Goal: Information Seeking & Learning: Learn about a topic

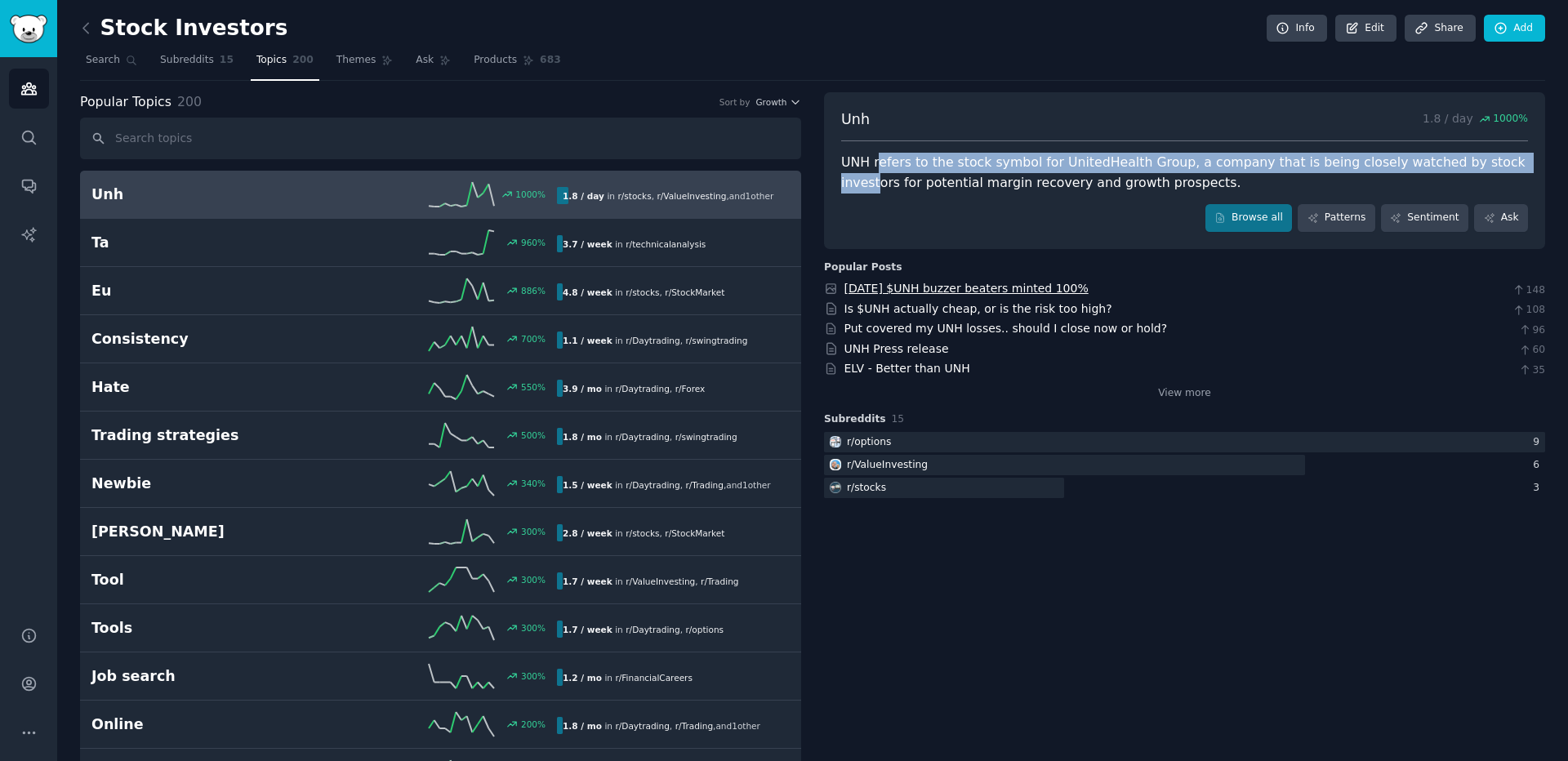
click at [968, 289] on link "[DATE] $UNH buzzer beaters minted 100%" at bounding box center [966, 289] width 244 height 13
click at [1076, 166] on div "UNH refers to the stock symbol for UnitedHealth Group, a company that is being …" at bounding box center [1185, 173] width 687 height 40
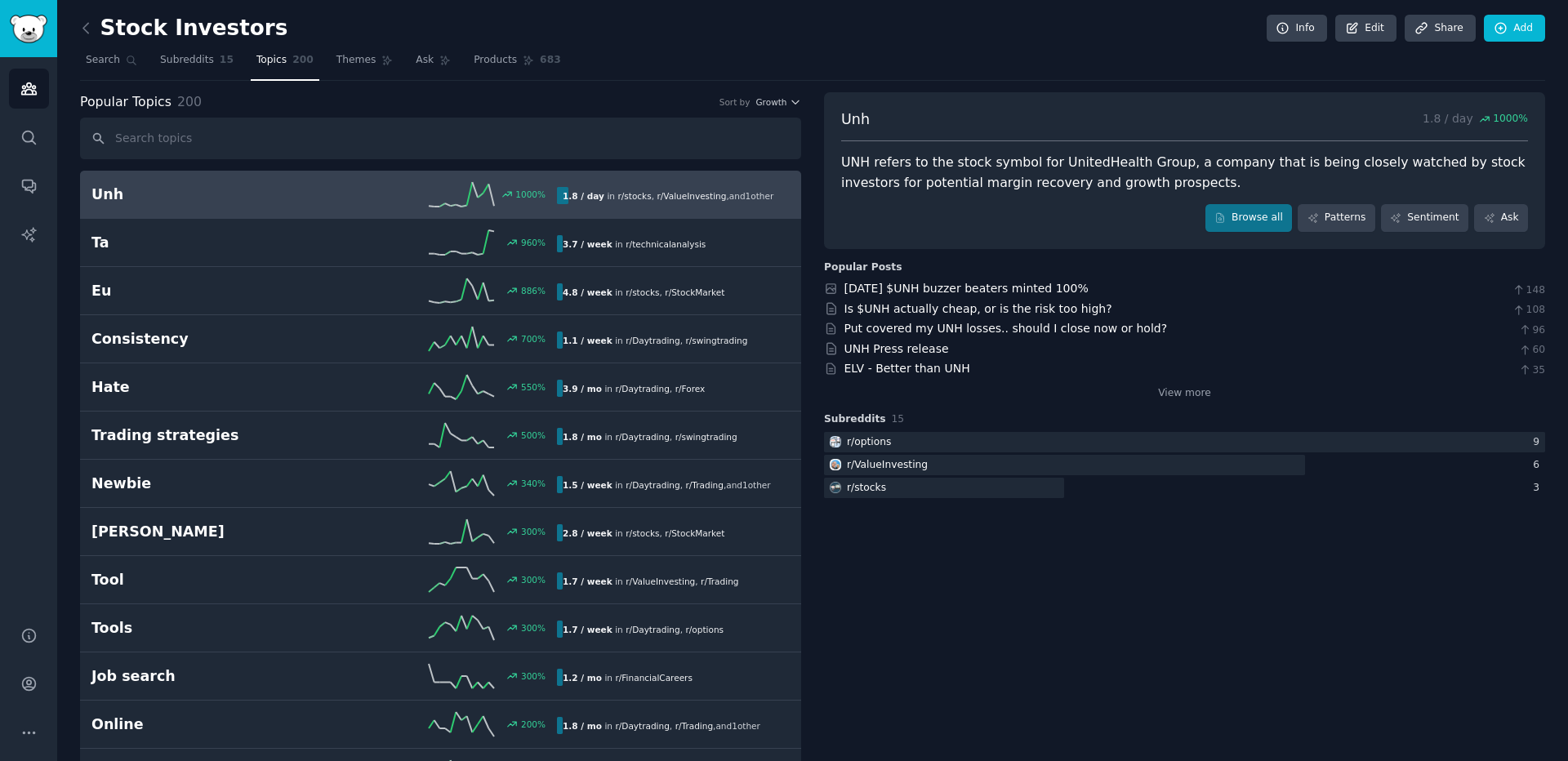
click at [1116, 163] on div "UNH refers to the stock symbol for UnitedHealth Group, a company that is being …" at bounding box center [1185, 173] width 687 height 40
click at [1253, 218] on link "Browse all" at bounding box center [1249, 217] width 88 height 27
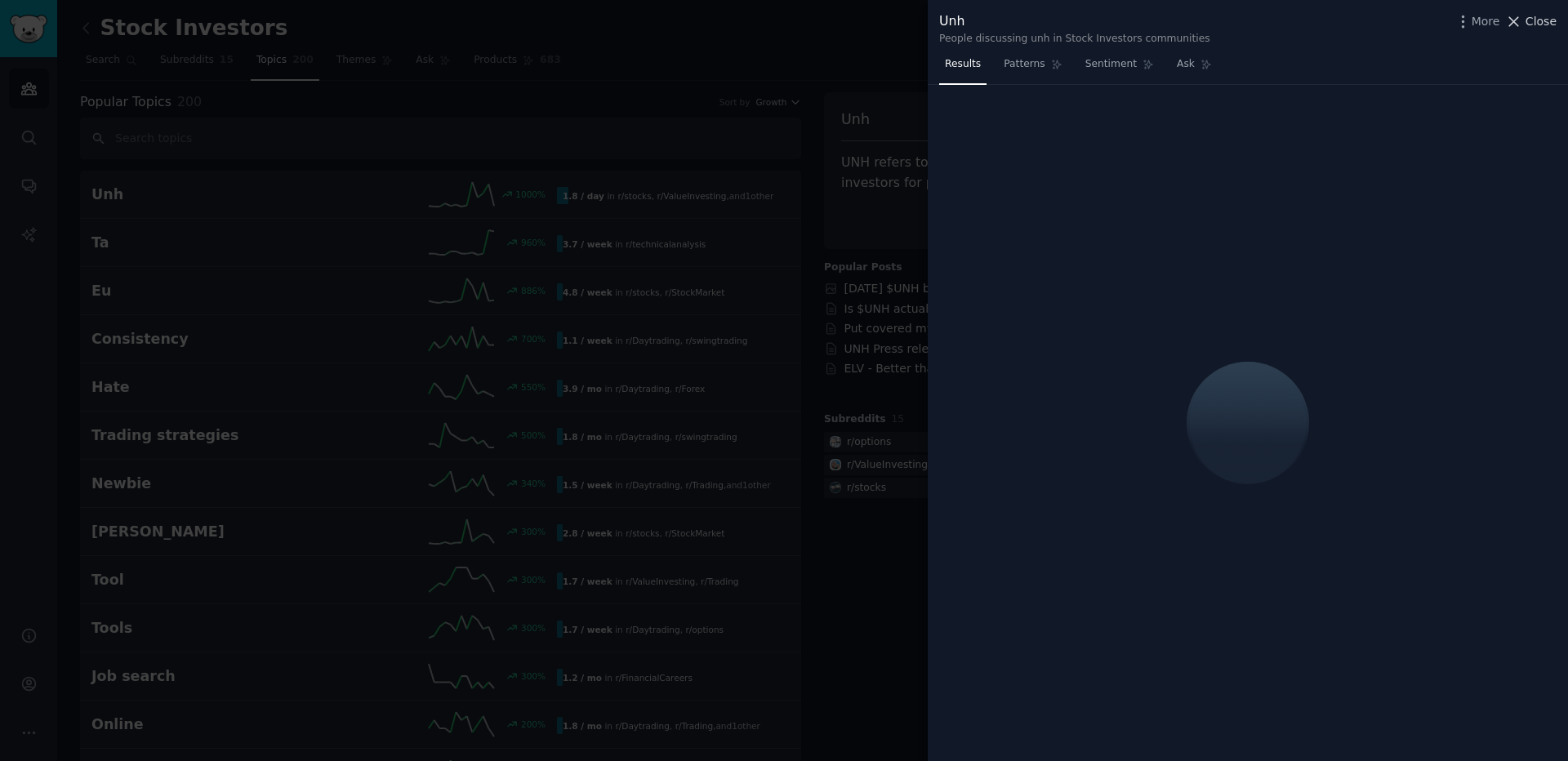
click at [1529, 22] on span "Close" at bounding box center [1541, 22] width 31 height 17
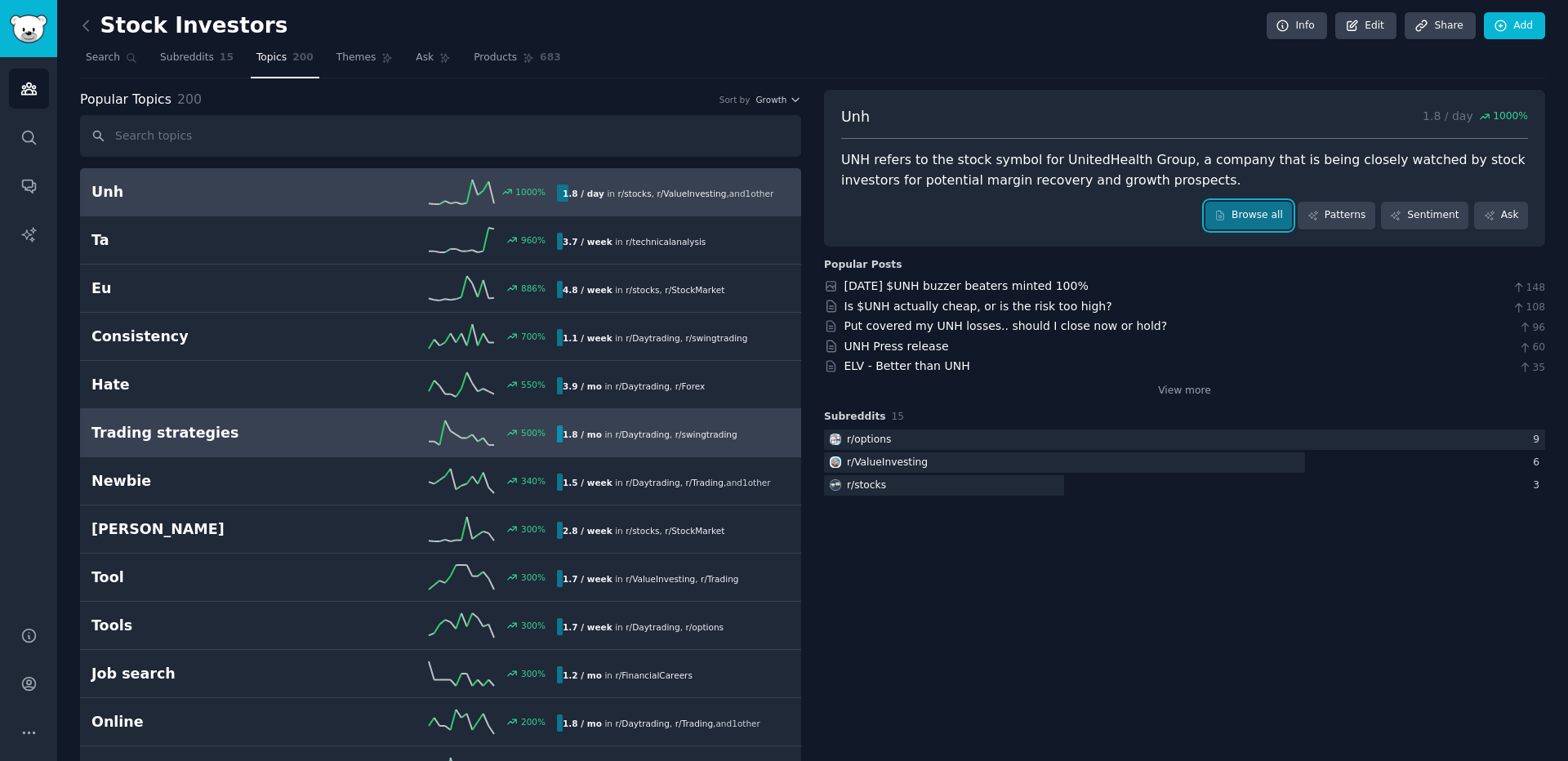
scroll to position [3, 0]
click at [212, 438] on h2 "Trading strategies" at bounding box center [208, 433] width 233 height 21
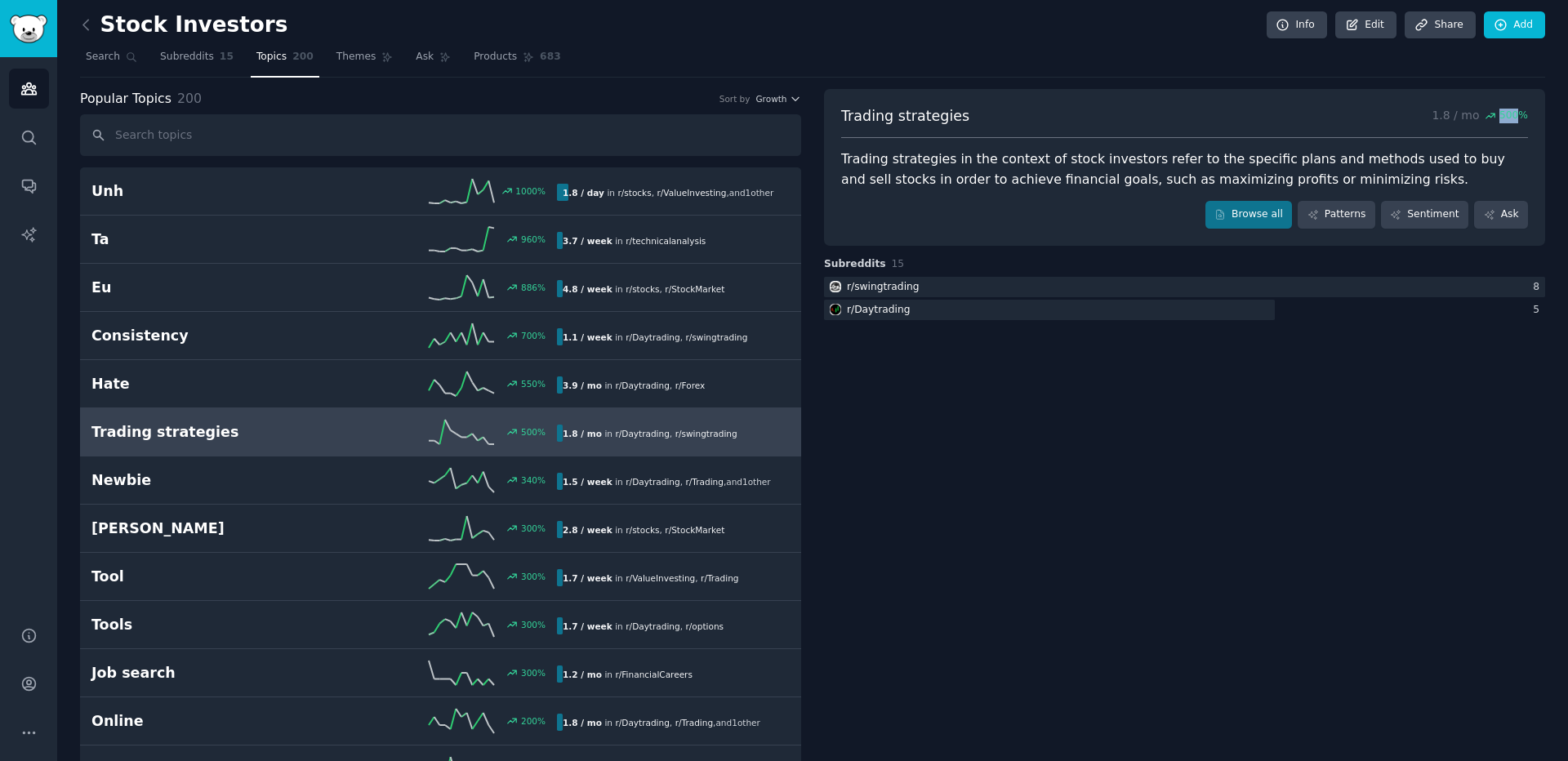
drag, startPoint x: 1488, startPoint y: 112, endPoint x: 1517, endPoint y: 108, distance: 29.3
click at [1517, 108] on span "500 %" at bounding box center [1507, 116] width 43 height 15
click at [1499, 118] on span "500 %" at bounding box center [1513, 116] width 28 height 15
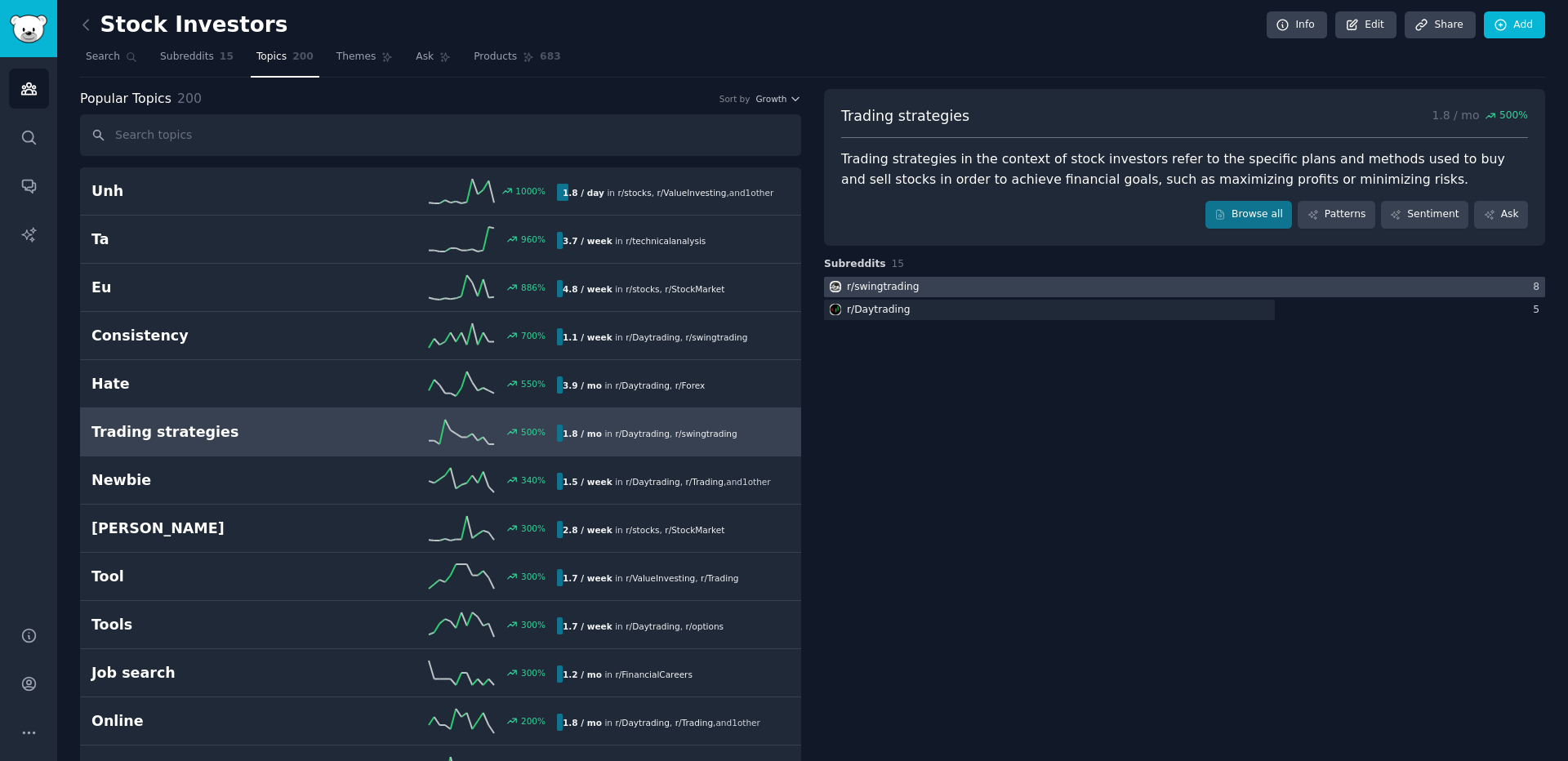
click at [916, 287] on div at bounding box center [1185, 287] width 721 height 21
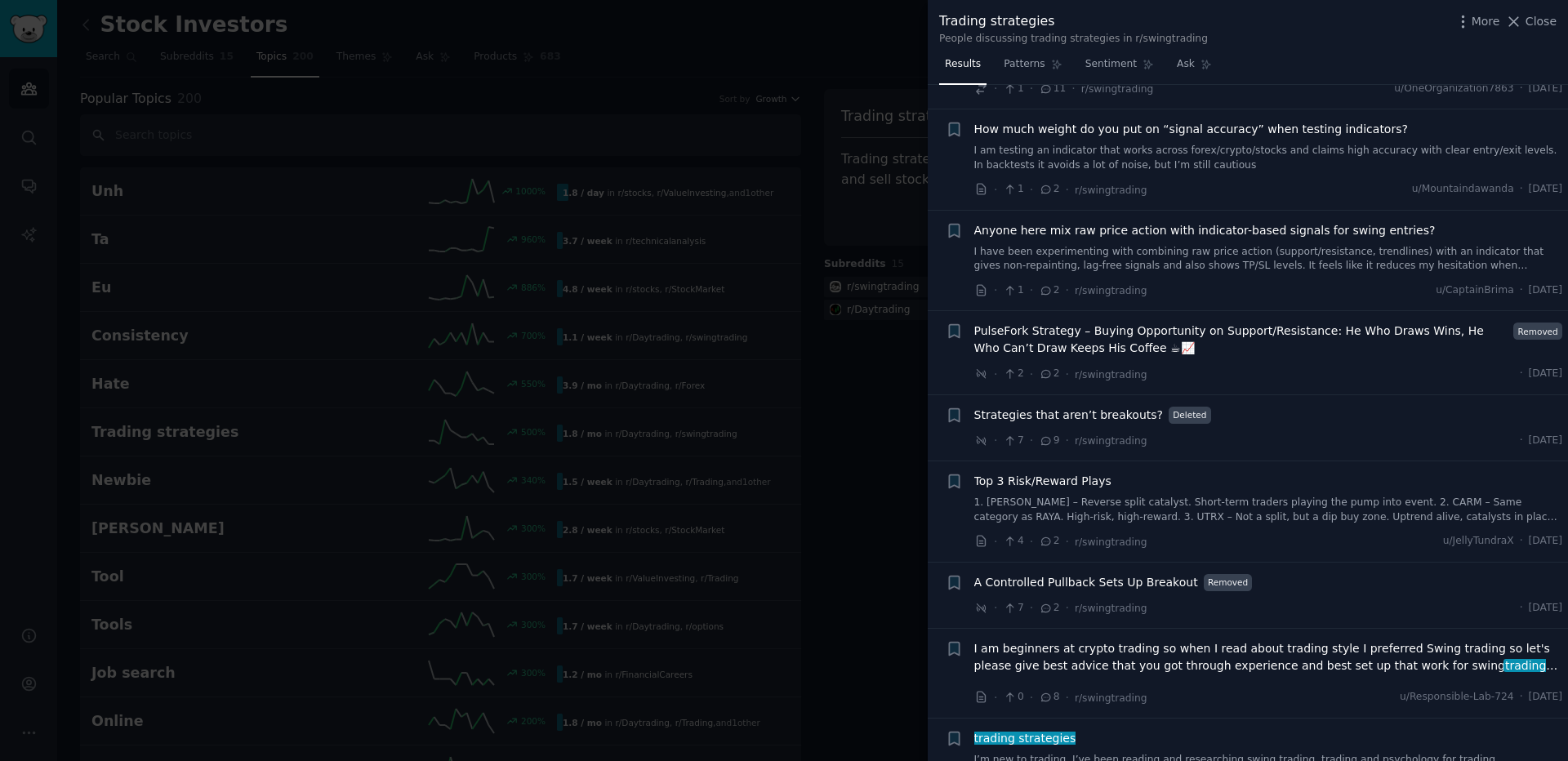
scroll to position [58, 0]
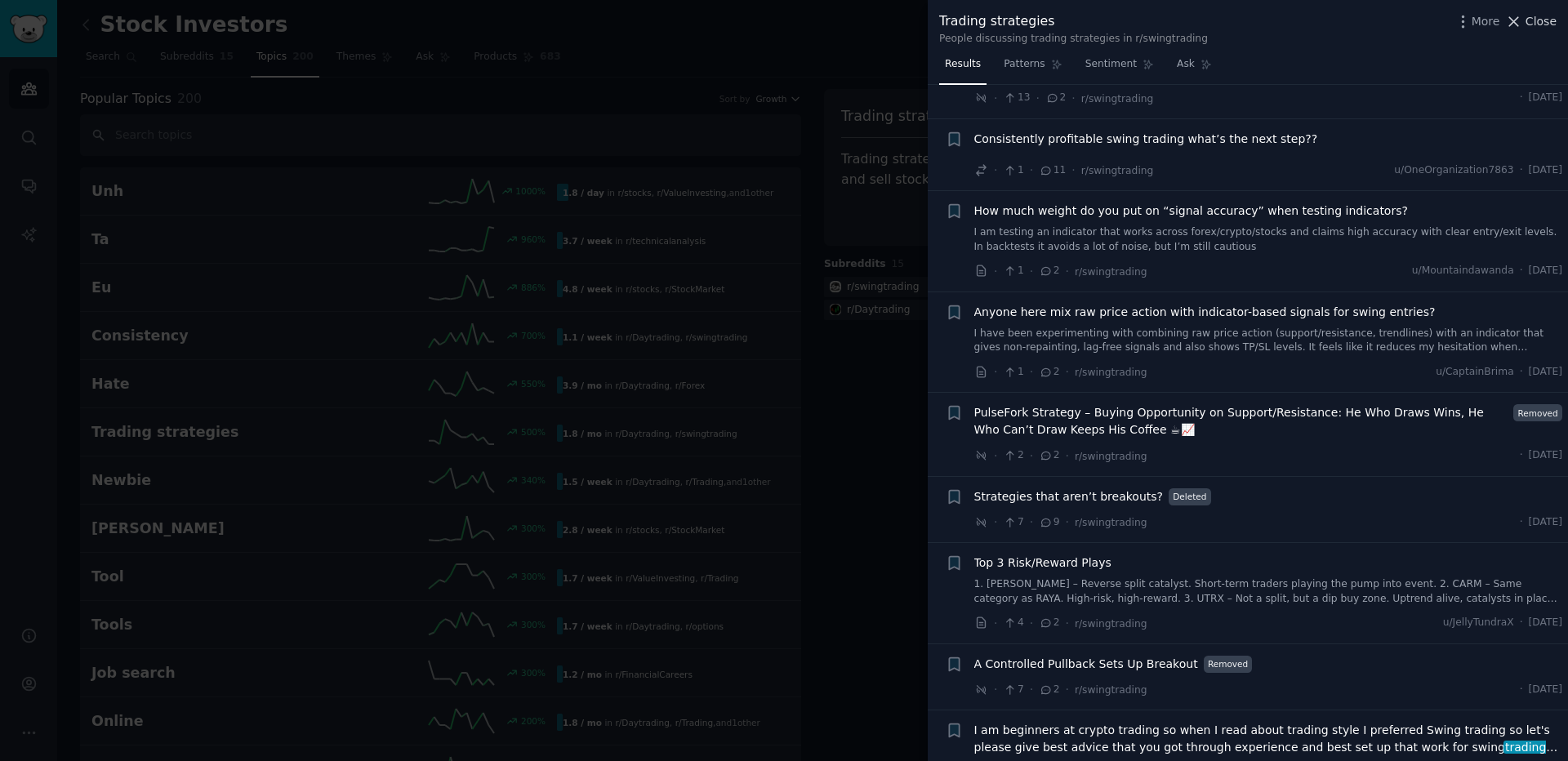
click at [1539, 25] on span "Close" at bounding box center [1541, 22] width 31 height 17
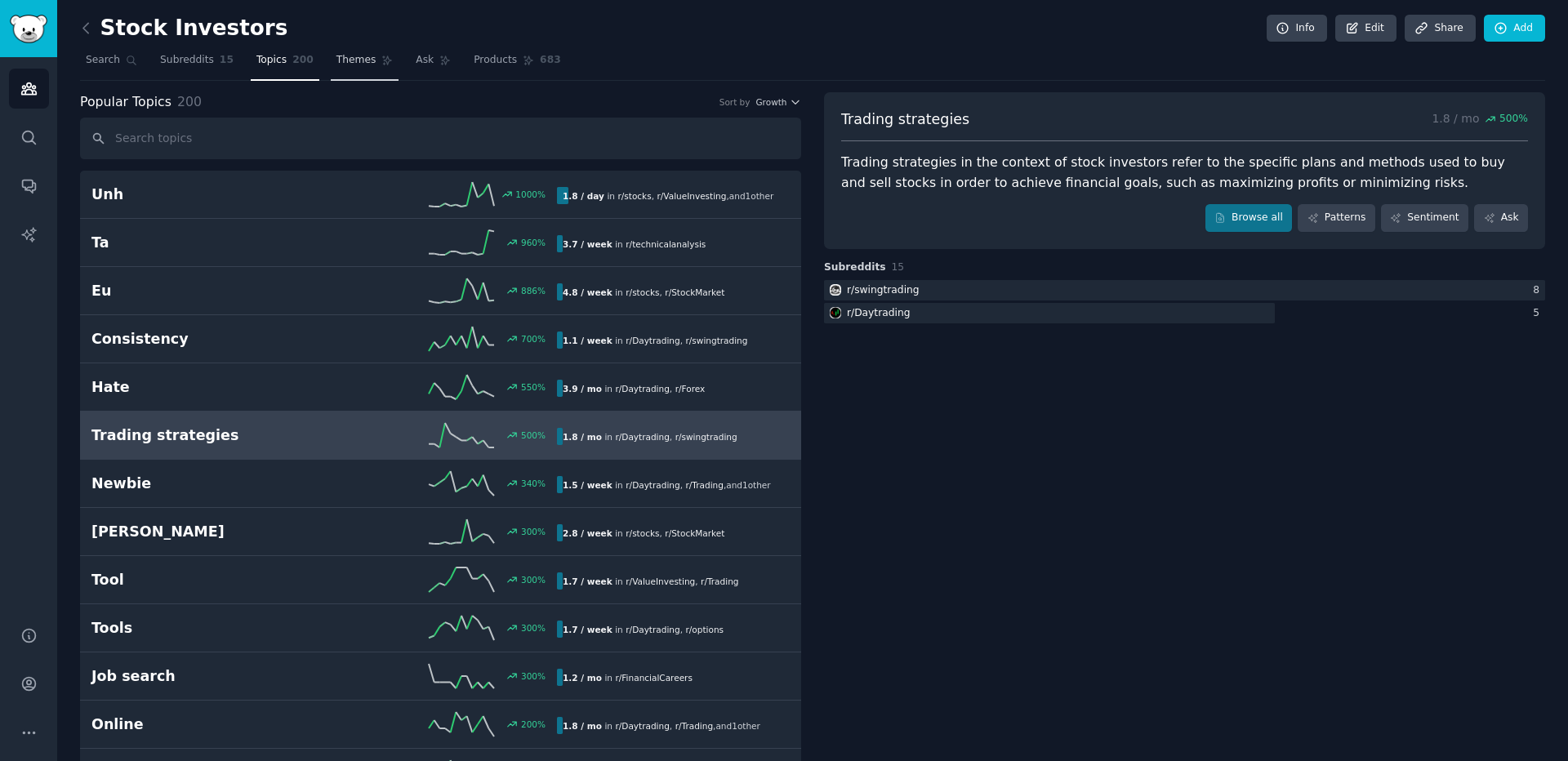
click at [344, 66] on span "Themes" at bounding box center [357, 60] width 40 height 15
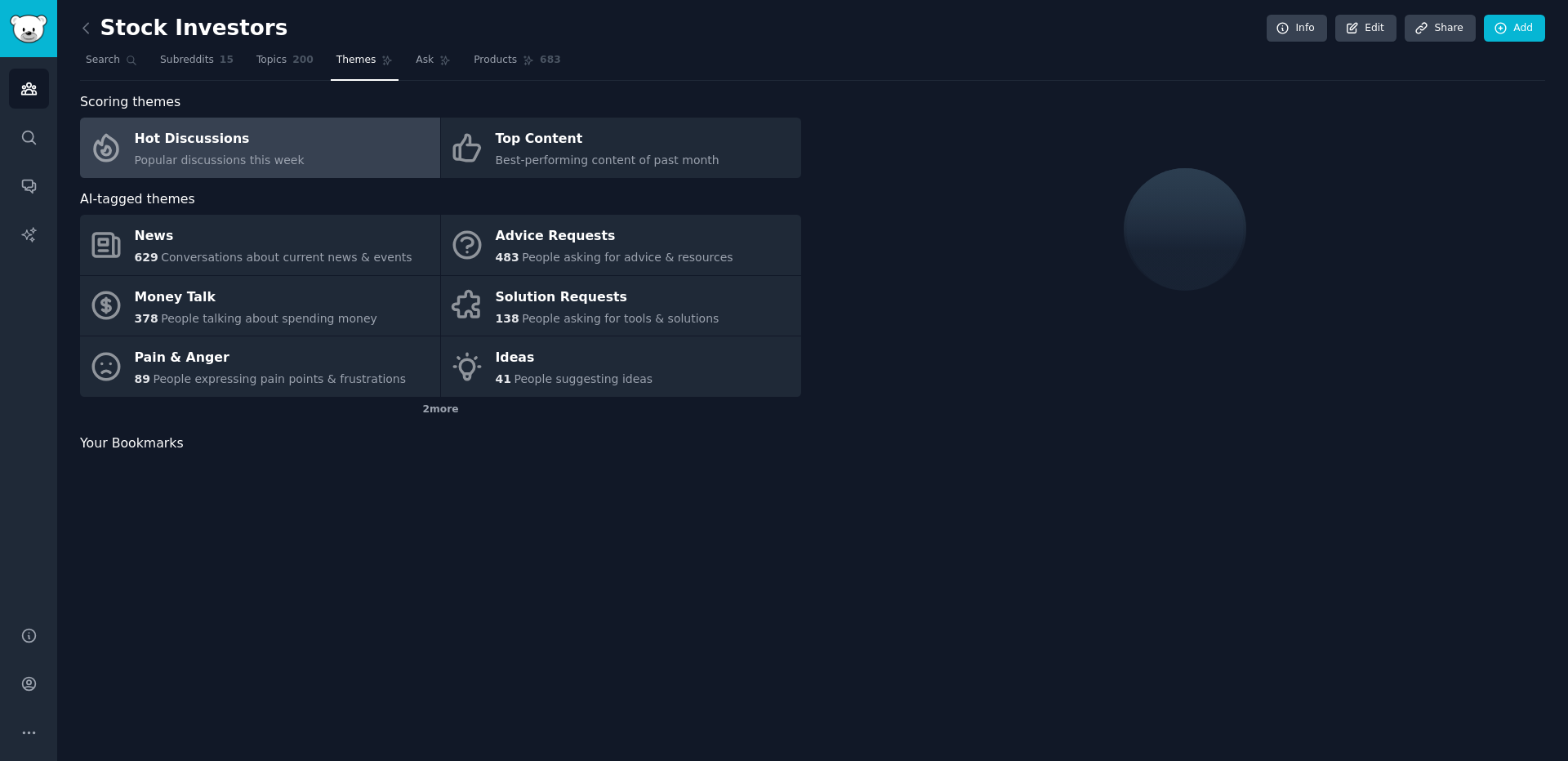
click at [261, 155] on span "Popular discussions this week" at bounding box center [220, 160] width 170 height 13
click at [202, 146] on div "Hot Discussions" at bounding box center [220, 140] width 170 height 26
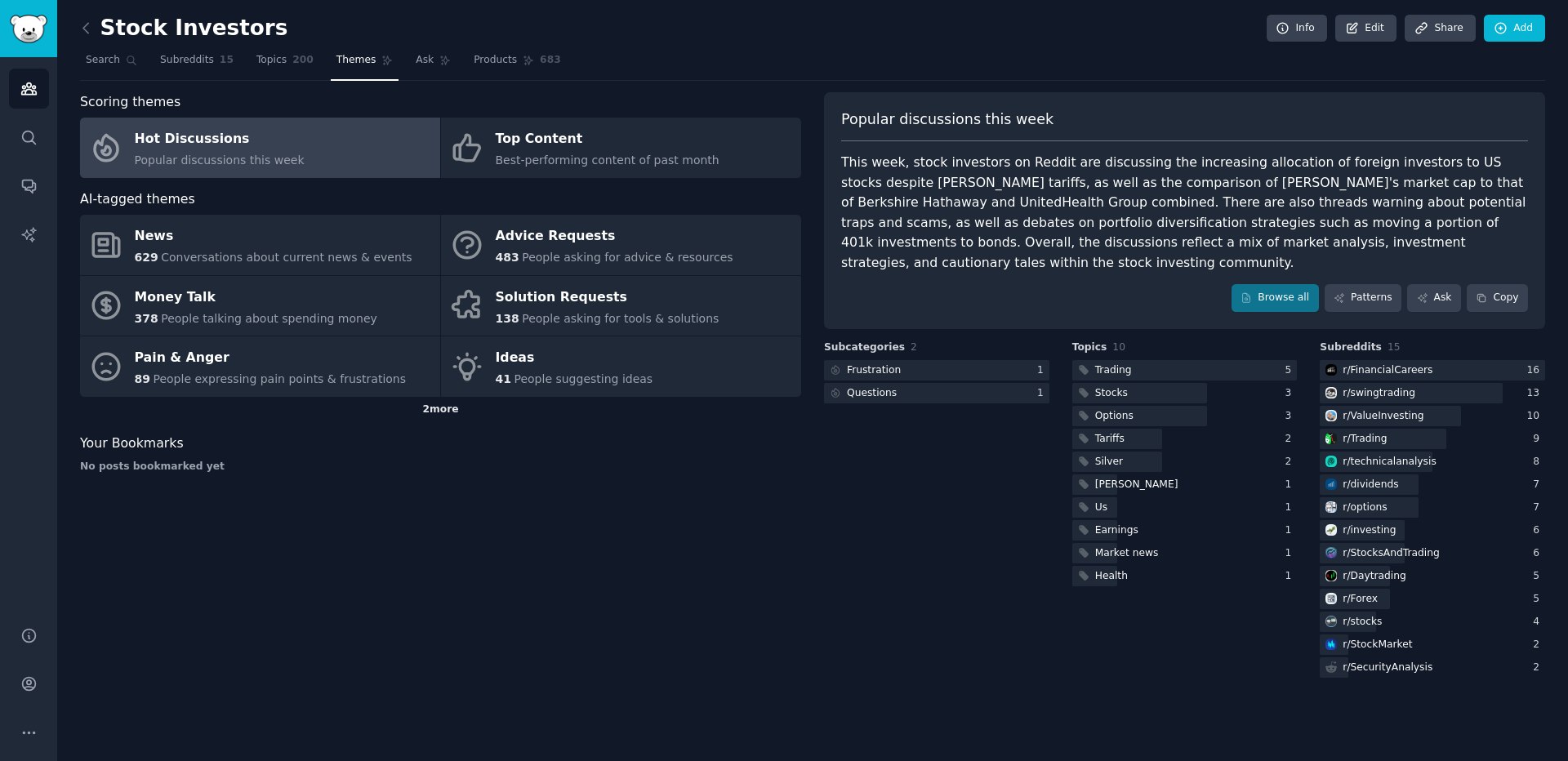
click at [442, 407] on div "2 more" at bounding box center [441, 410] width 721 height 26
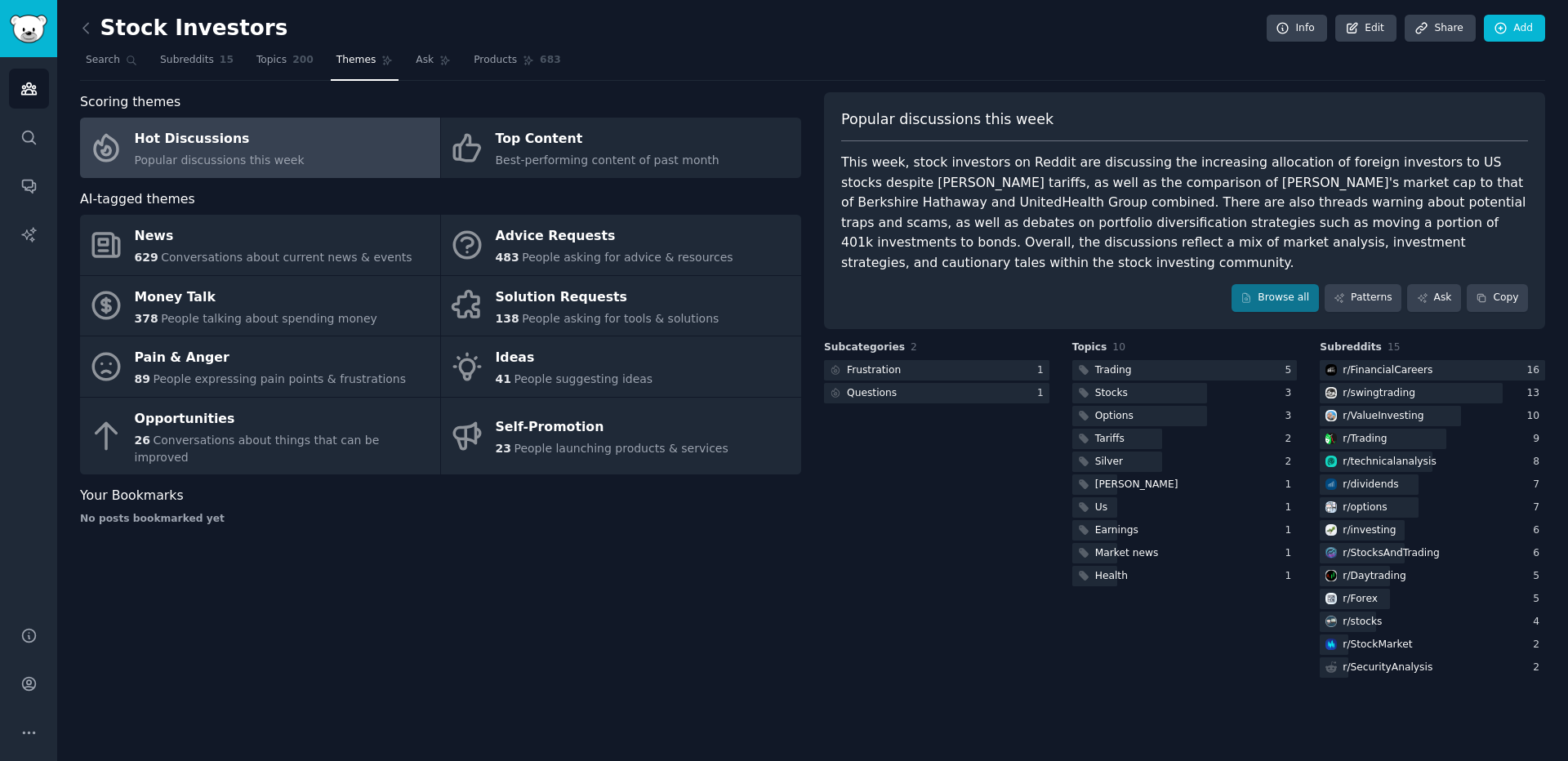
click at [162, 512] on div "No posts bookmarked yet" at bounding box center [441, 520] width 721 height 15
click at [313, 512] on div "No posts bookmarked yet" at bounding box center [441, 520] width 721 height 15
click at [494, 70] on link "Products 683" at bounding box center [517, 63] width 98 height 33
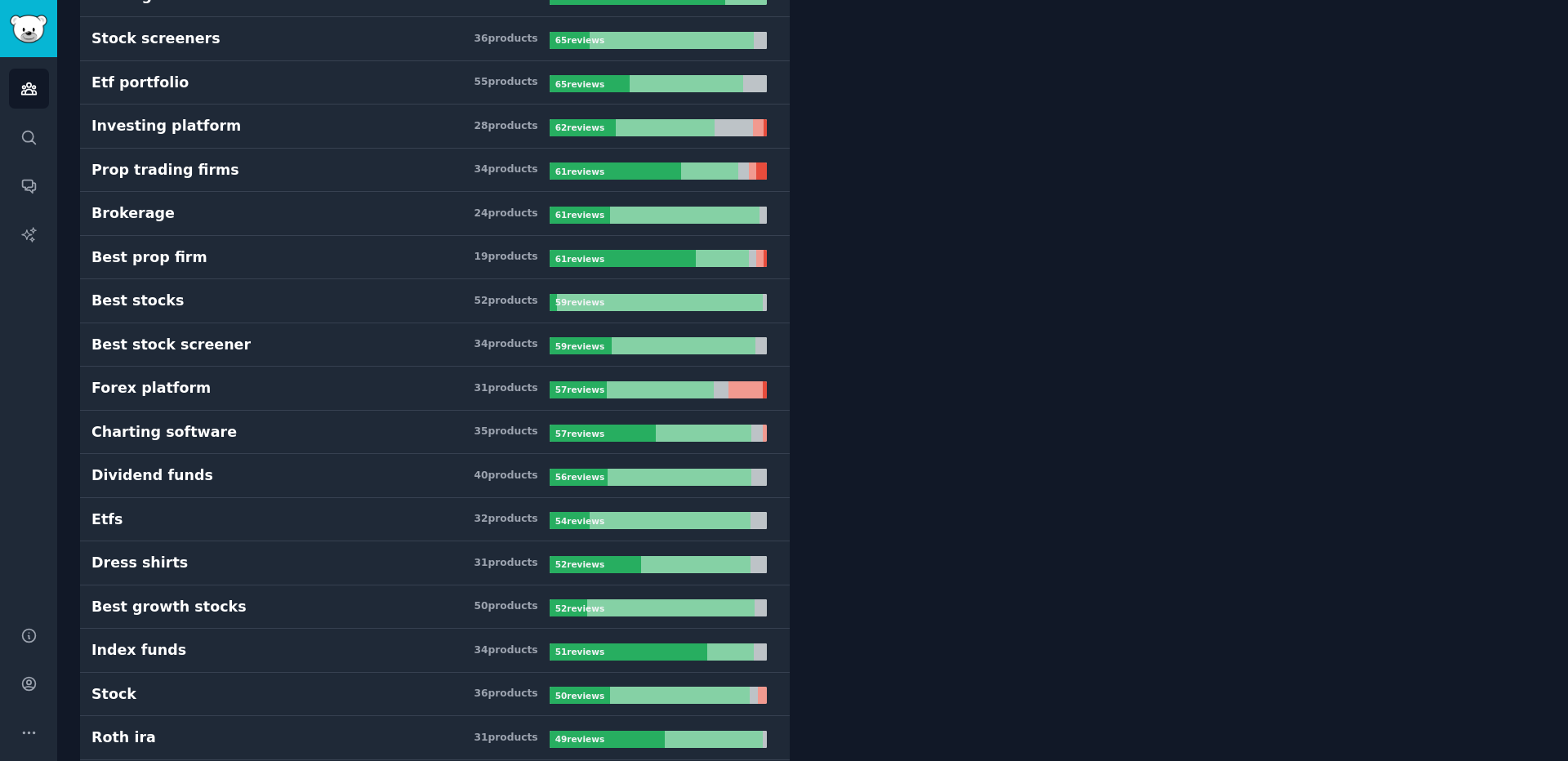
scroll to position [1380, 0]
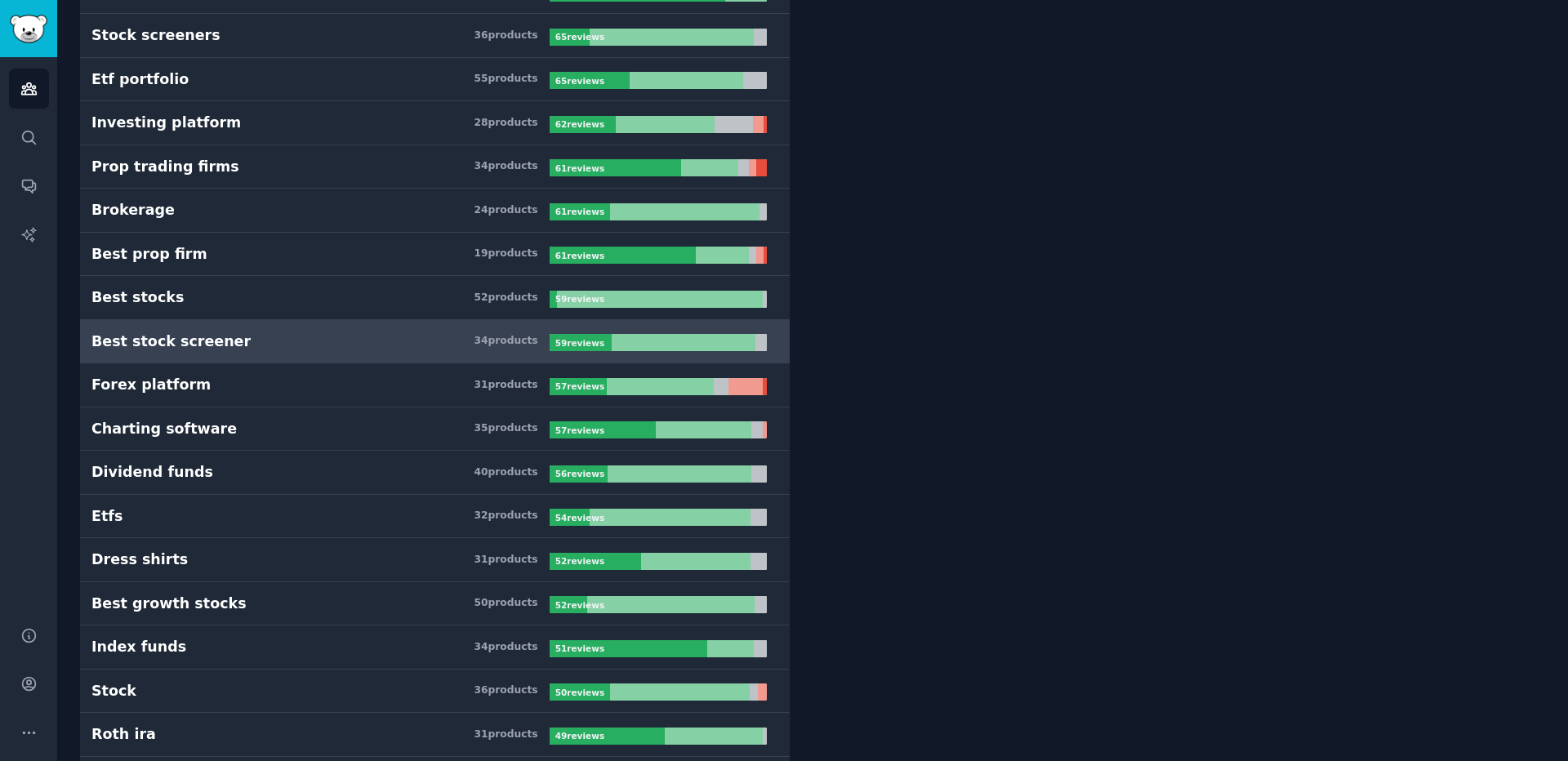
click at [250, 350] on h3 "Best stock screener 34 product s" at bounding box center [321, 341] width 459 height 21
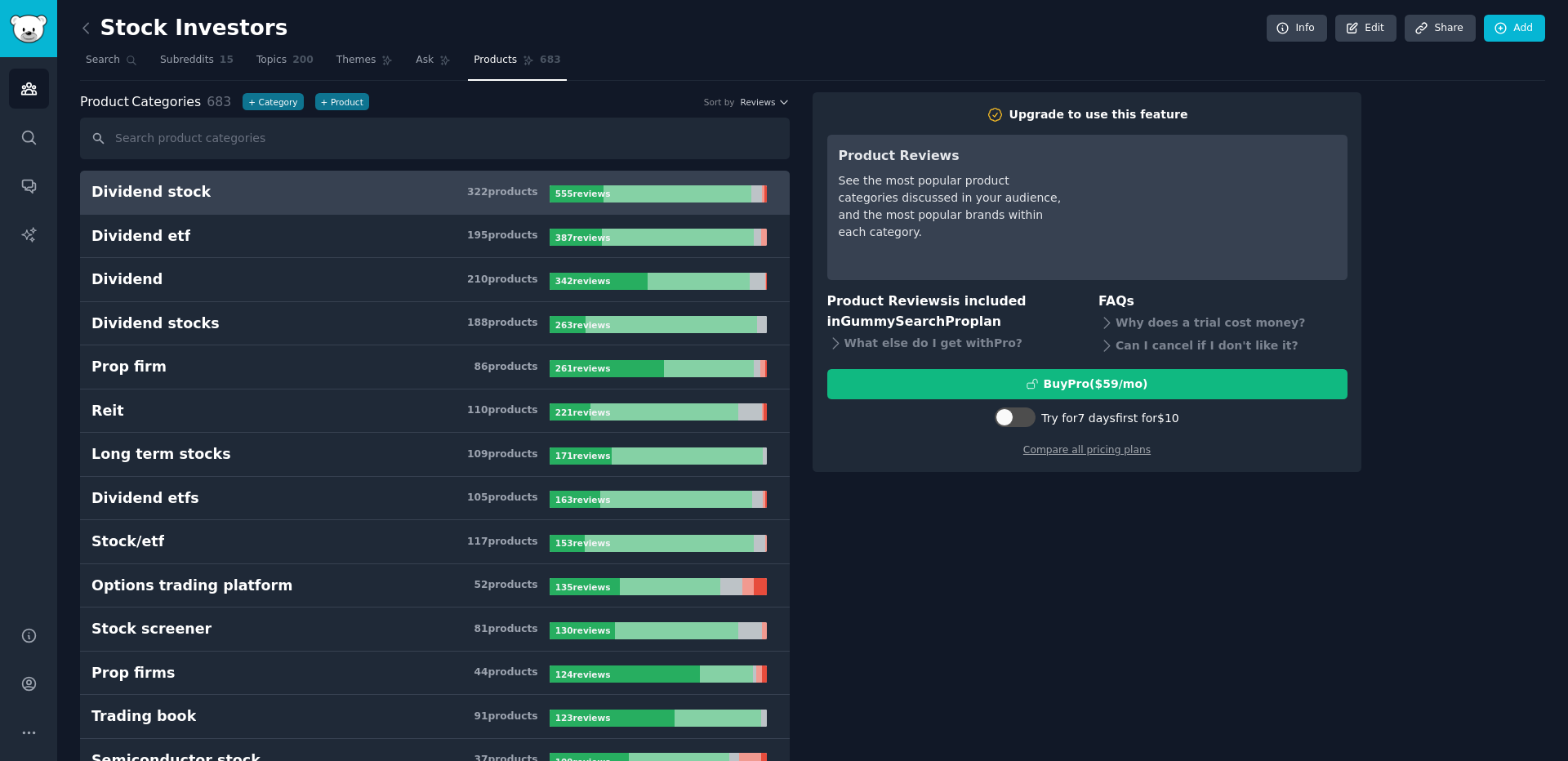
click at [224, 198] on h3 "Dividend stock 322 product s" at bounding box center [321, 192] width 459 height 21
click at [96, 66] on span "Search" at bounding box center [103, 60] width 34 height 15
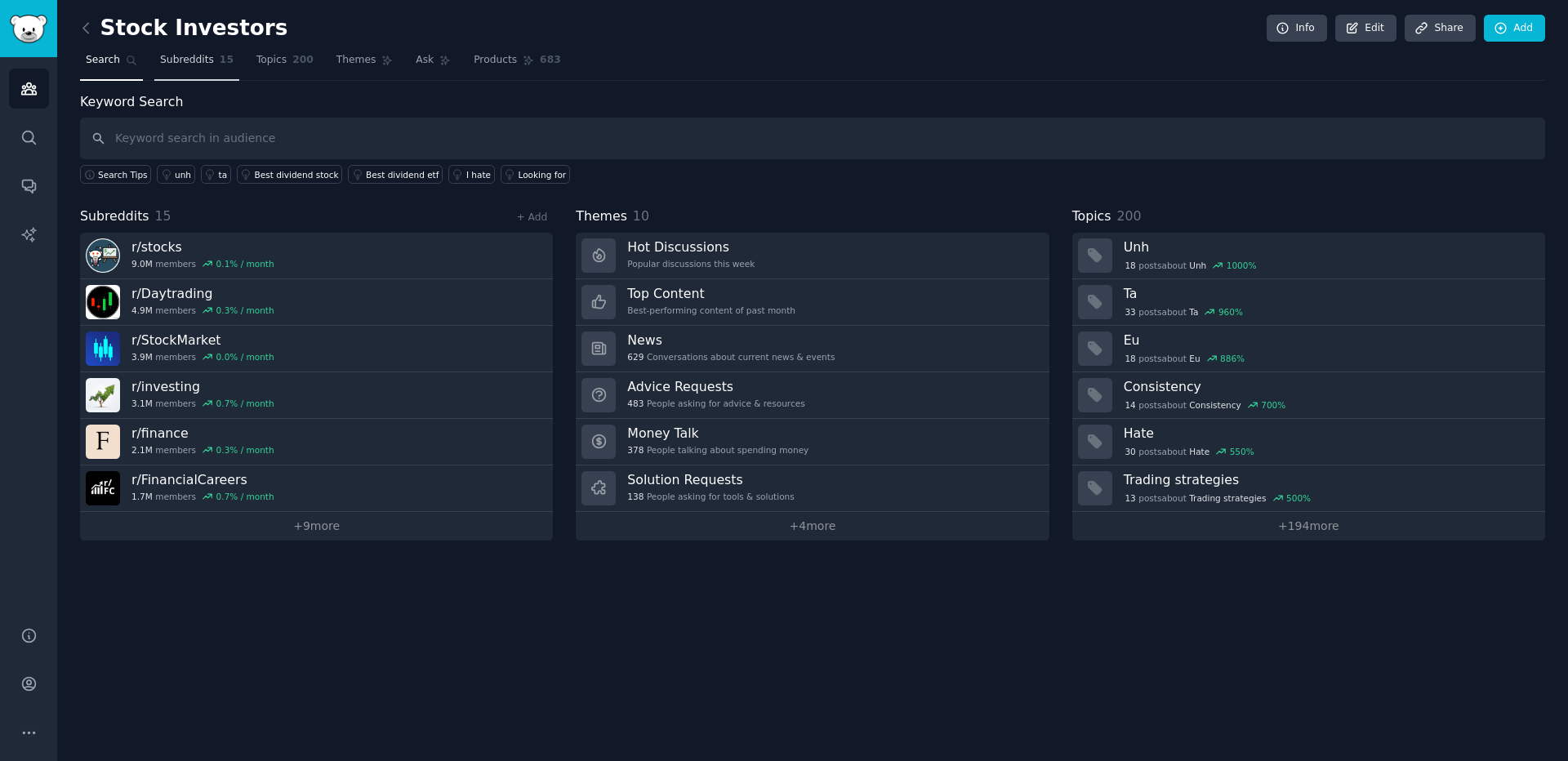
click at [178, 59] on span "Subreddits" at bounding box center [187, 60] width 54 height 15
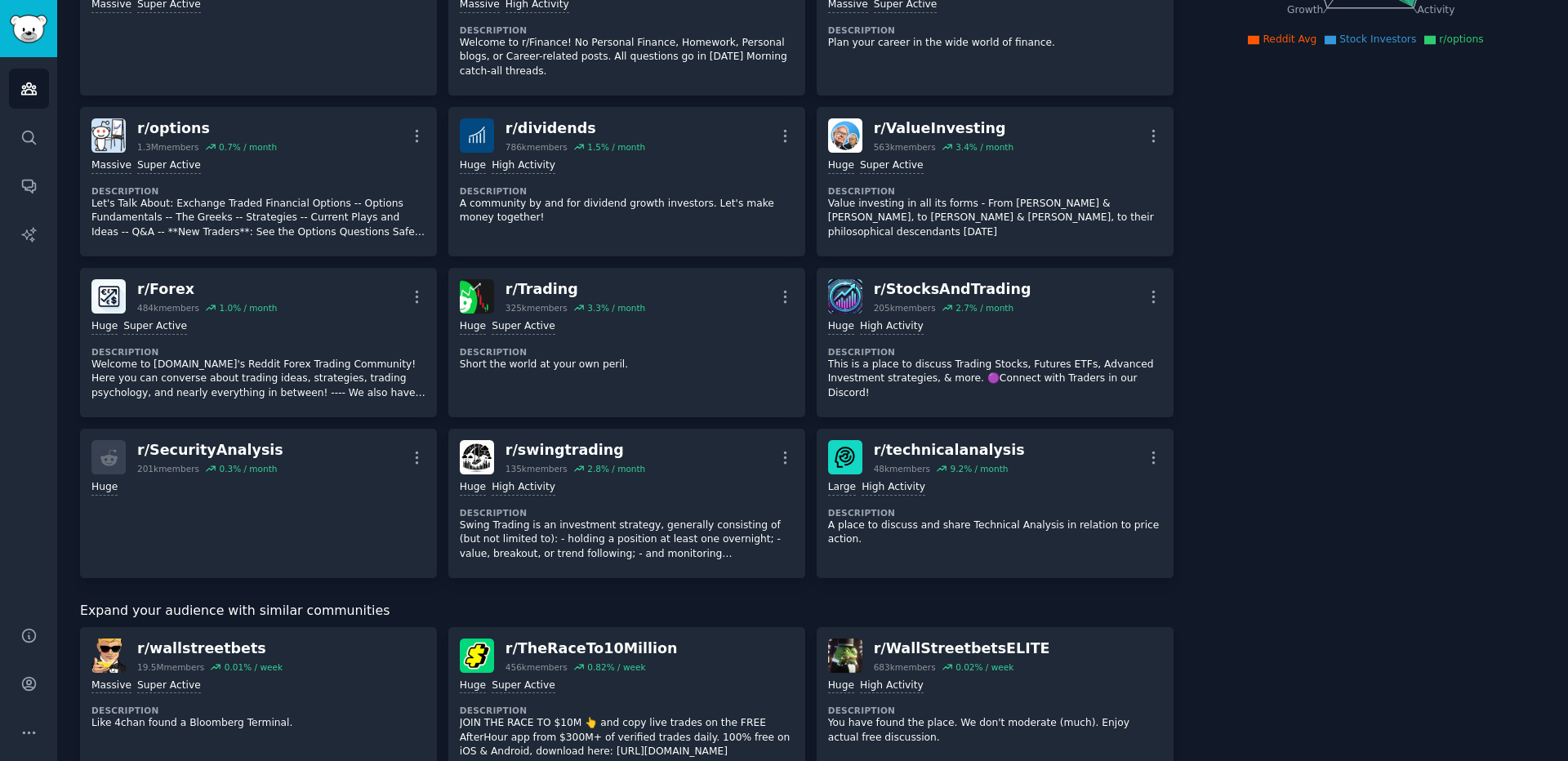
scroll to position [303, 0]
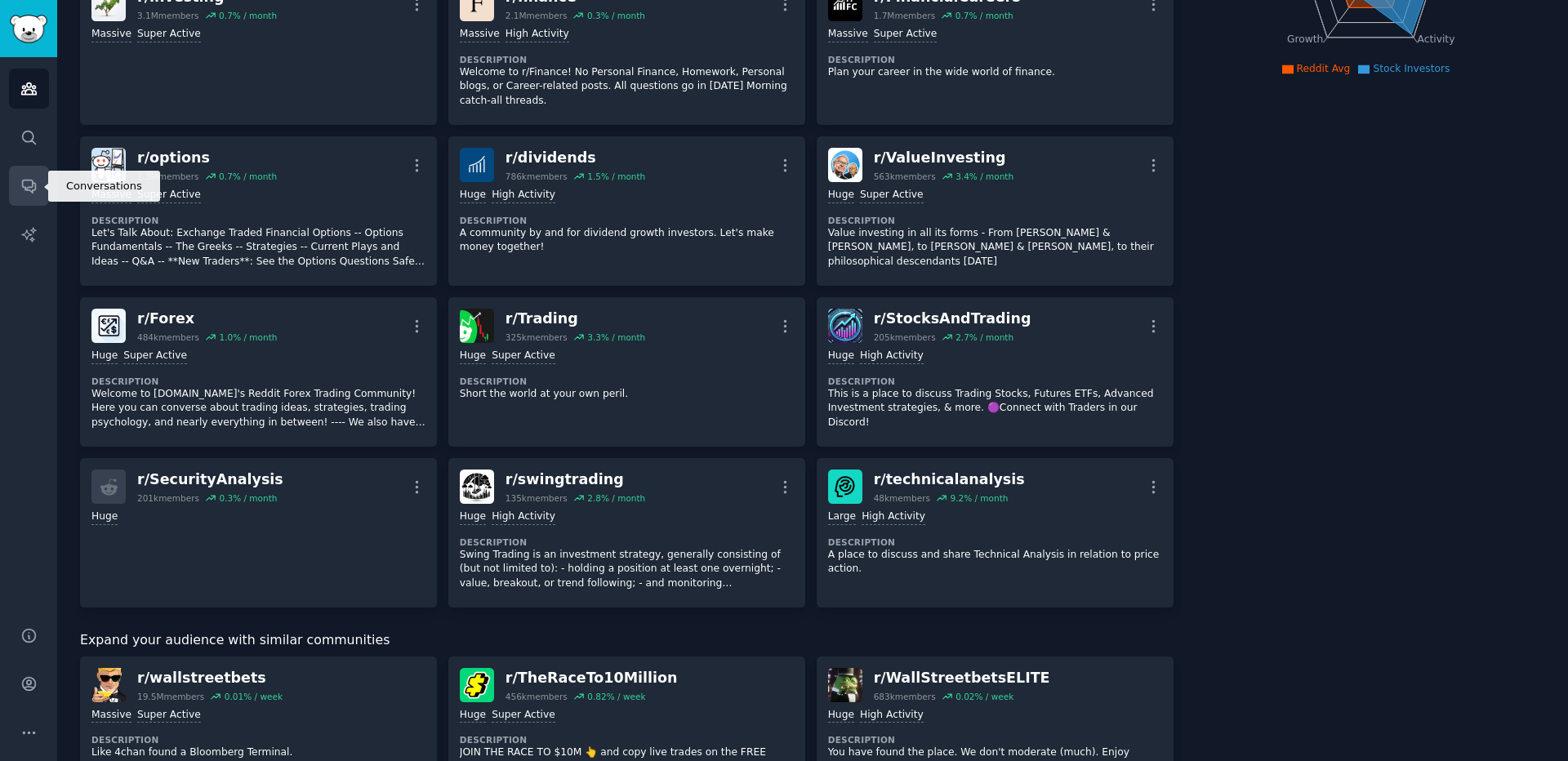
click at [25, 187] on icon "Sidebar" at bounding box center [28, 187] width 13 height 13
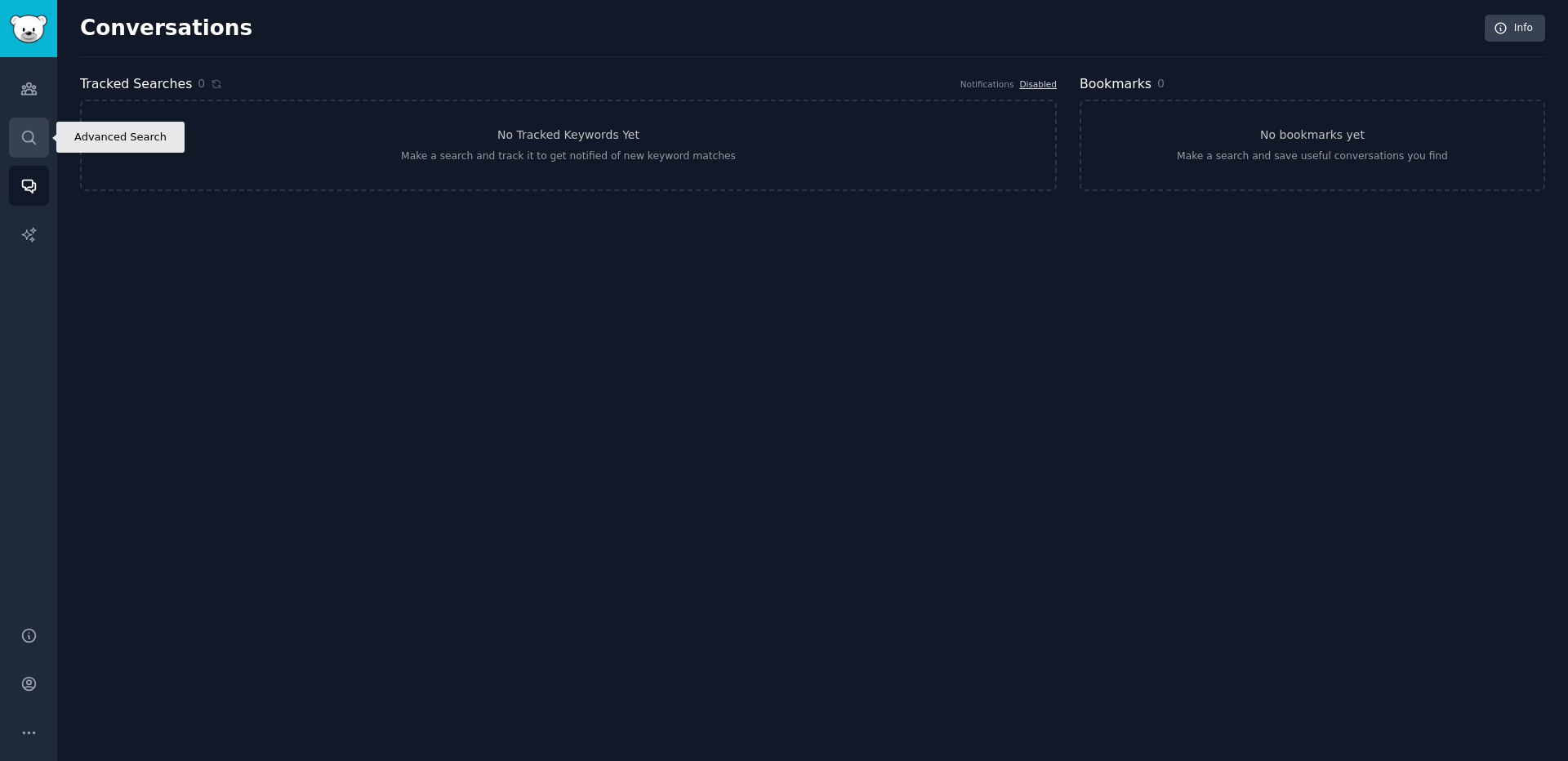
click at [18, 127] on link "Search" at bounding box center [29, 138] width 40 height 40
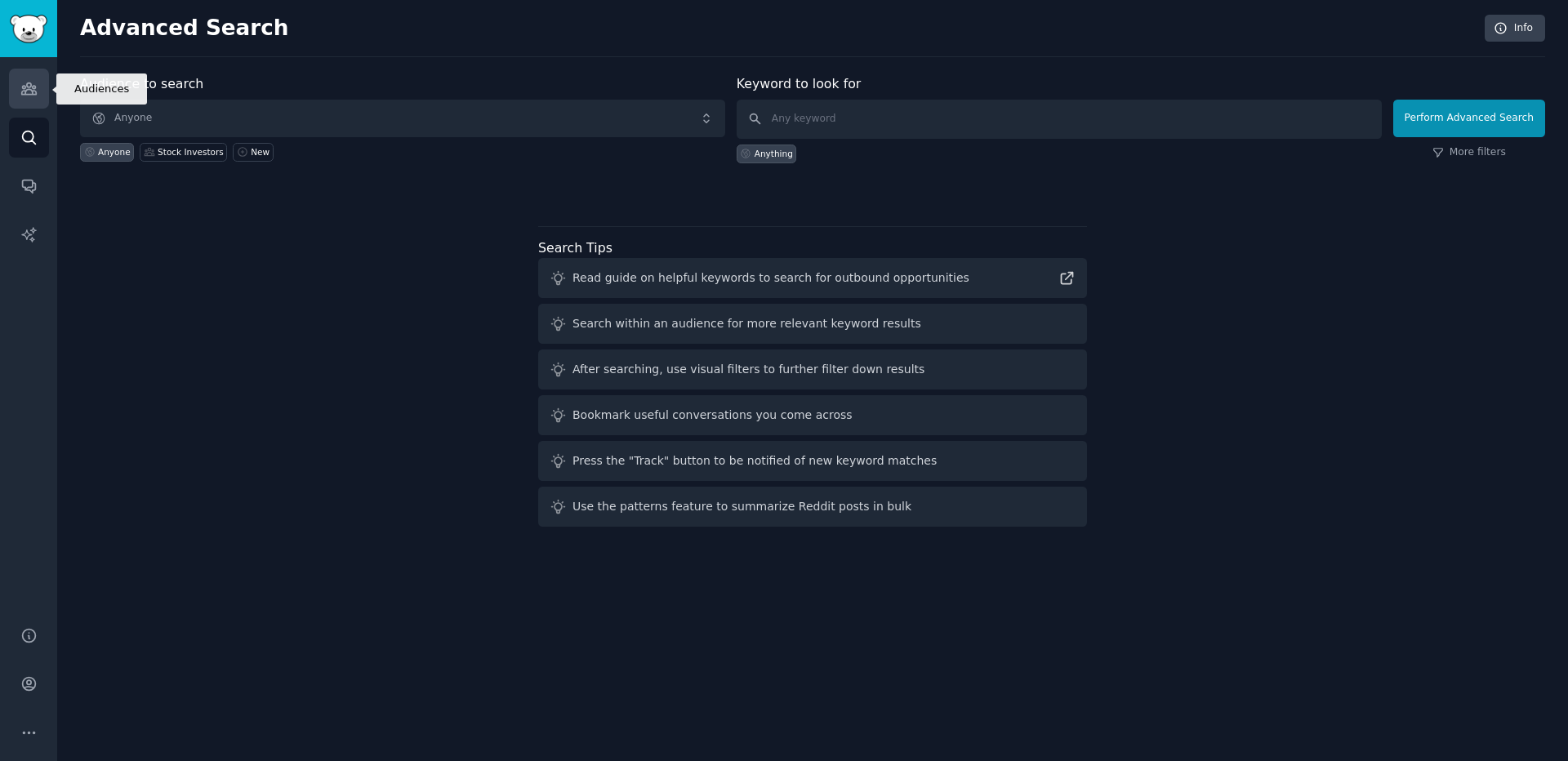
click at [29, 86] on icon "Sidebar" at bounding box center [29, 89] width 15 height 11
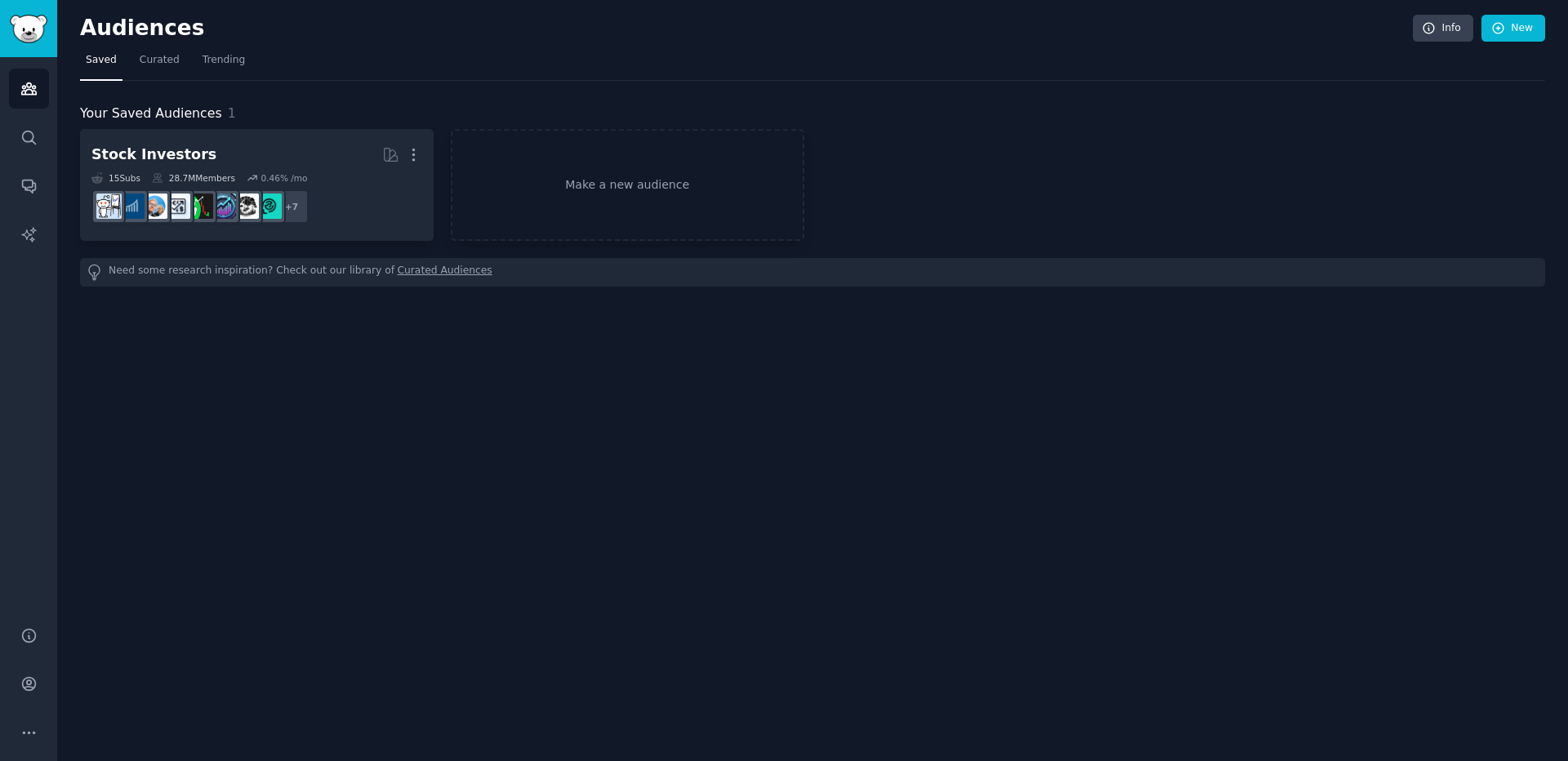
click at [208, 177] on div "28.7M Members" at bounding box center [193, 178] width 83 height 11
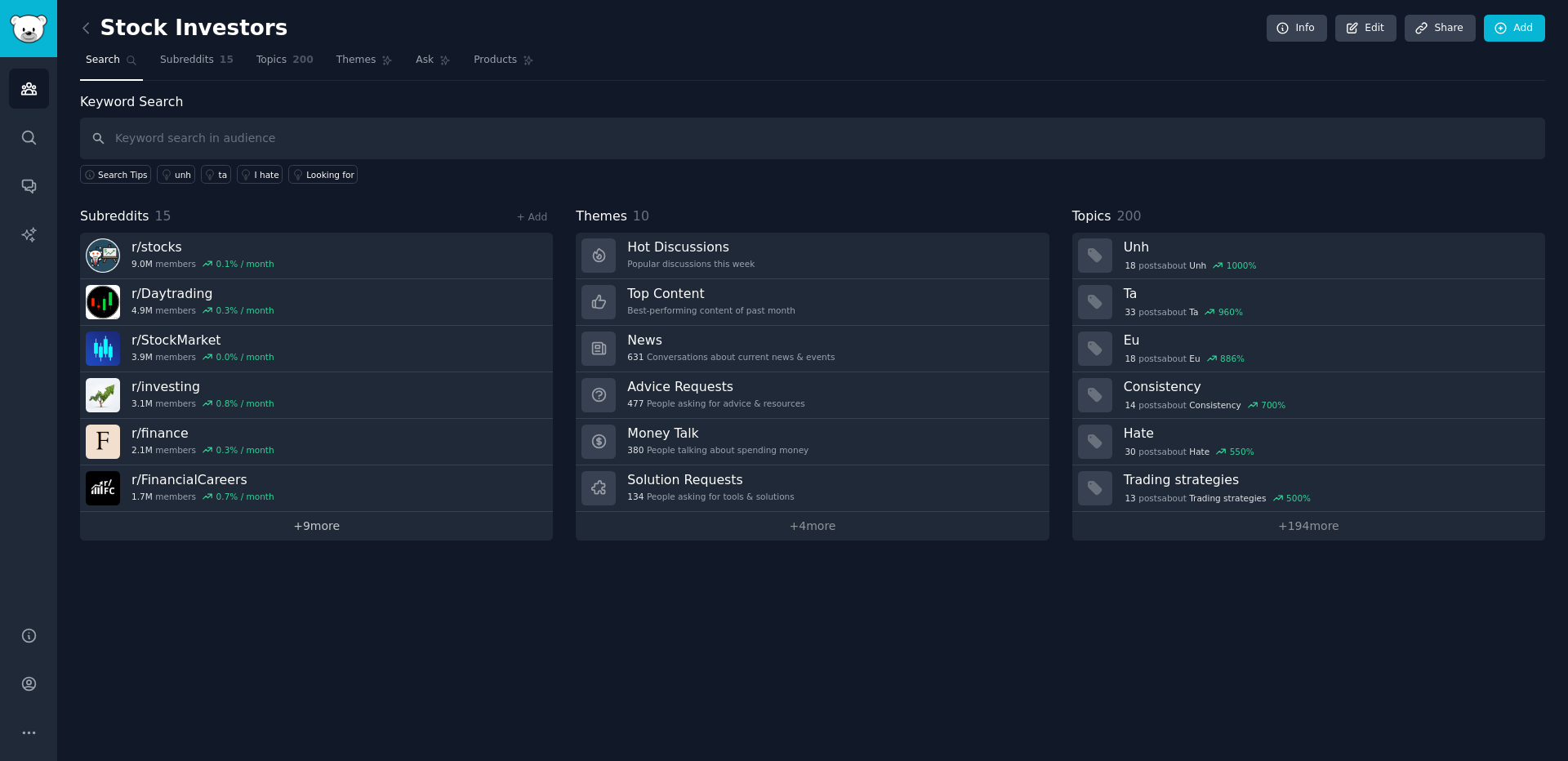
click at [321, 531] on link "+ 9 more" at bounding box center [316, 526] width 473 height 28
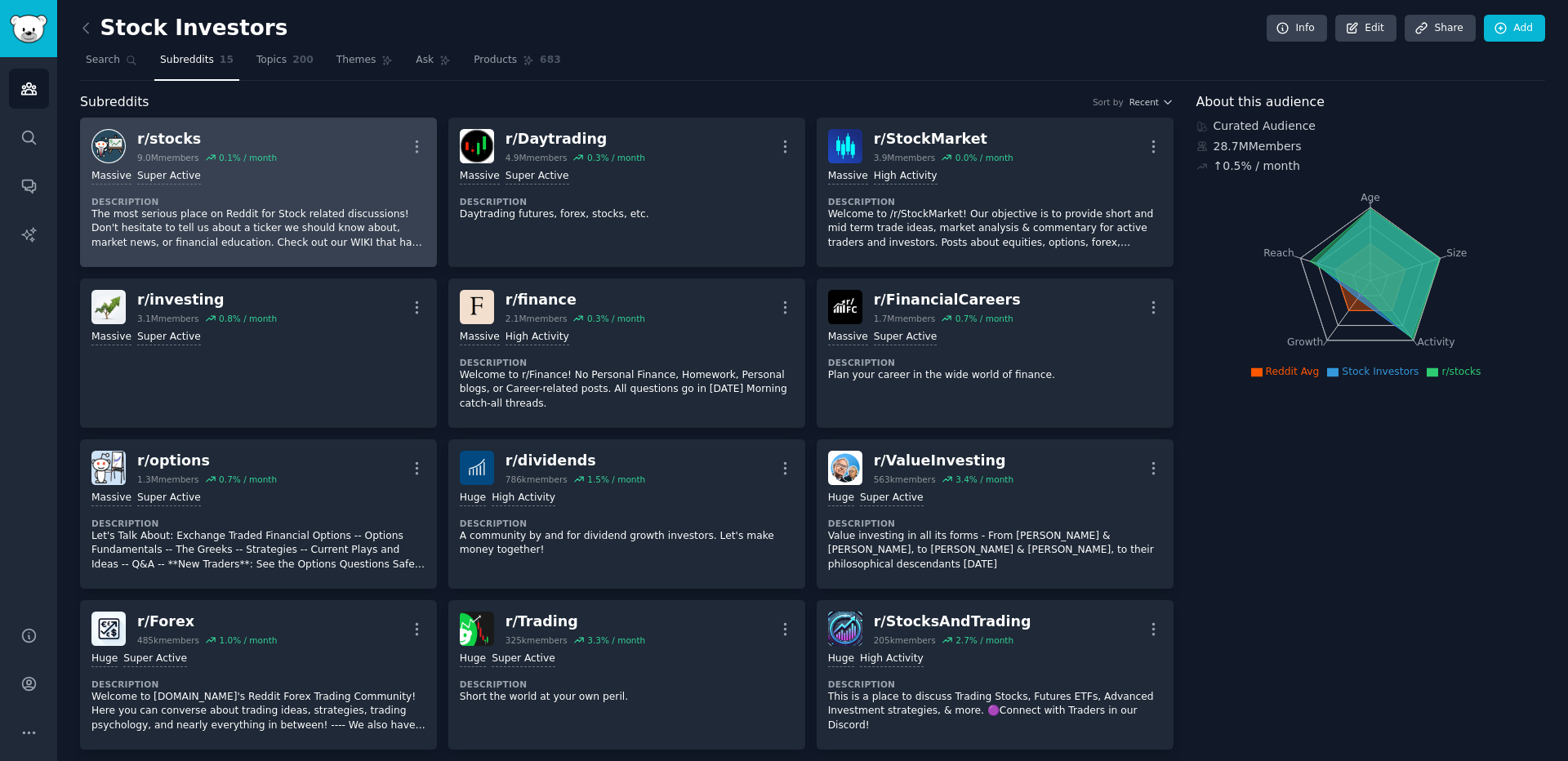
click at [163, 140] on div "r/ stocks" at bounding box center [207, 140] width 140 height 21
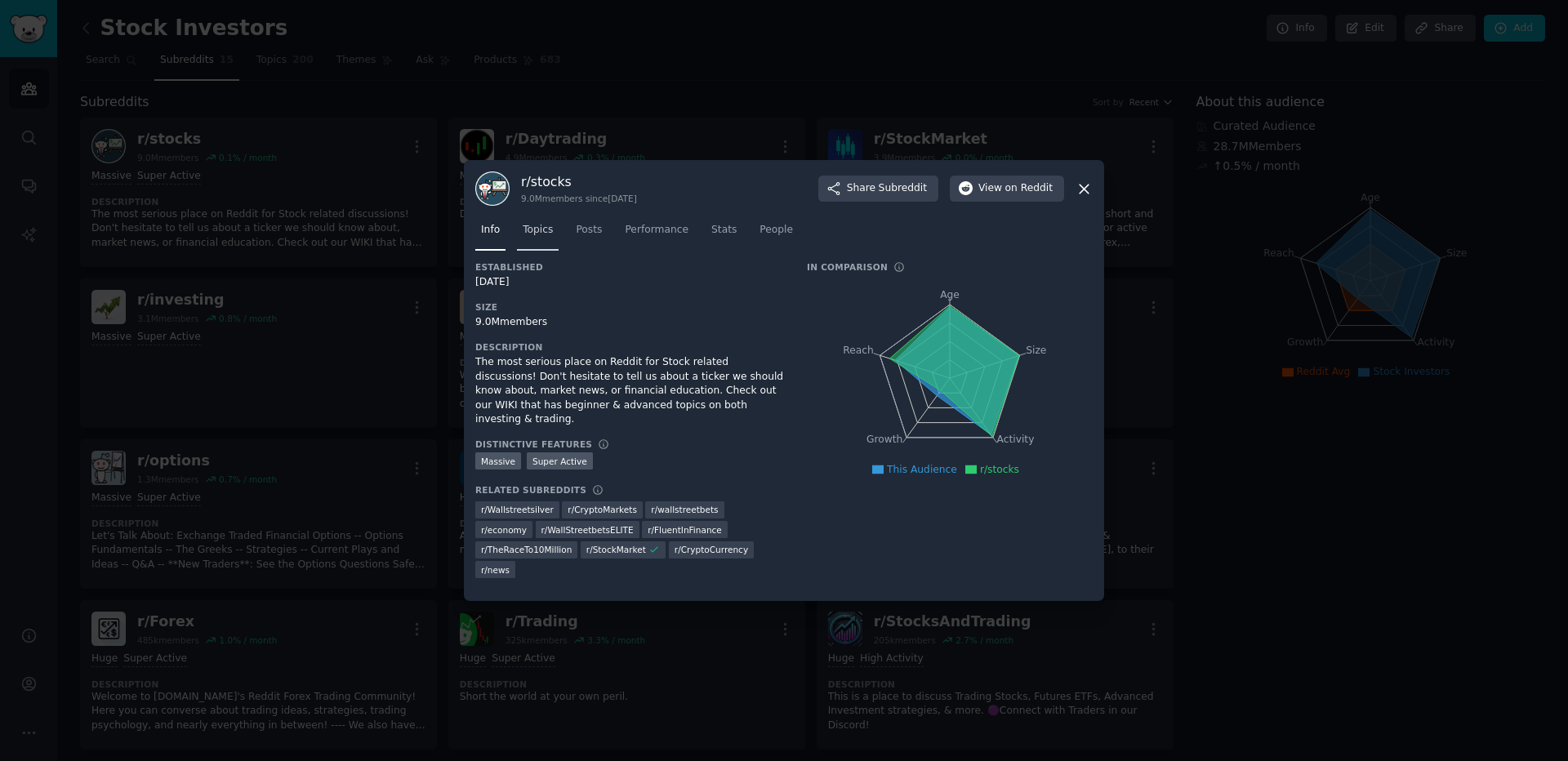
click at [530, 227] on span "Topics" at bounding box center [538, 230] width 30 height 15
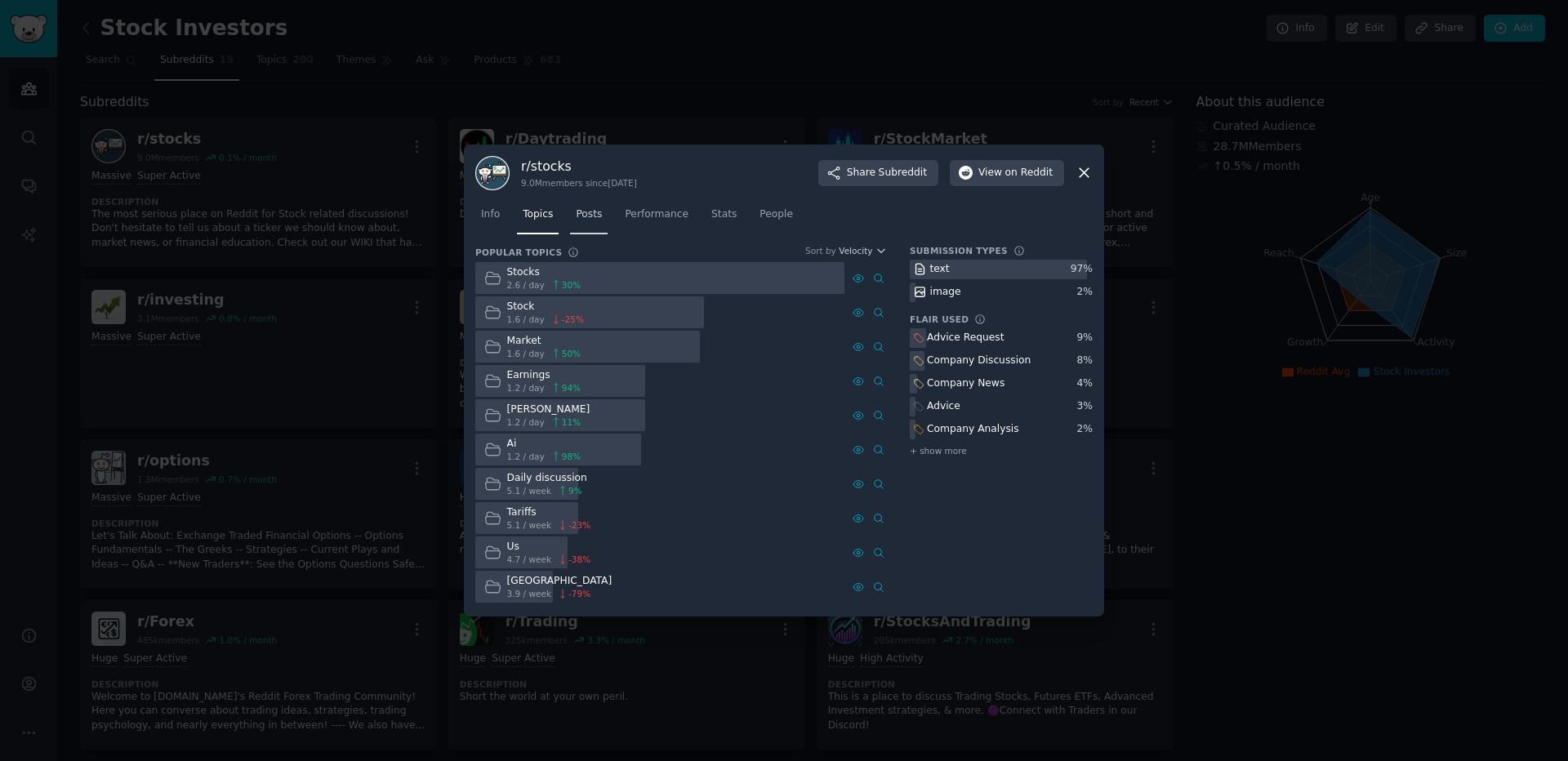
click at [598, 233] on link "Posts" at bounding box center [589, 218] width 38 height 33
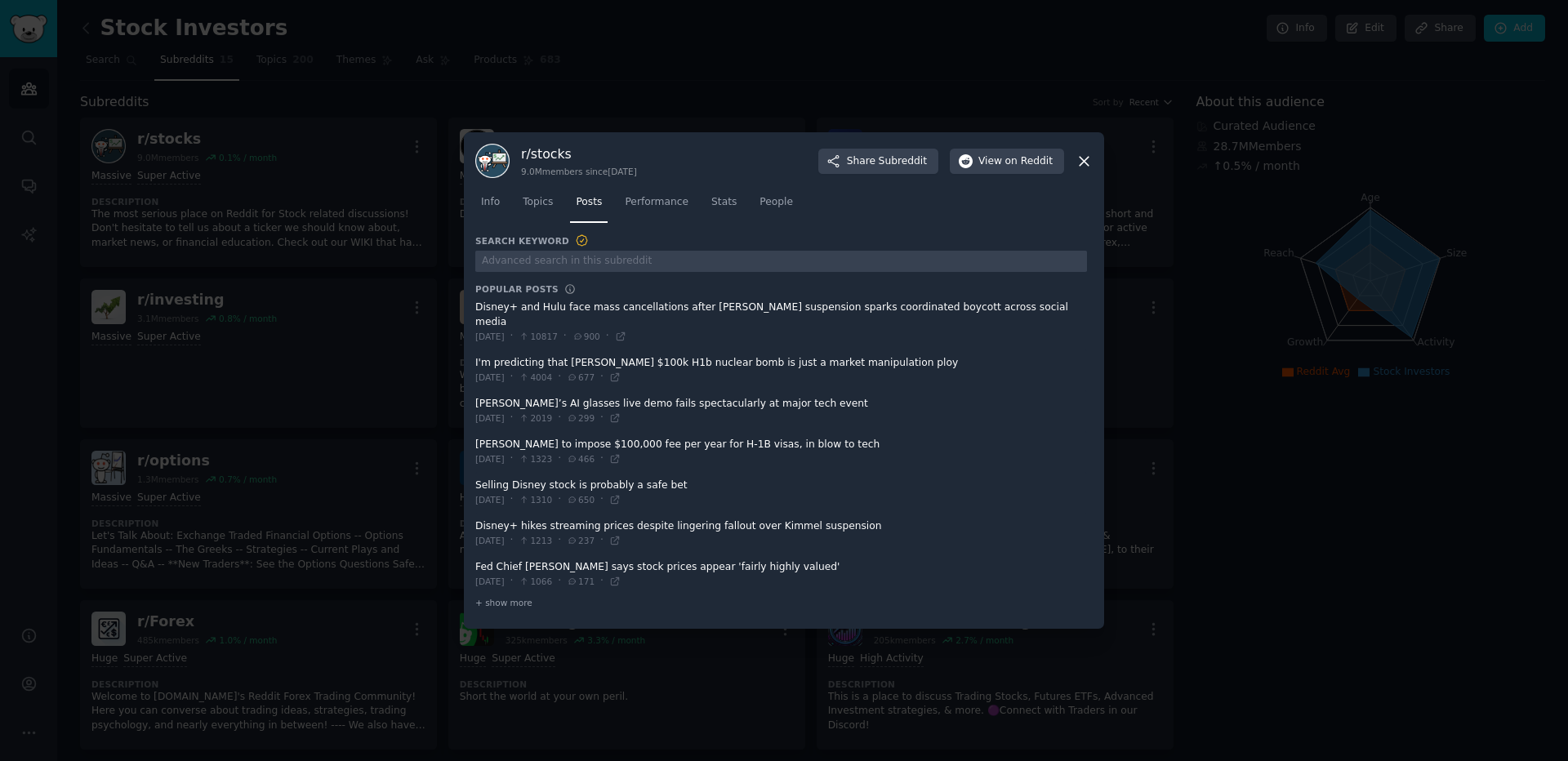
click at [525, 315] on span at bounding box center [781, 323] width 611 height 55
click at [575, 319] on span at bounding box center [781, 323] width 611 height 55
click at [909, 314] on span at bounding box center [781, 323] width 611 height 55
click at [658, 201] on link "Performance" at bounding box center [657, 206] width 75 height 33
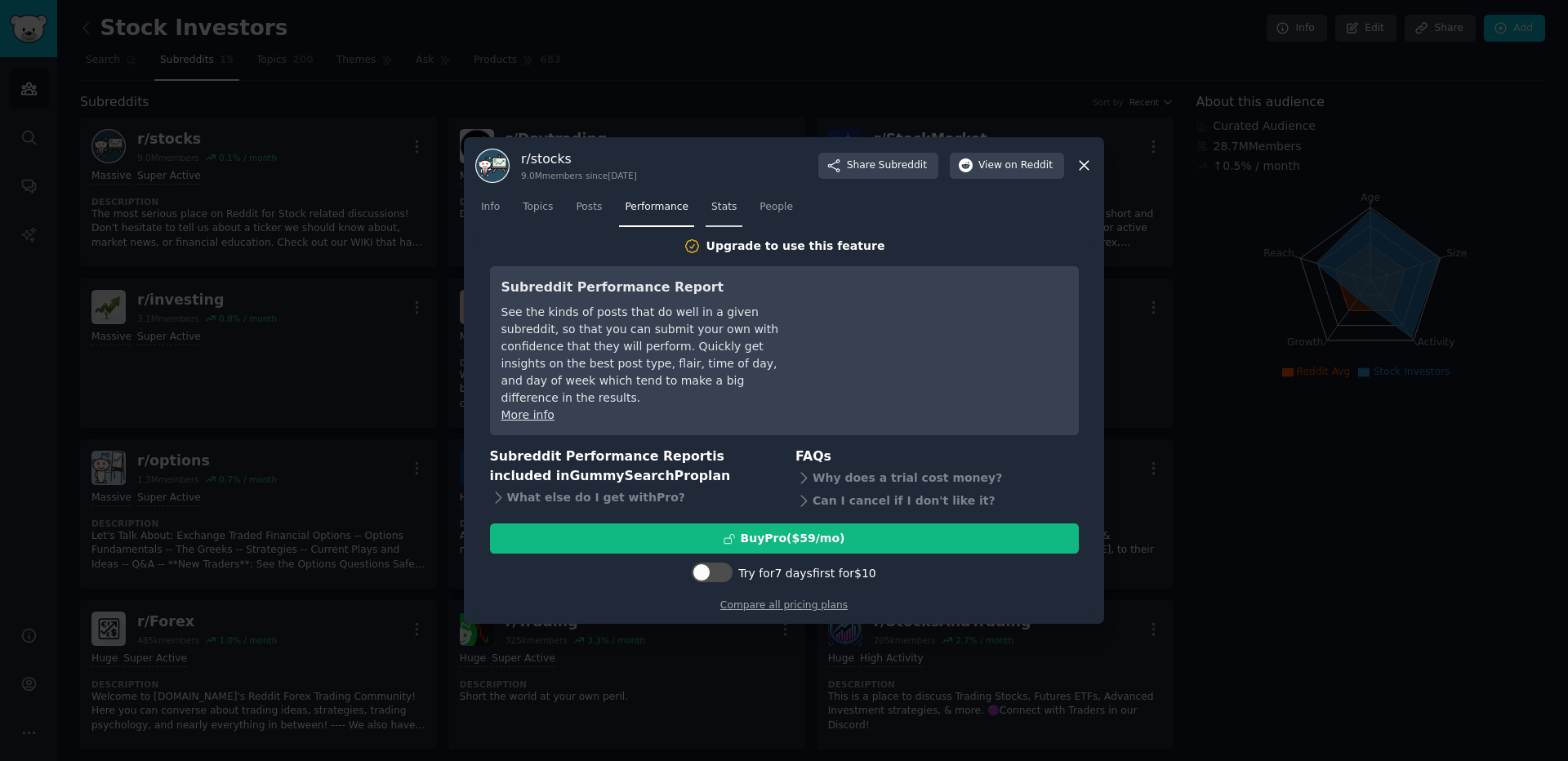
click at [733, 224] on link "Stats" at bounding box center [724, 210] width 37 height 33
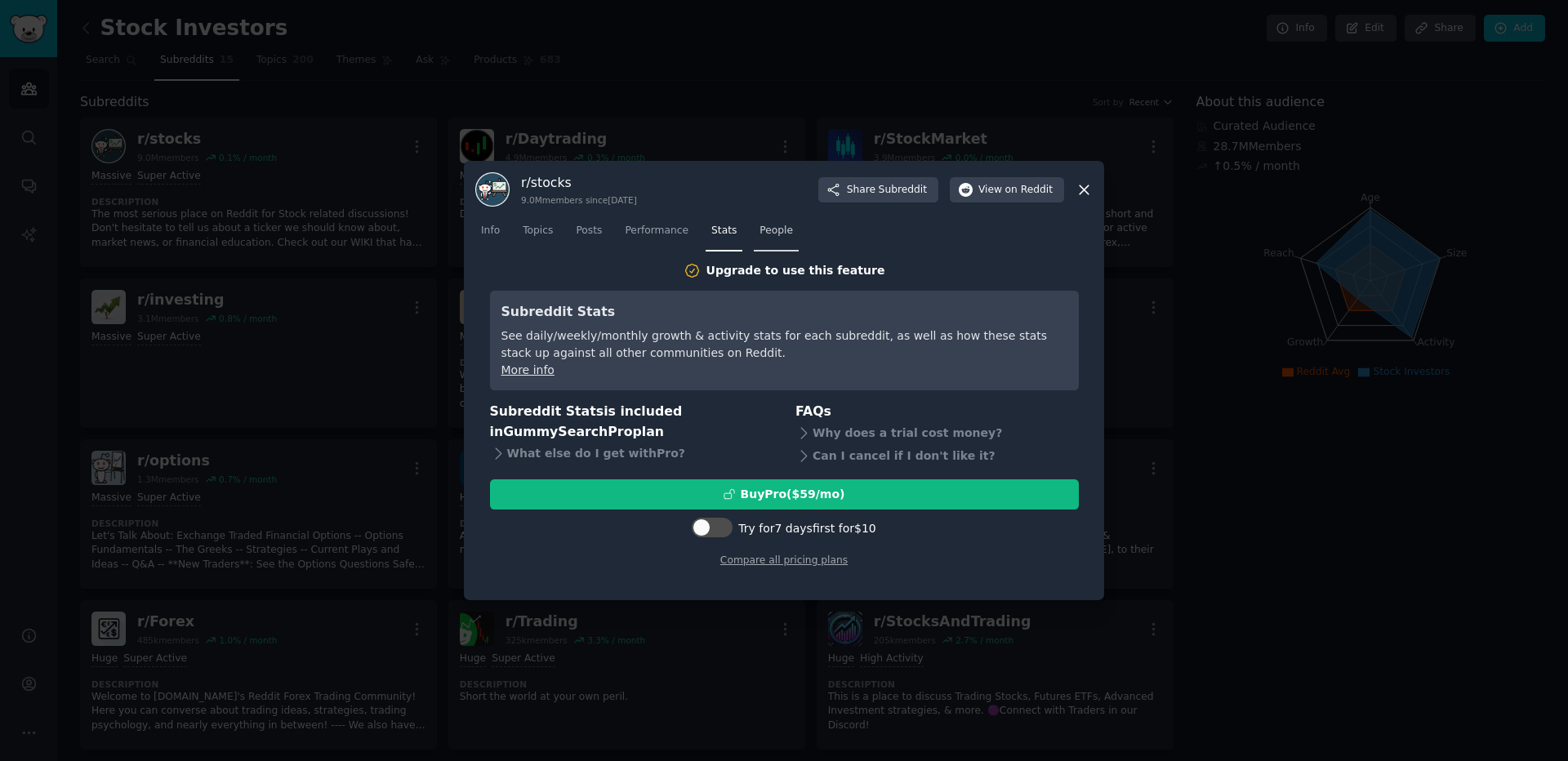
click at [771, 236] on span "People" at bounding box center [776, 231] width 33 height 15
click at [667, 233] on span "Performance" at bounding box center [657, 231] width 64 height 15
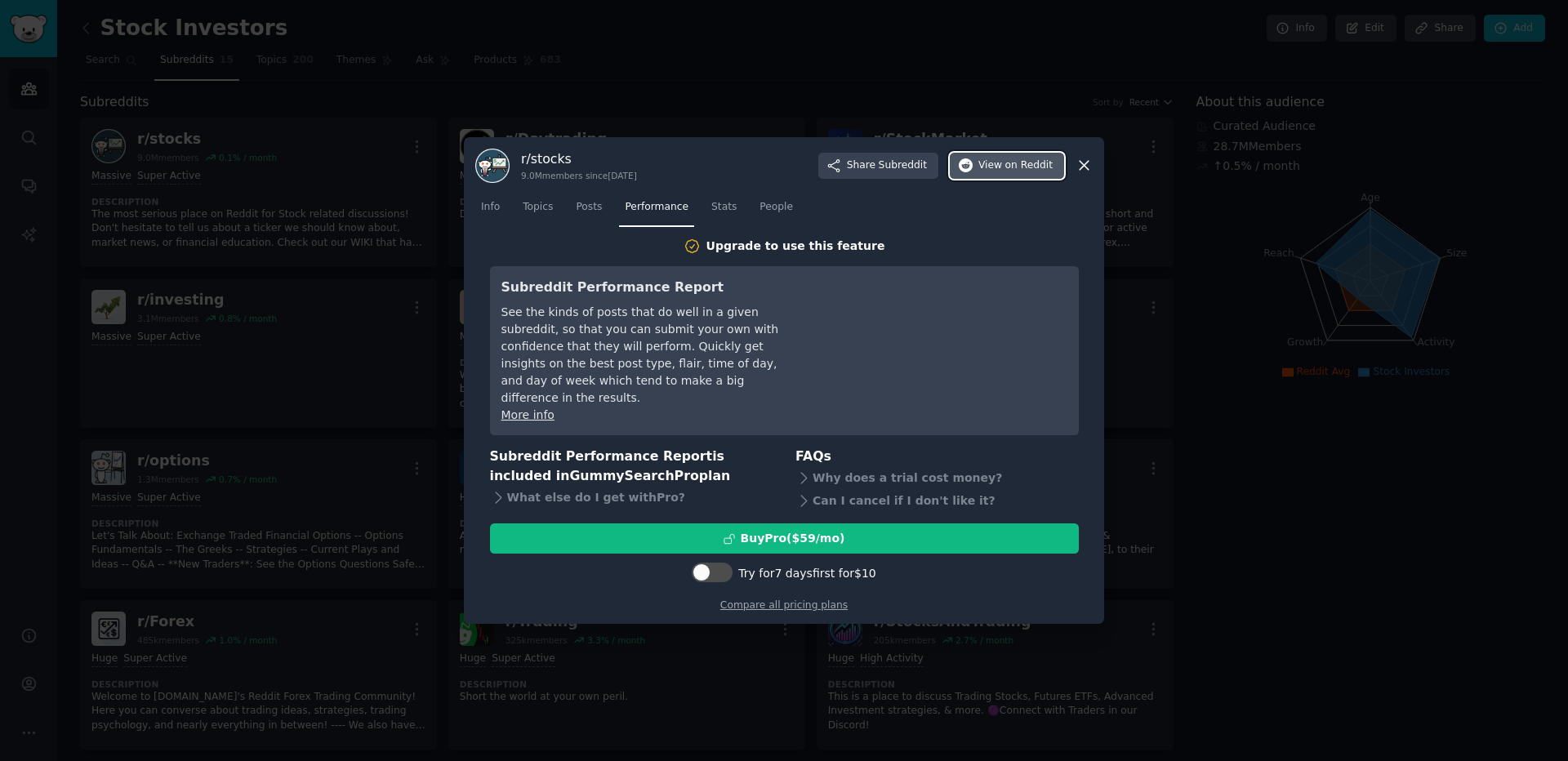
click at [1011, 174] on span "on Reddit" at bounding box center [1029, 166] width 47 height 15
click at [1091, 174] on icon at bounding box center [1084, 165] width 17 height 17
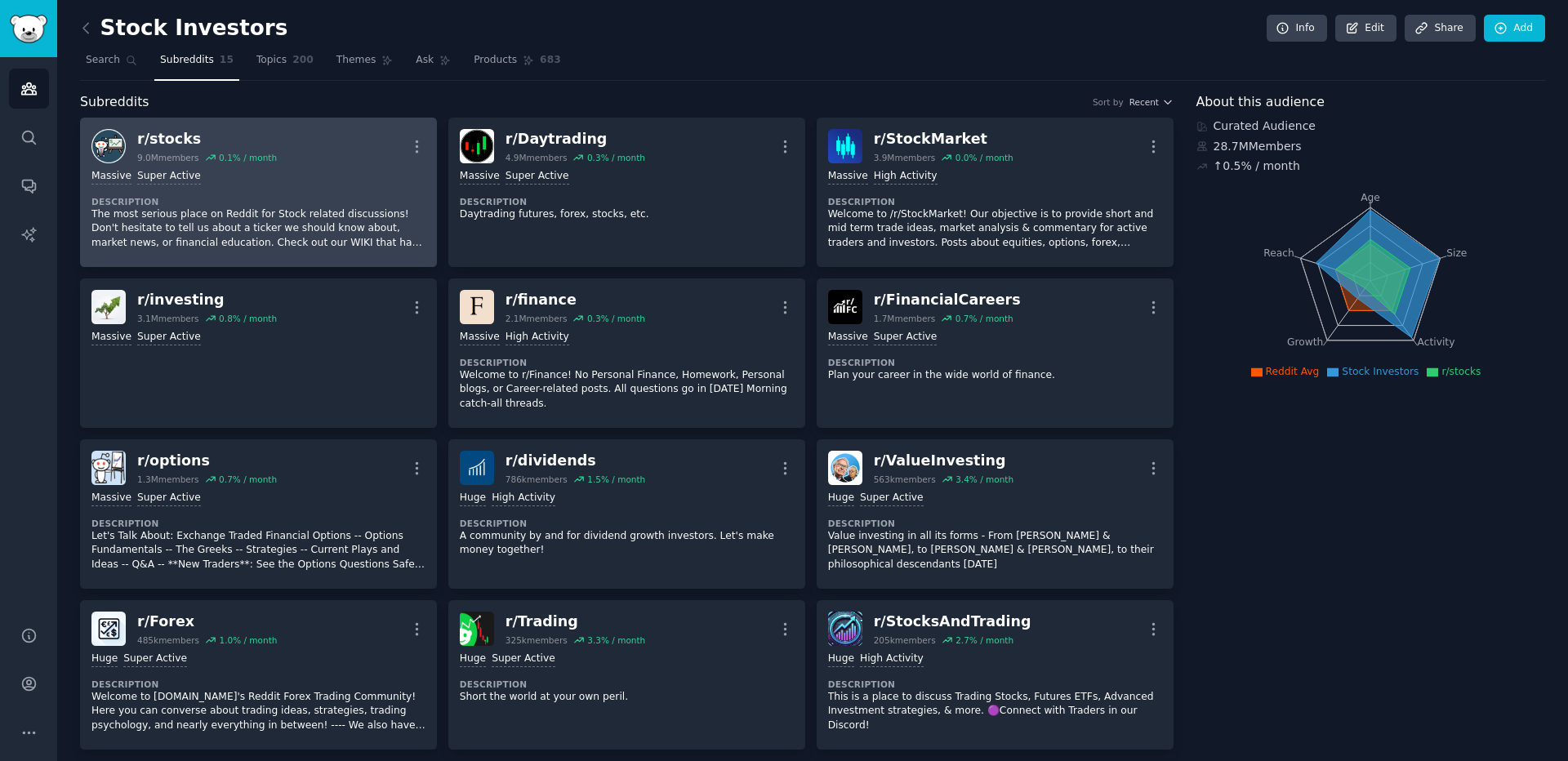
click at [178, 142] on div "r/ stocks" at bounding box center [207, 140] width 140 height 21
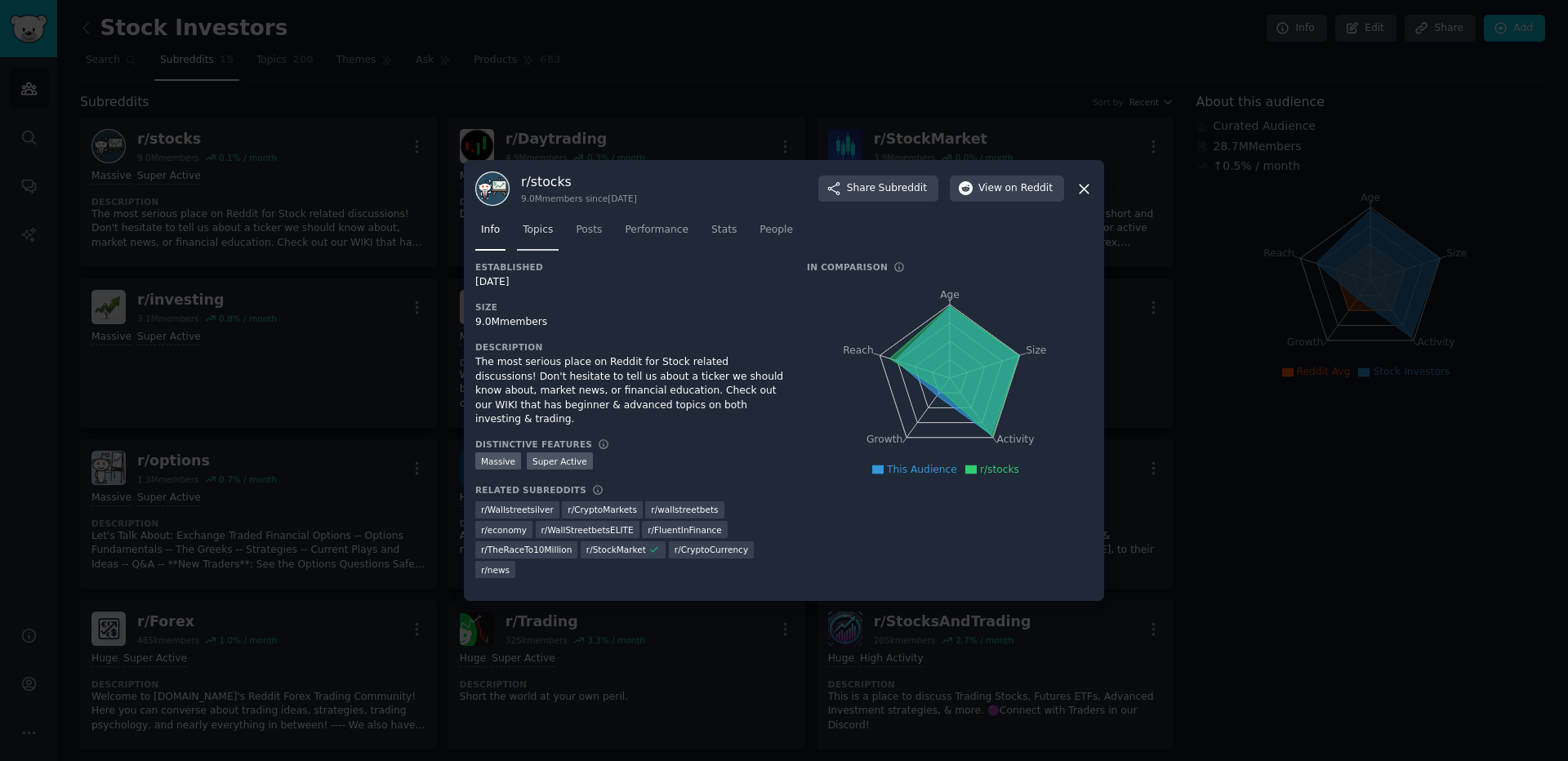
click at [542, 226] on span "Topics" at bounding box center [538, 230] width 30 height 15
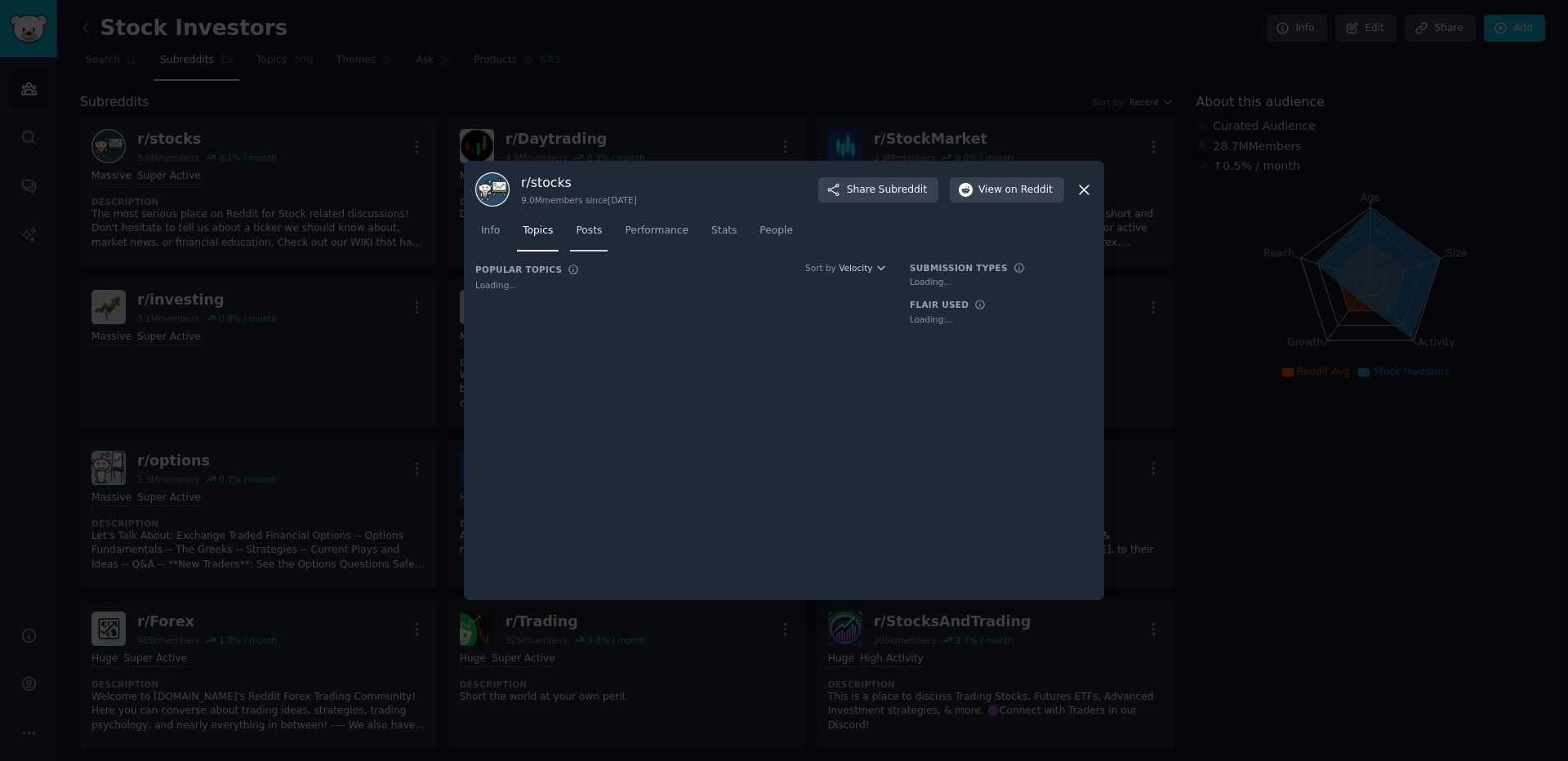
click at [603, 228] on link "Posts" at bounding box center [589, 234] width 38 height 33
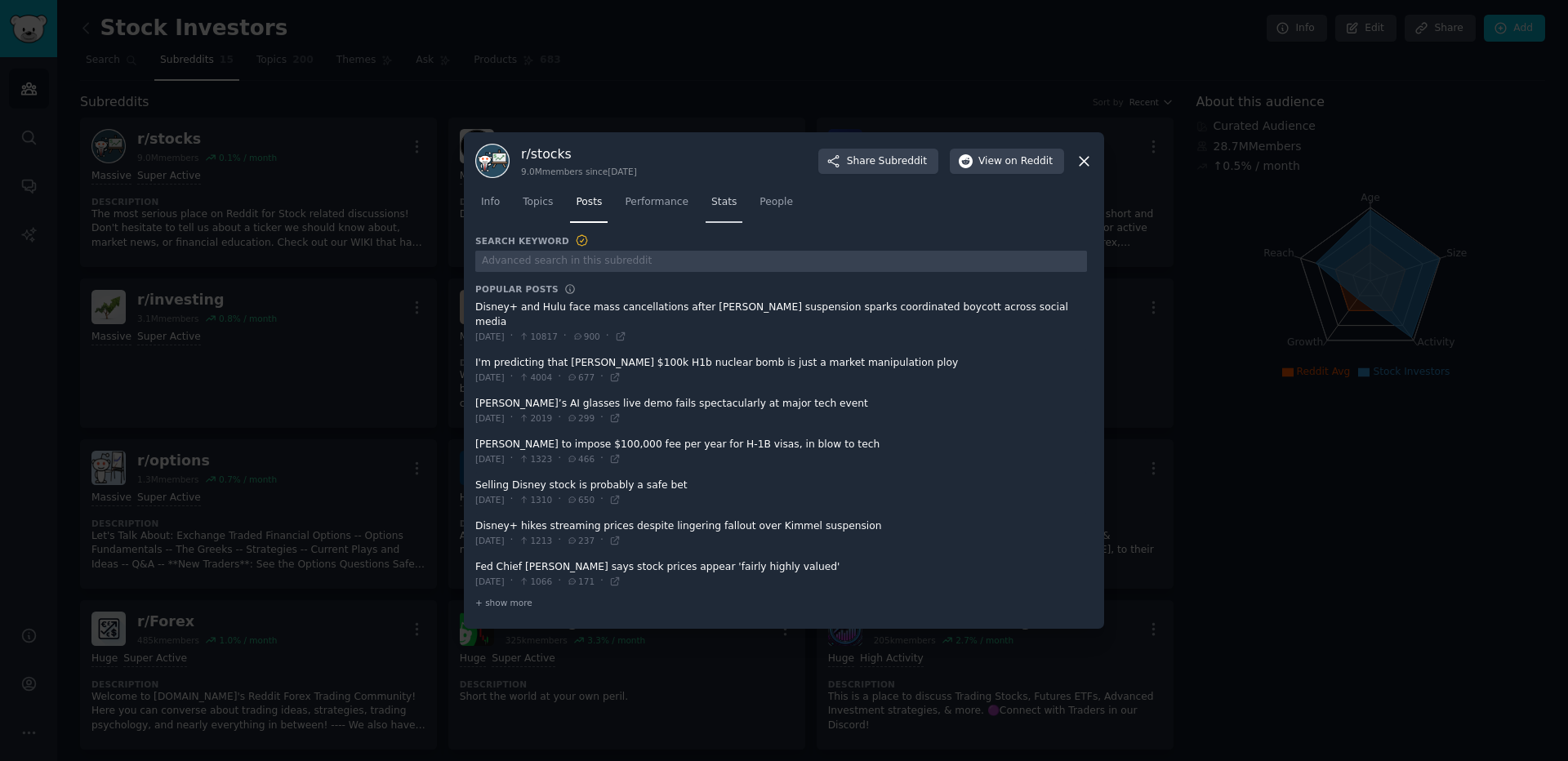
click at [729, 208] on span "Stats" at bounding box center [724, 203] width 25 height 15
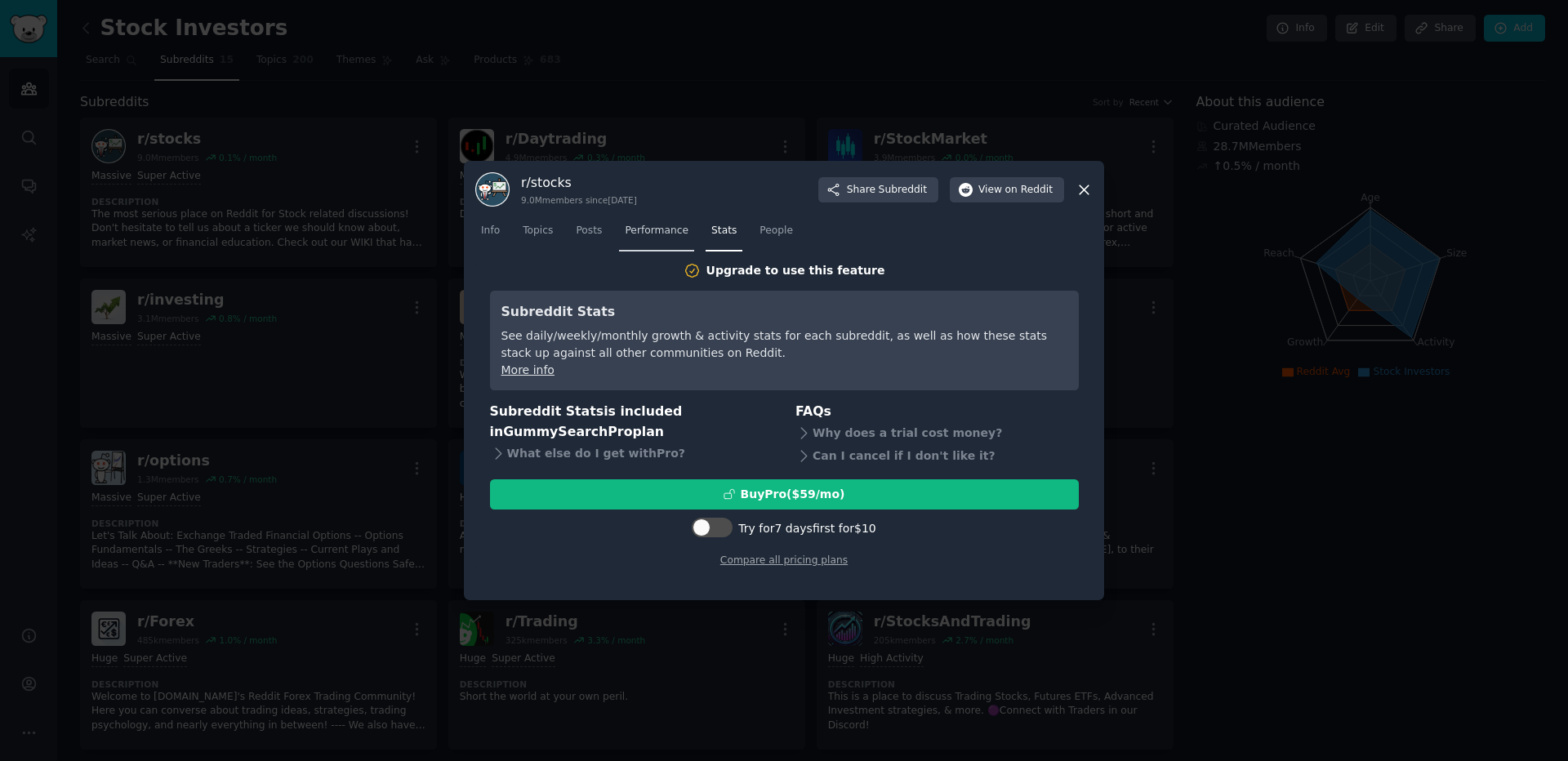
click at [659, 234] on span "Performance" at bounding box center [657, 231] width 64 height 15
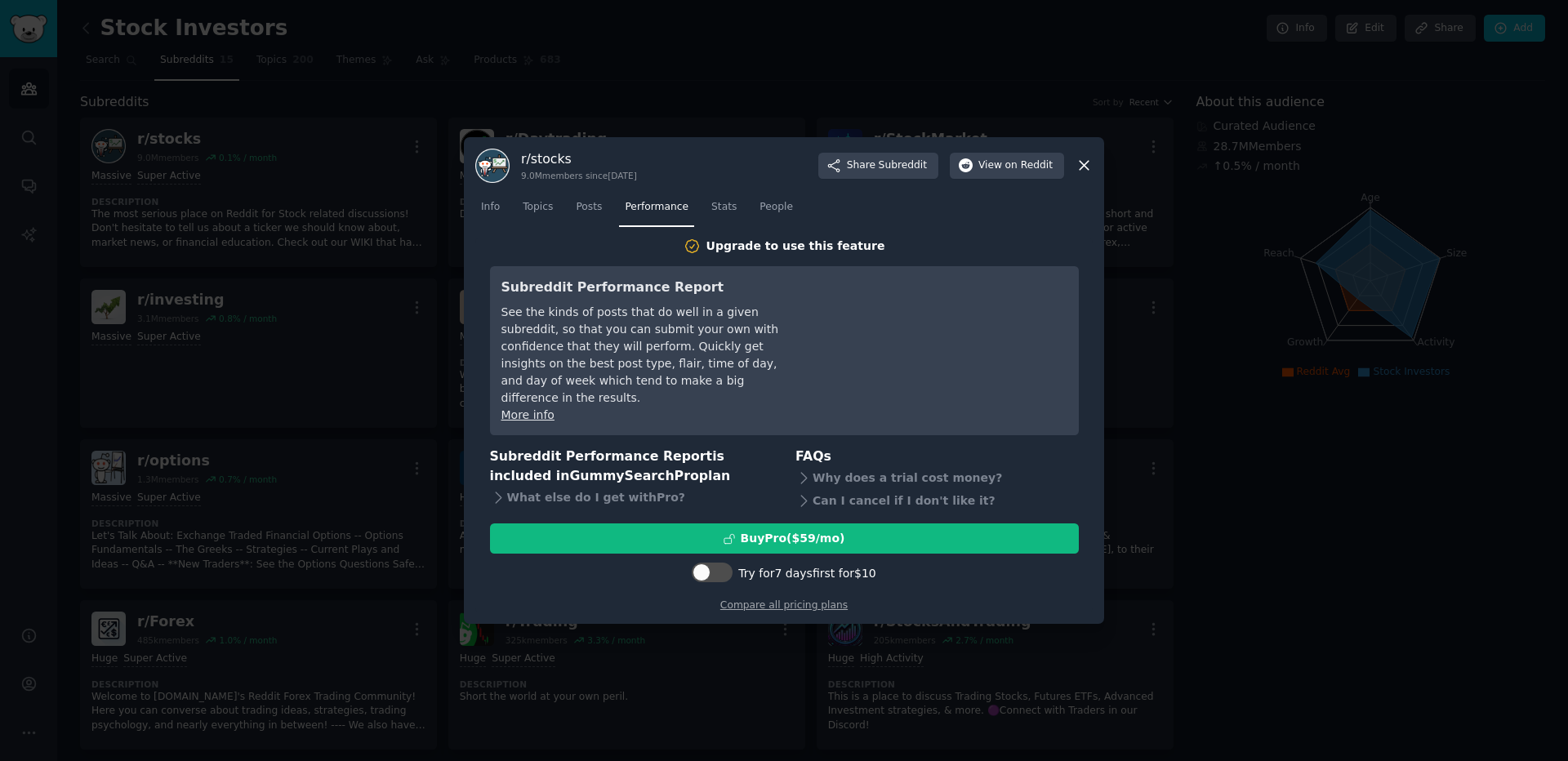
click at [1082, 174] on icon at bounding box center [1084, 165] width 17 height 17
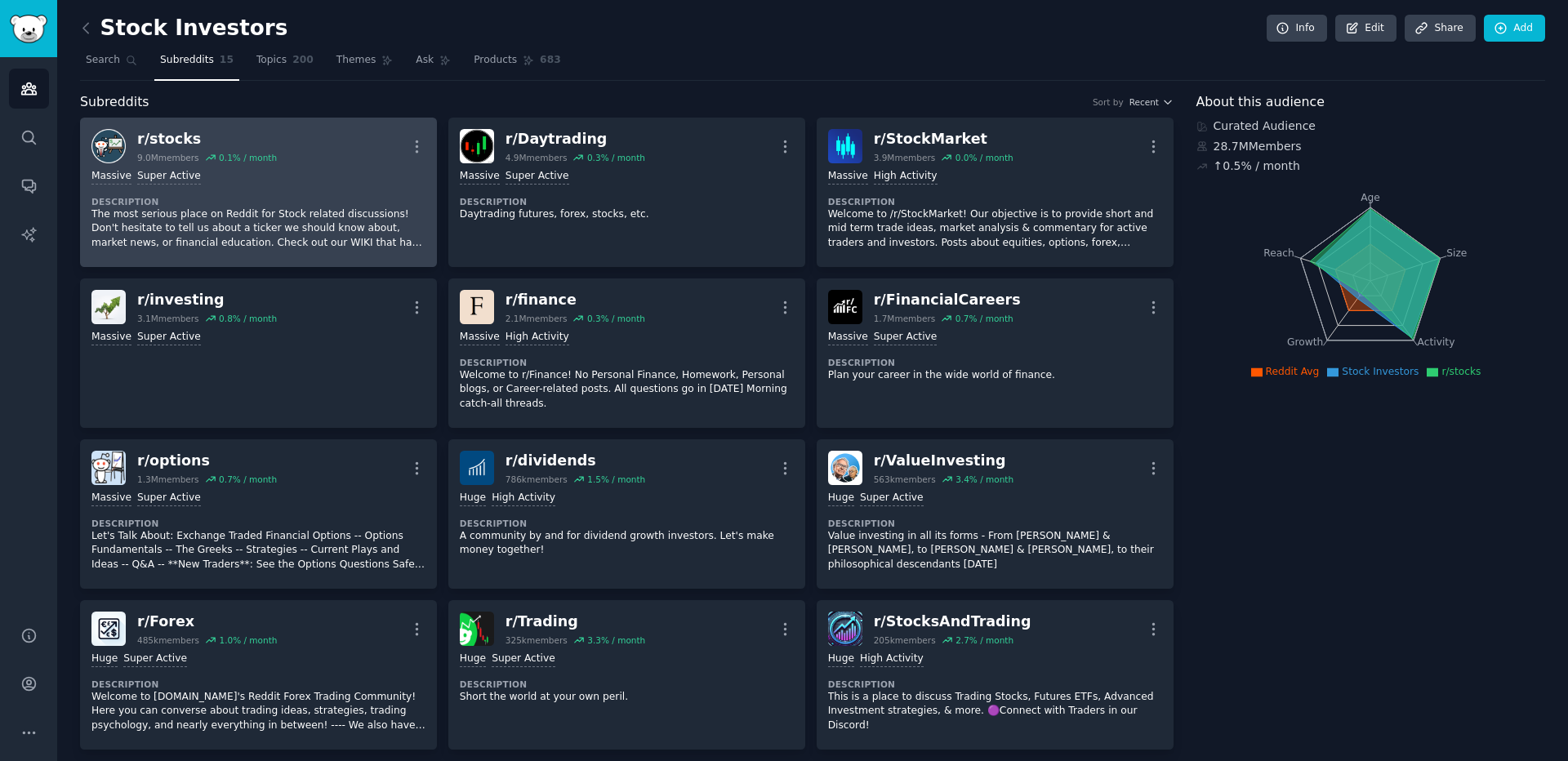
click at [213, 234] on p "The most serious place on Reddit for Stock related discussions! Don't hesitate …" at bounding box center [259, 229] width 334 height 43
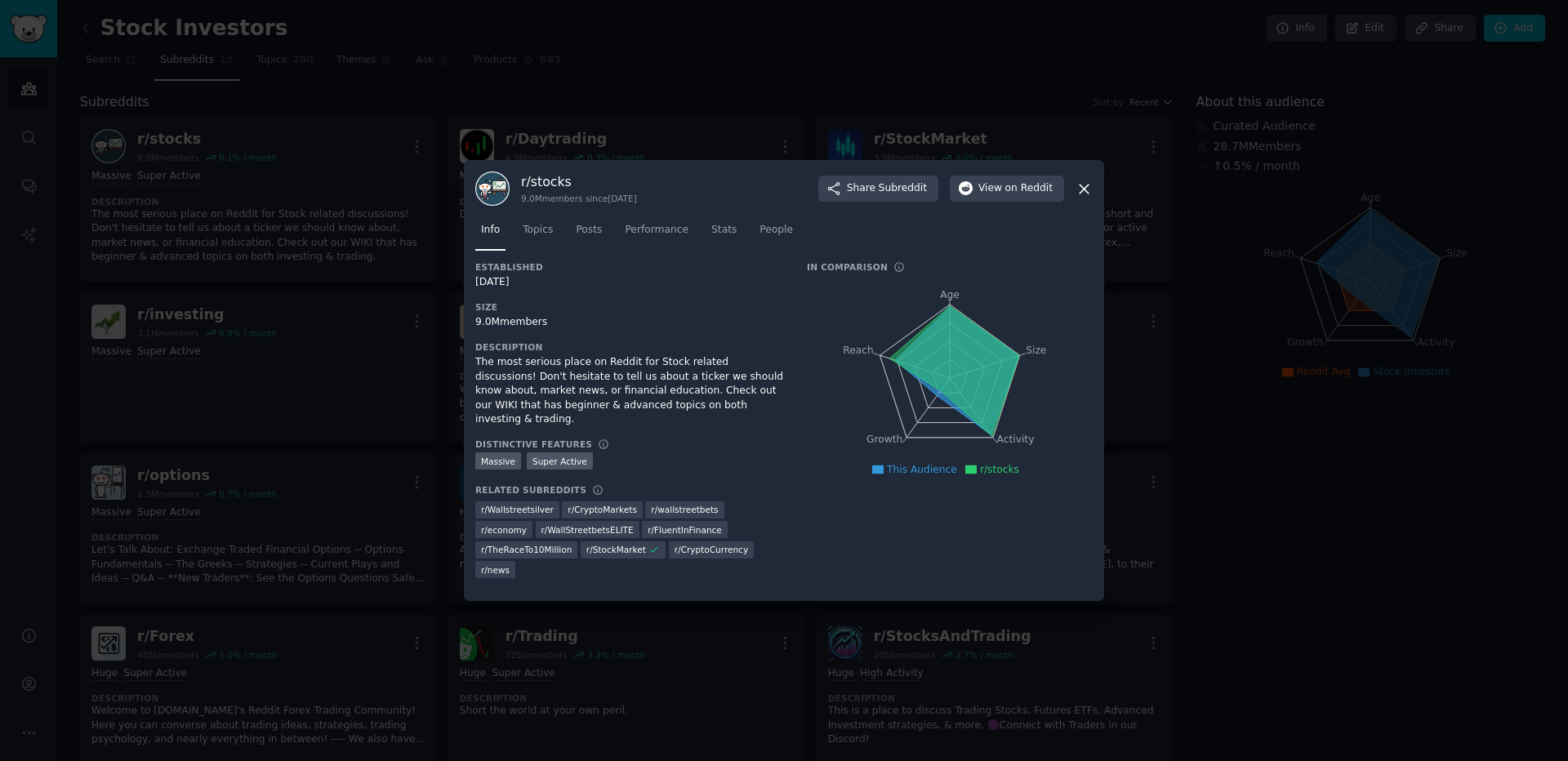
drag, startPoint x: 615, startPoint y: 404, endPoint x: 769, endPoint y: 417, distance: 154.5
click at [622, 405] on div "The most serious place on Reddit for Stock related discussions! Don't hesitate …" at bounding box center [629, 391] width 309 height 72
click at [769, 417] on div "Established [DATE] Size 9.0M members Description The most serious place on Redd…" at bounding box center [629, 425] width 309 height 329
click at [587, 343] on h3 "Description" at bounding box center [629, 347] width 309 height 11
click at [1089, 191] on icon at bounding box center [1084, 189] width 17 height 17
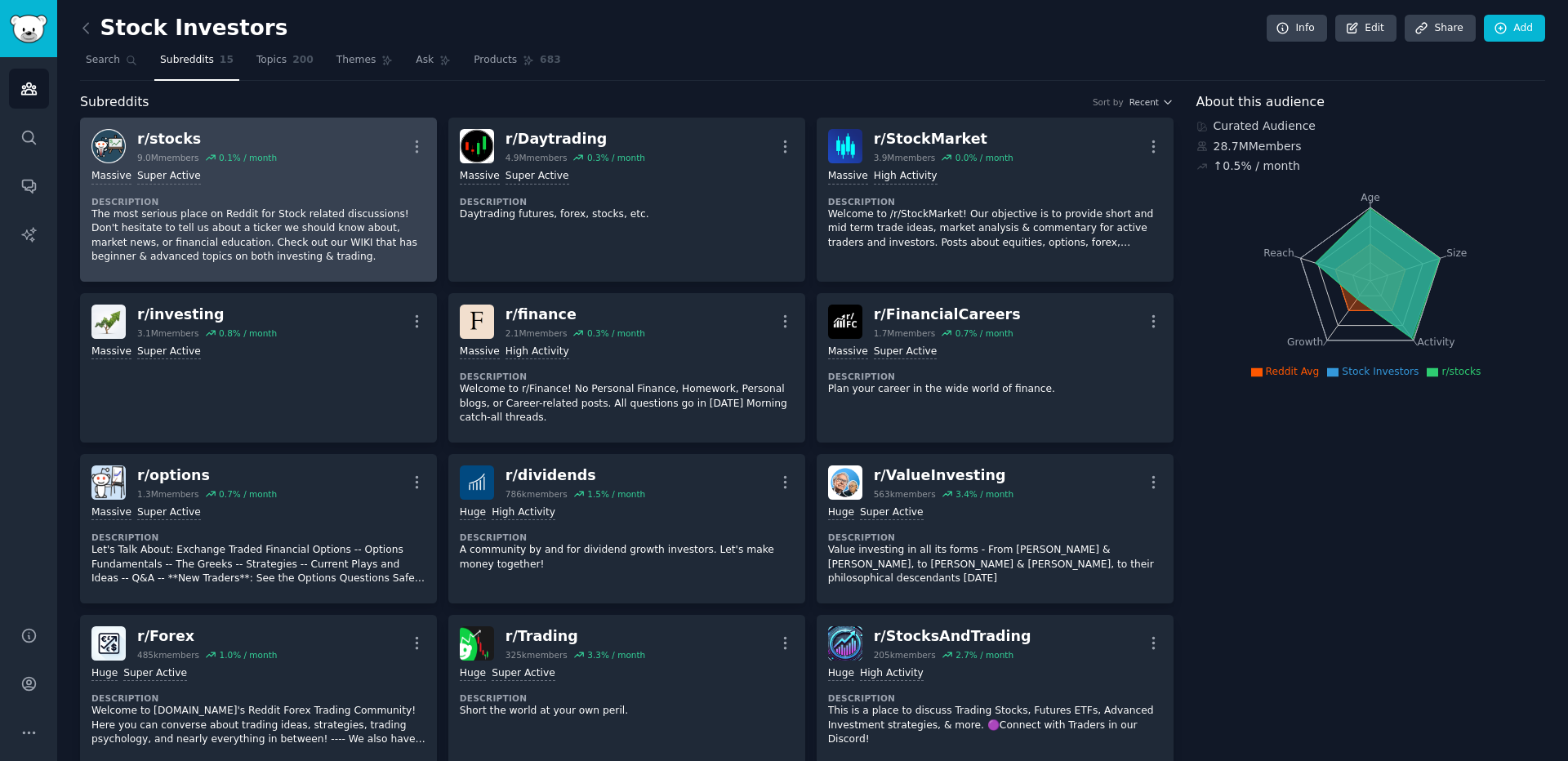
click at [156, 139] on div "r/ stocks" at bounding box center [207, 140] width 140 height 21
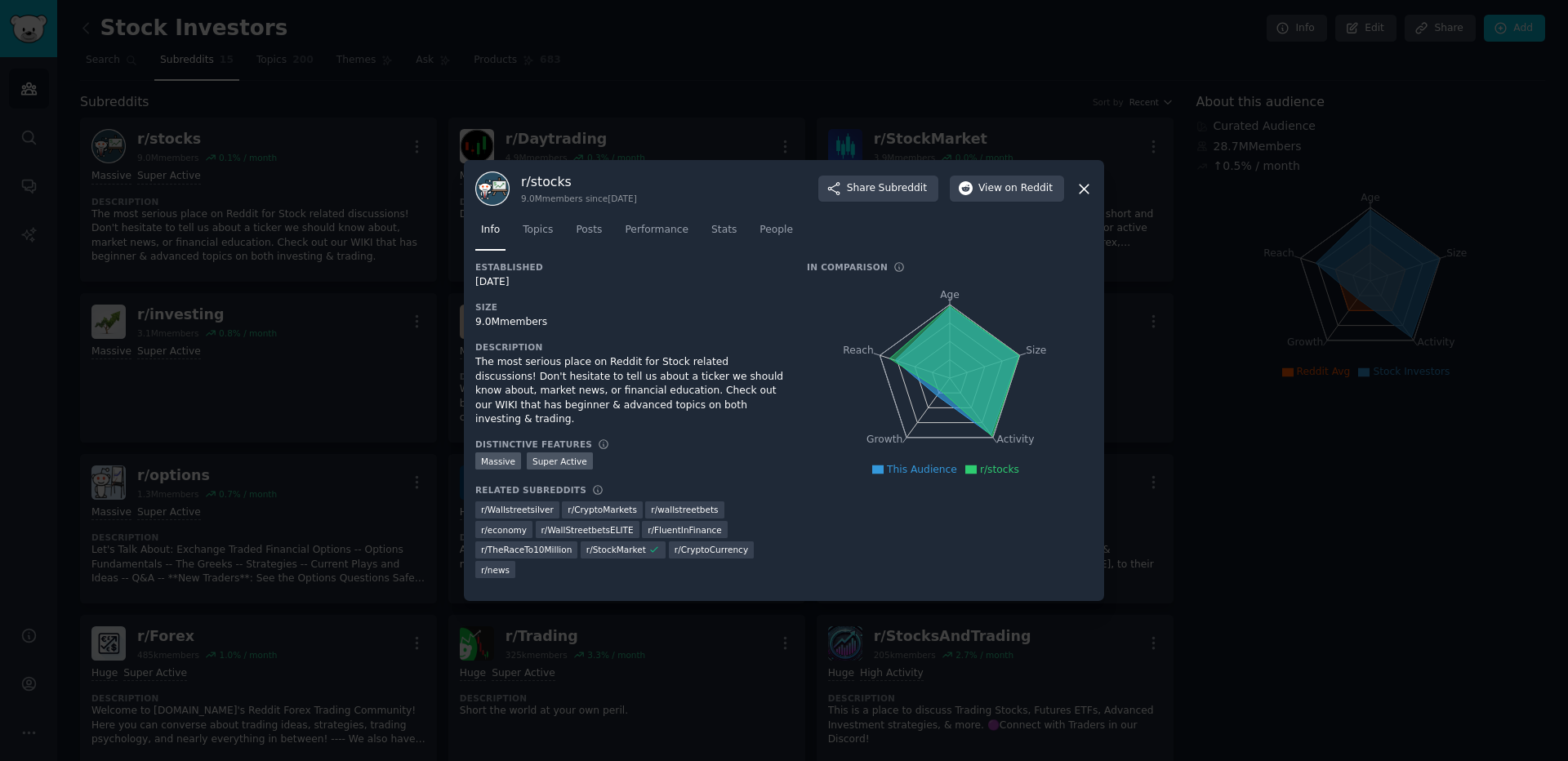
click at [1077, 187] on icon at bounding box center [1084, 189] width 17 height 17
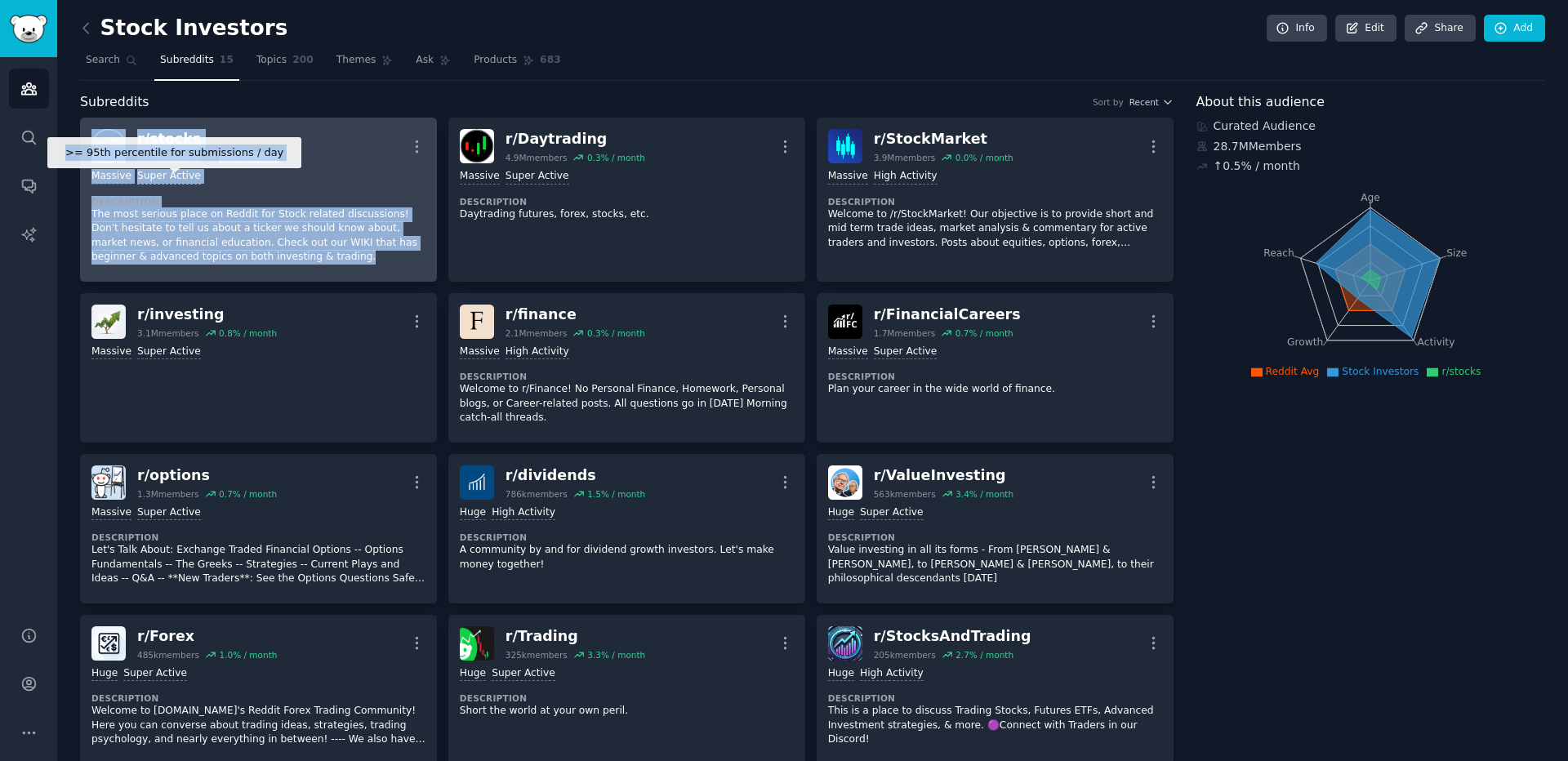
click at [164, 174] on div "Super Active" at bounding box center [169, 176] width 64 height 15
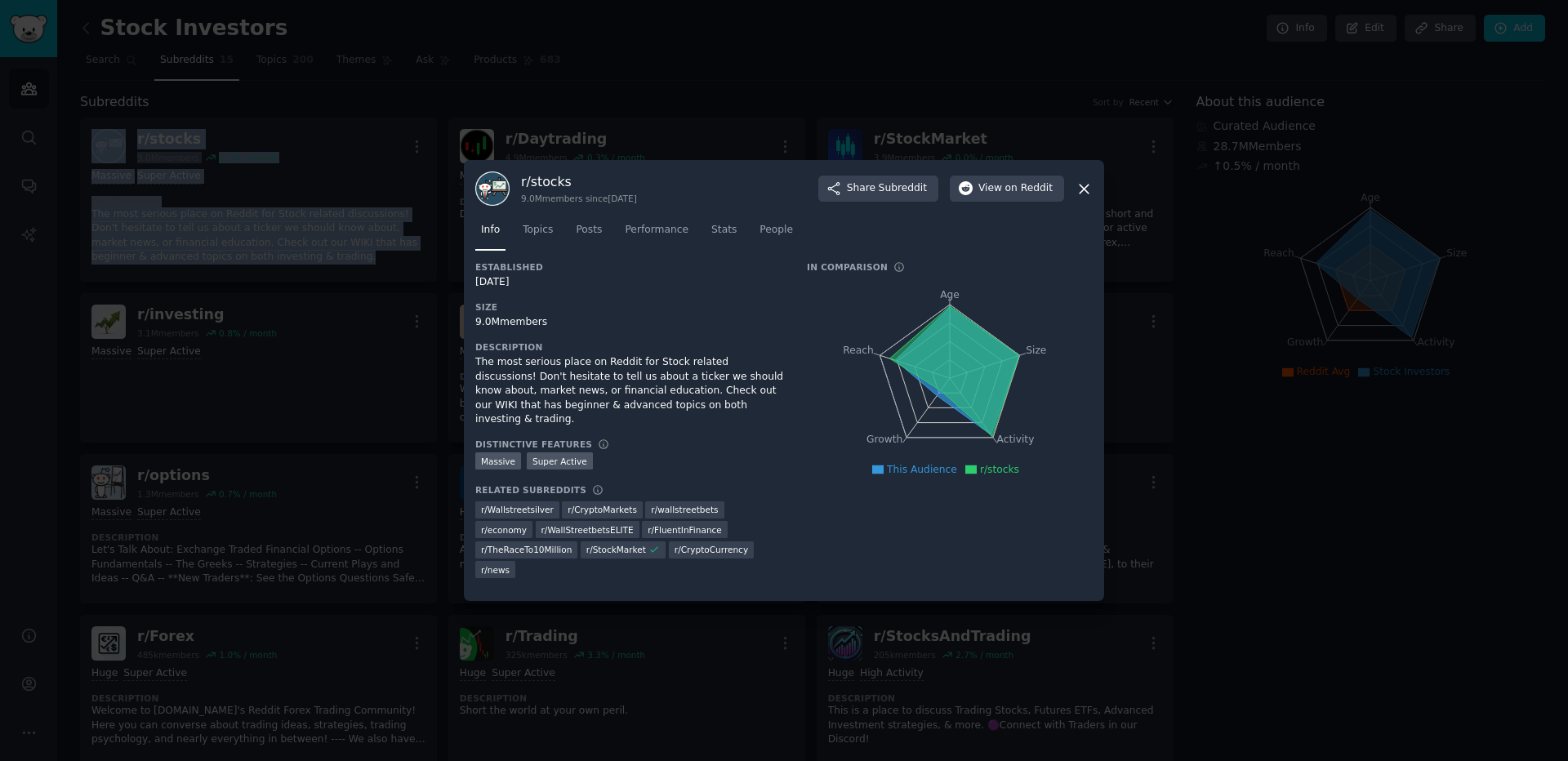
click at [1079, 189] on icon at bounding box center [1084, 189] width 17 height 17
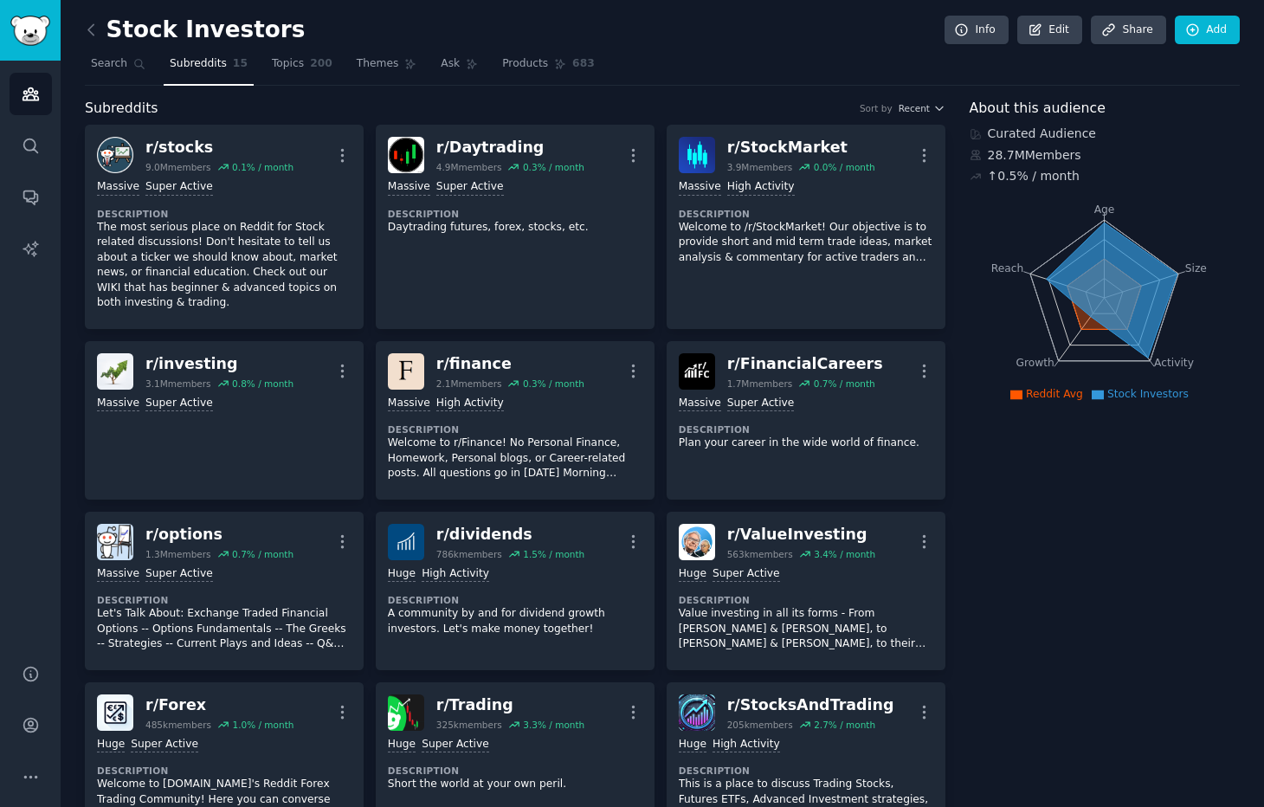
drag, startPoint x: 237, startPoint y: 185, endPoint x: 604, endPoint y: 9, distance: 407.3
drag, startPoint x: 139, startPoint y: 184, endPoint x: 480, endPoint y: 8, distance: 384.1
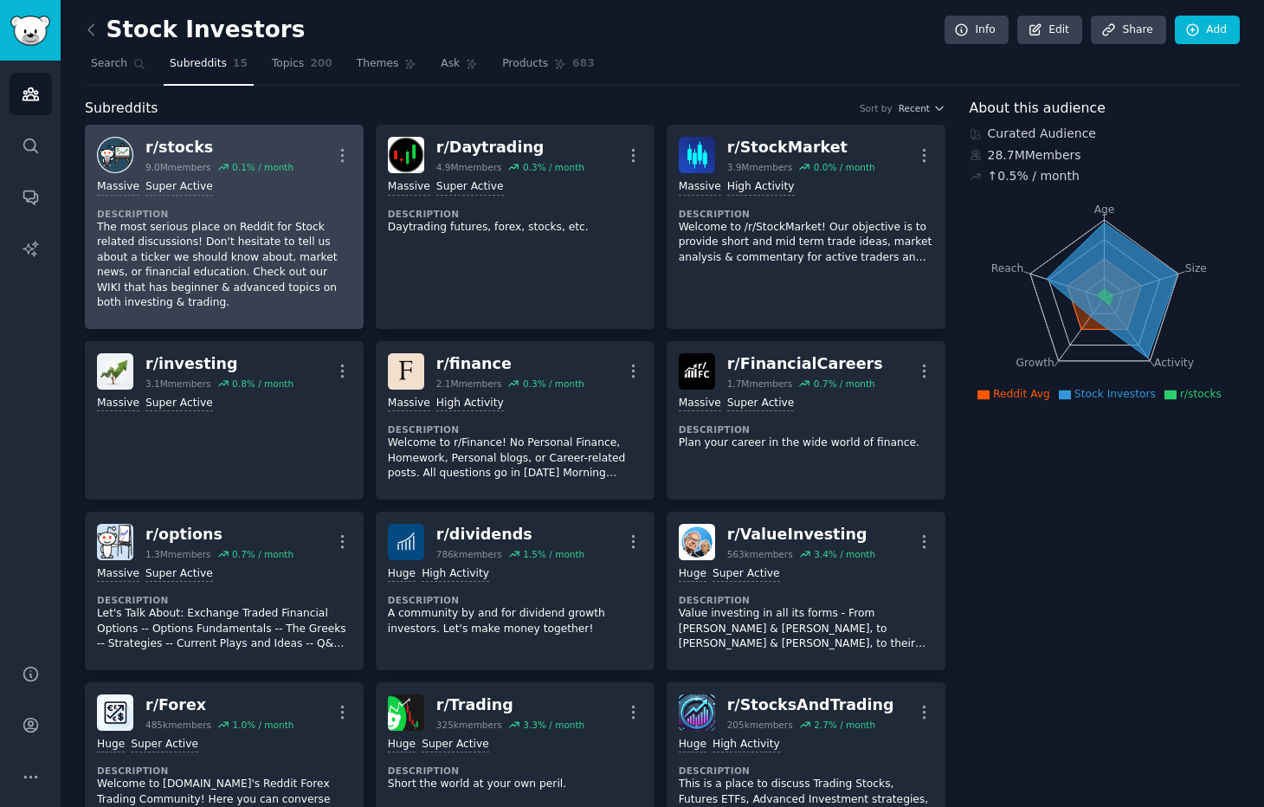
click at [181, 148] on div "r/ stocks" at bounding box center [219, 148] width 148 height 22
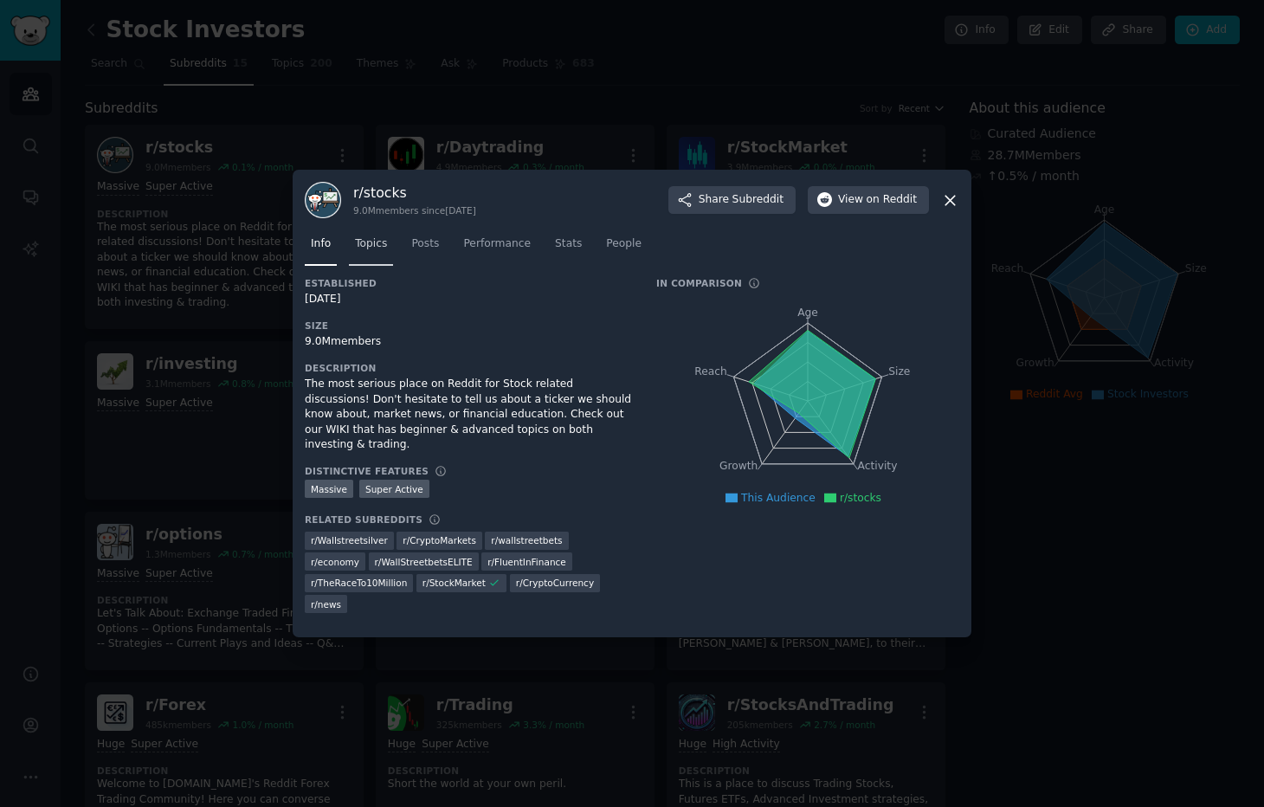
click at [370, 247] on span "Topics" at bounding box center [371, 244] width 32 height 16
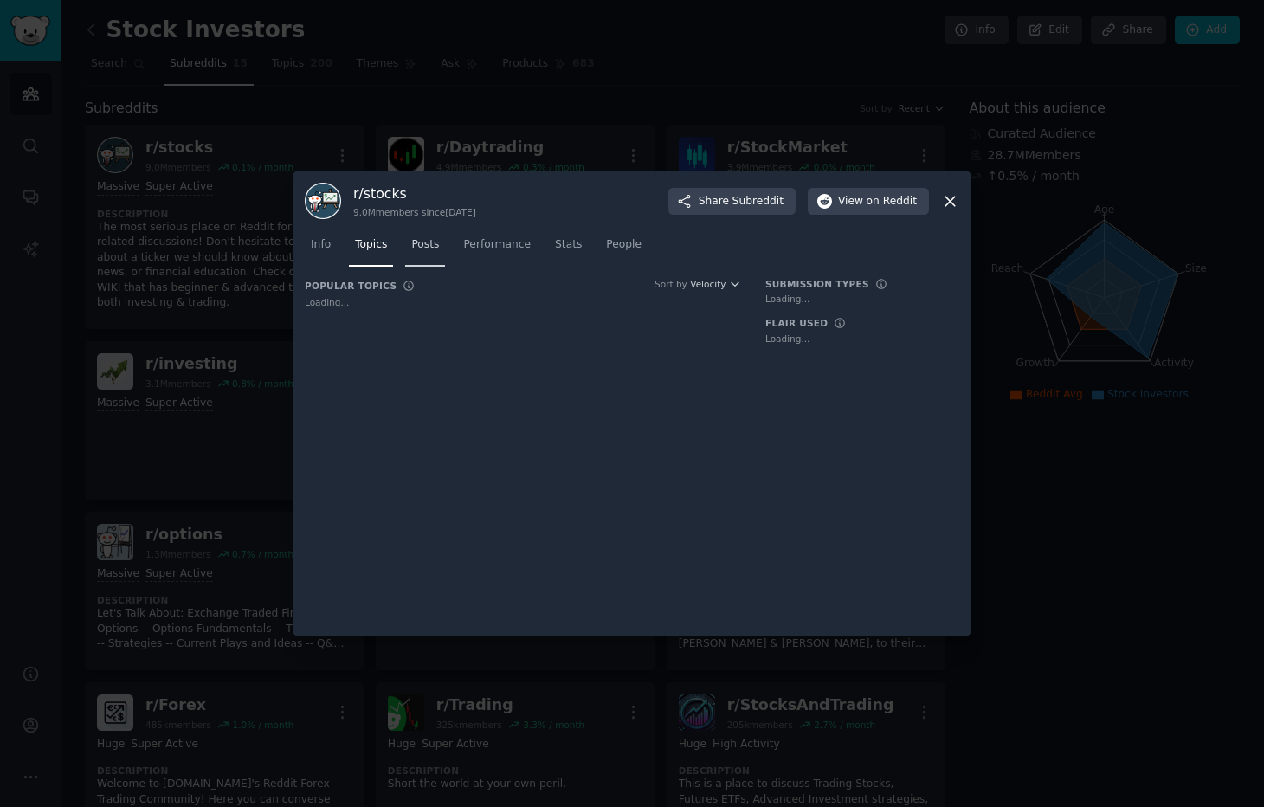
click at [432, 244] on span "Posts" at bounding box center [425, 245] width 28 height 16
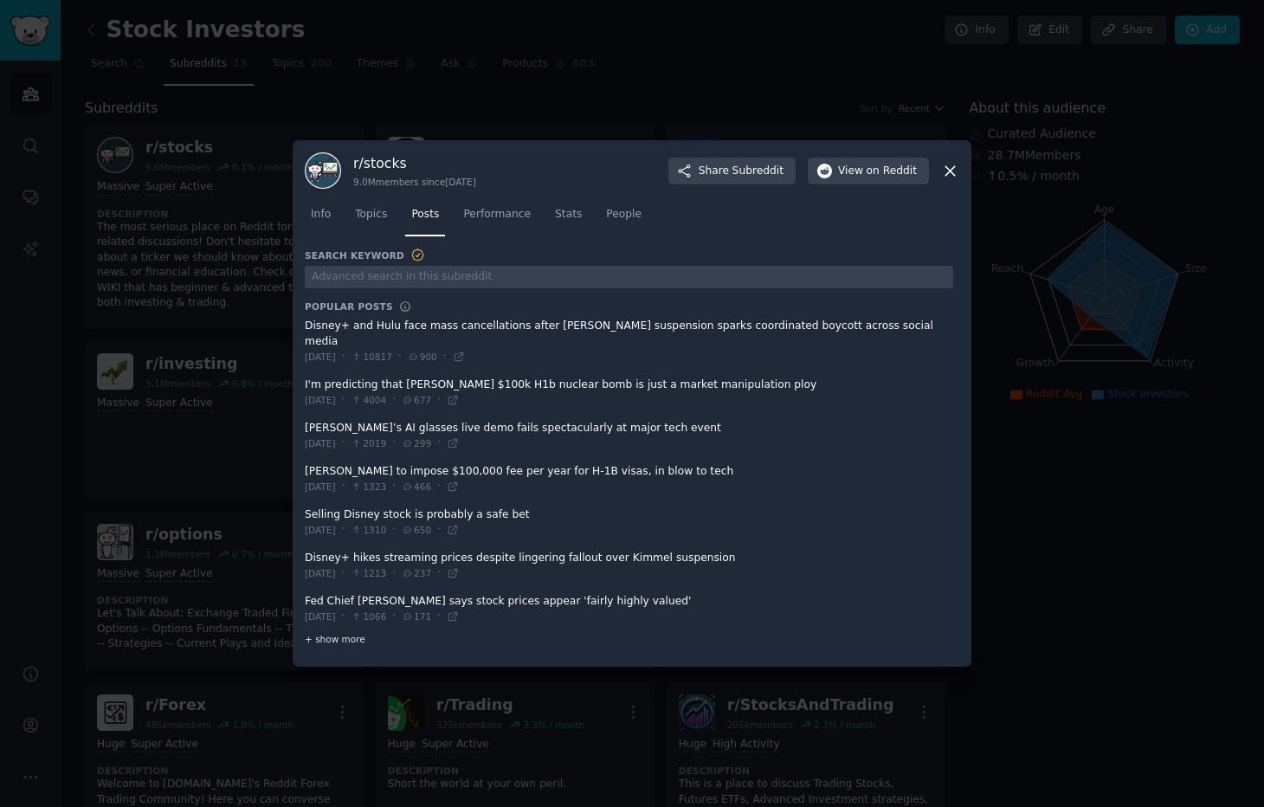
click at [343, 633] on span "+ show more" at bounding box center [335, 639] width 61 height 12
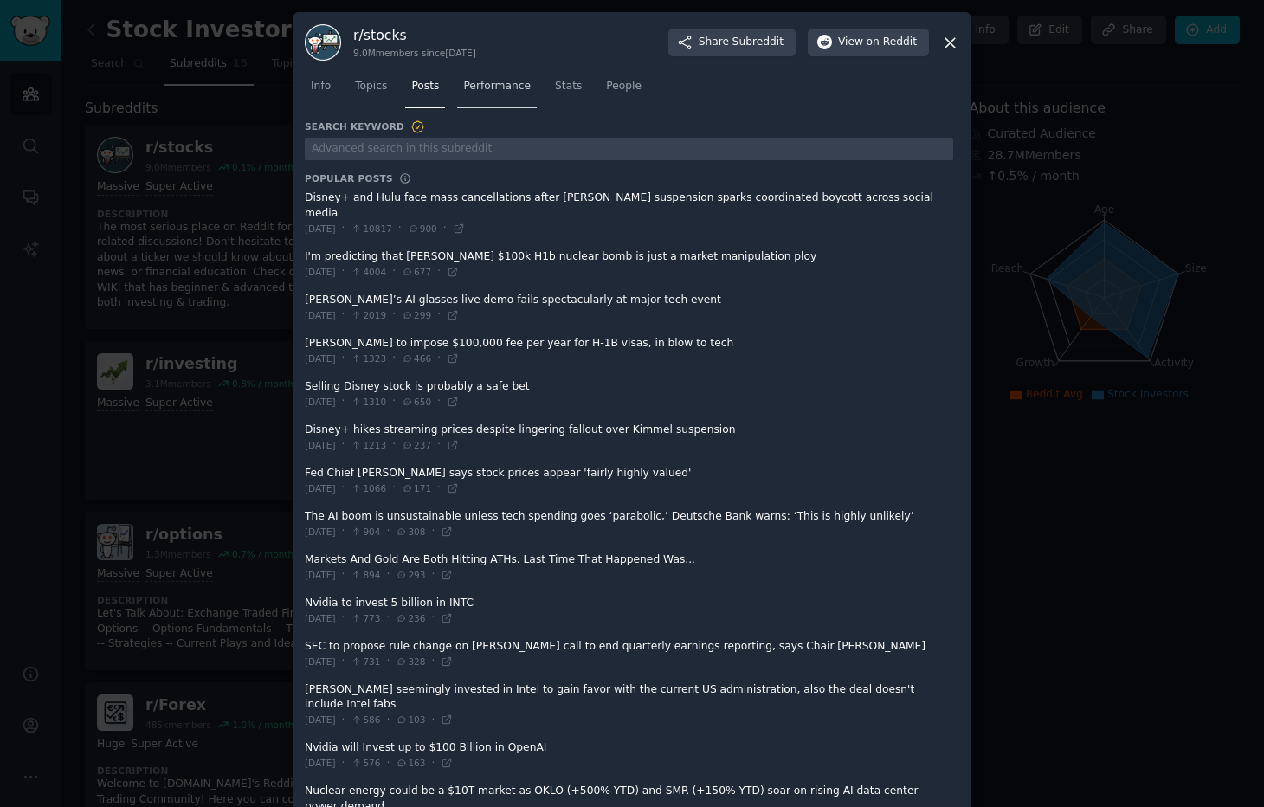
click at [487, 87] on span "Performance" at bounding box center [497, 87] width 68 height 16
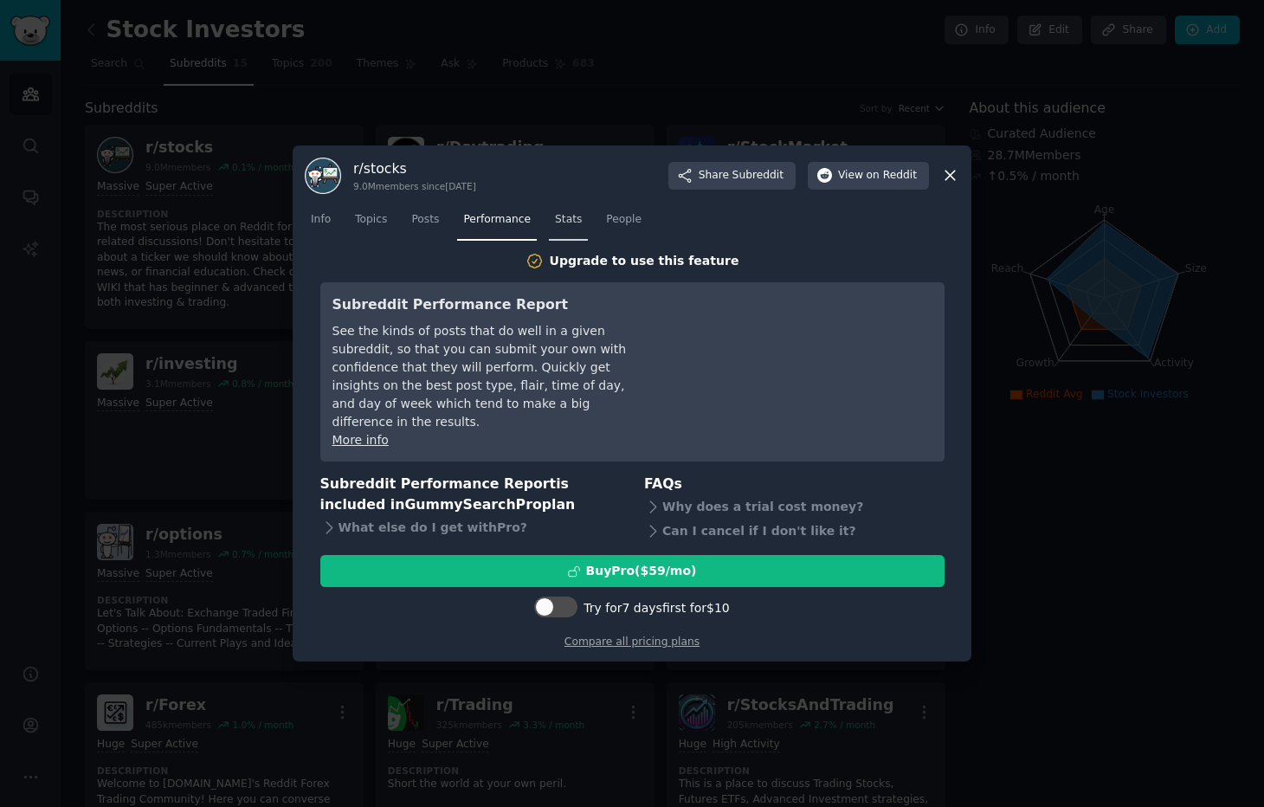
click at [558, 228] on span "Stats" at bounding box center [568, 220] width 27 height 16
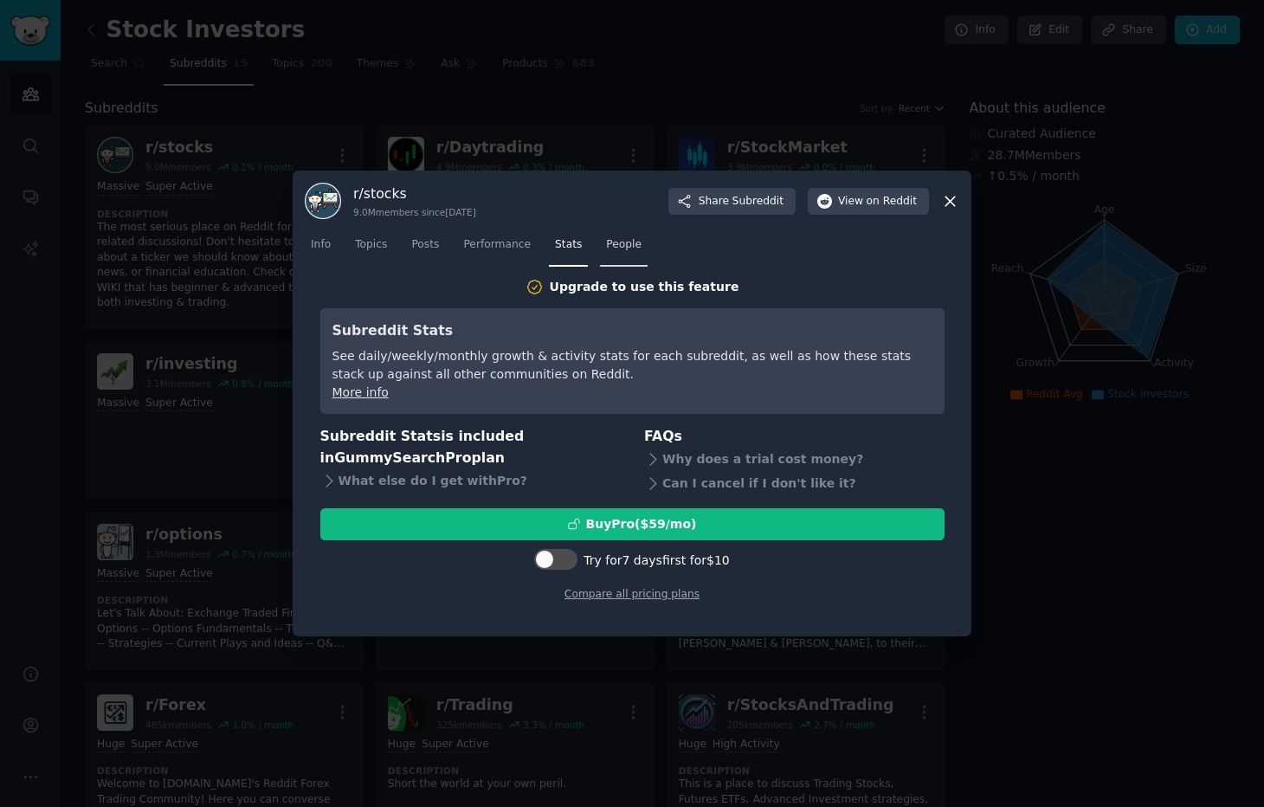
click at [618, 245] on span "People" at bounding box center [623, 245] width 35 height 16
click at [423, 247] on span "Posts" at bounding box center [425, 245] width 28 height 16
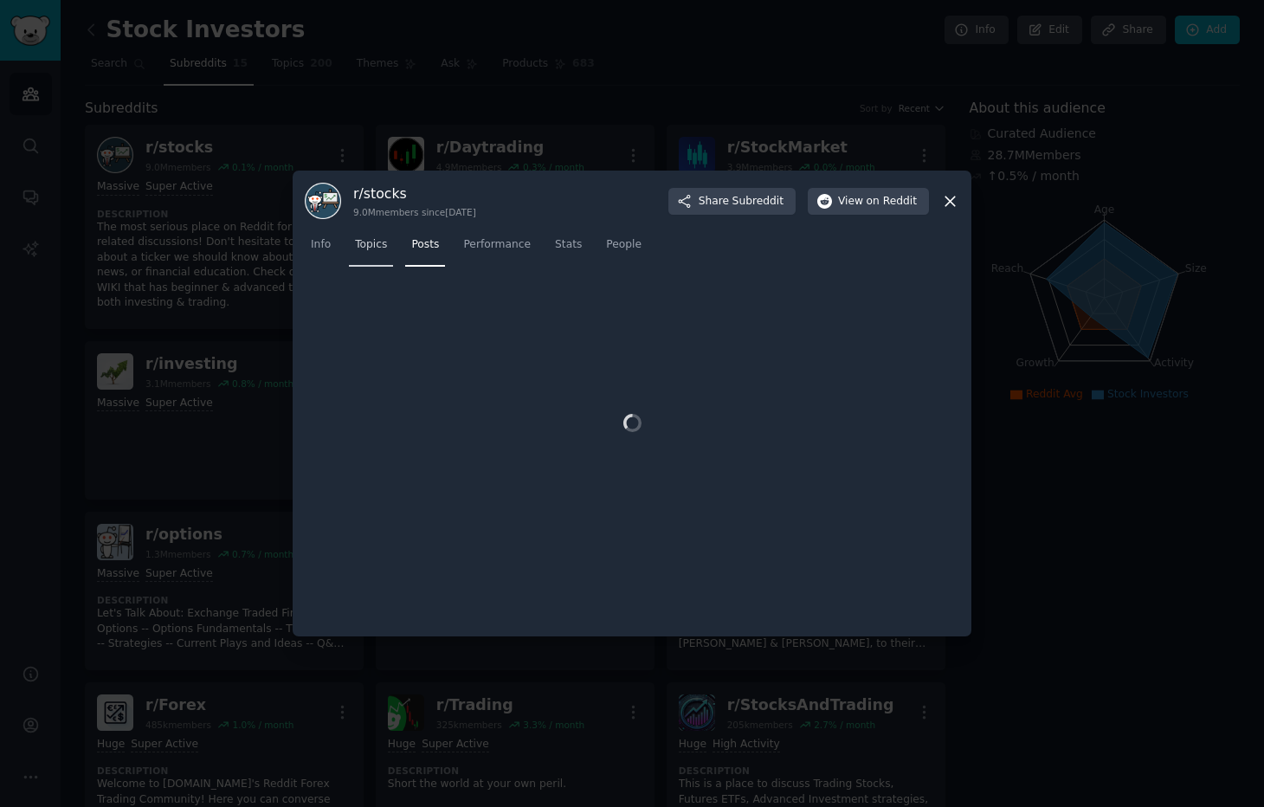
click at [376, 247] on span "Topics" at bounding box center [371, 245] width 32 height 16
click at [950, 199] on icon at bounding box center [950, 201] width 18 height 18
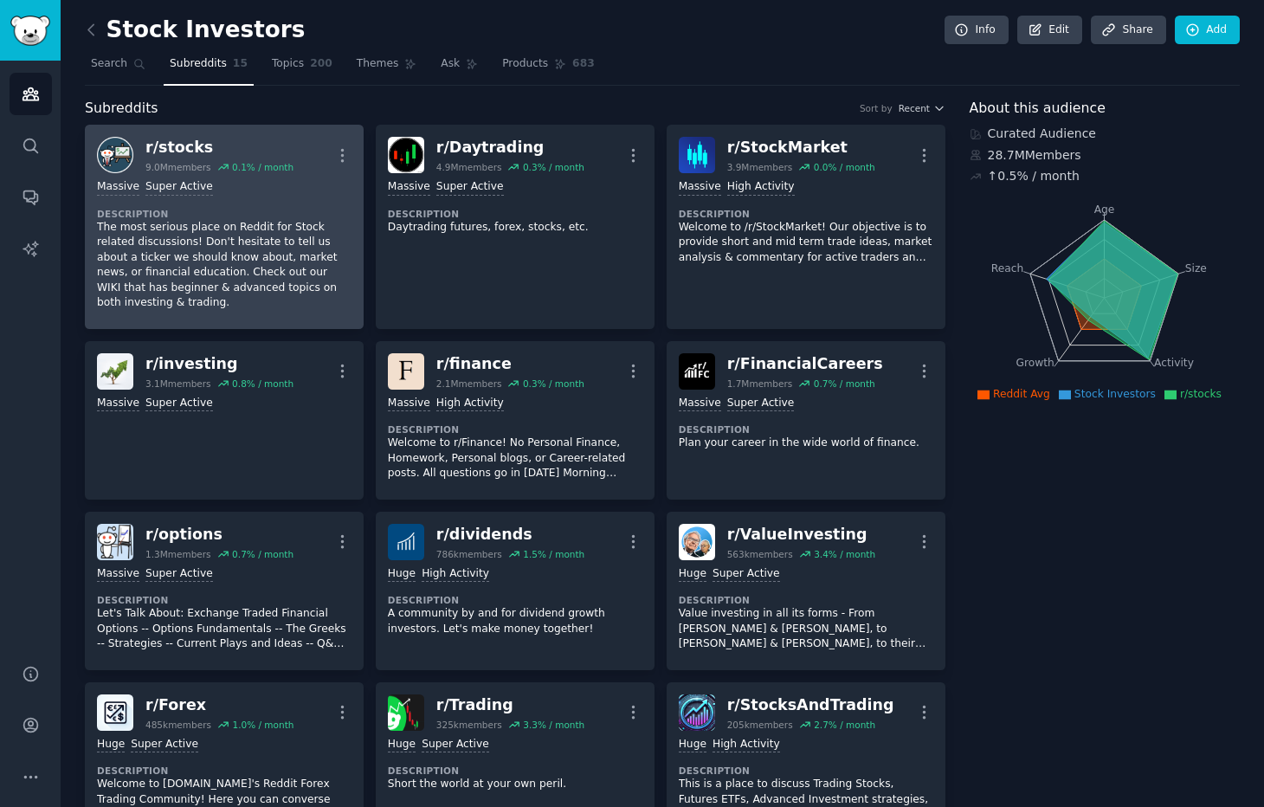
click at [275, 240] on p "The most serious place on Reddit for Stock related discussions! Don't hesitate …" at bounding box center [224, 265] width 255 height 91
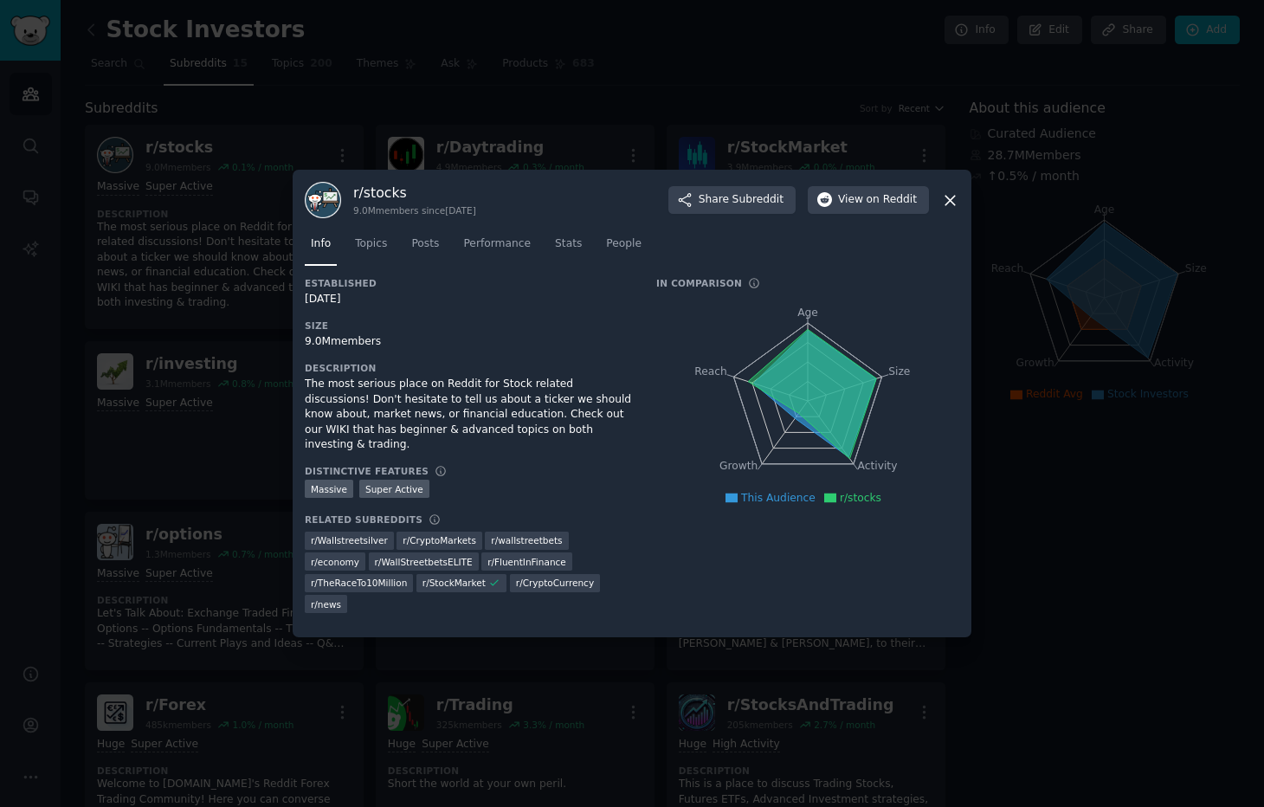
click at [953, 198] on icon at bounding box center [950, 201] width 10 height 10
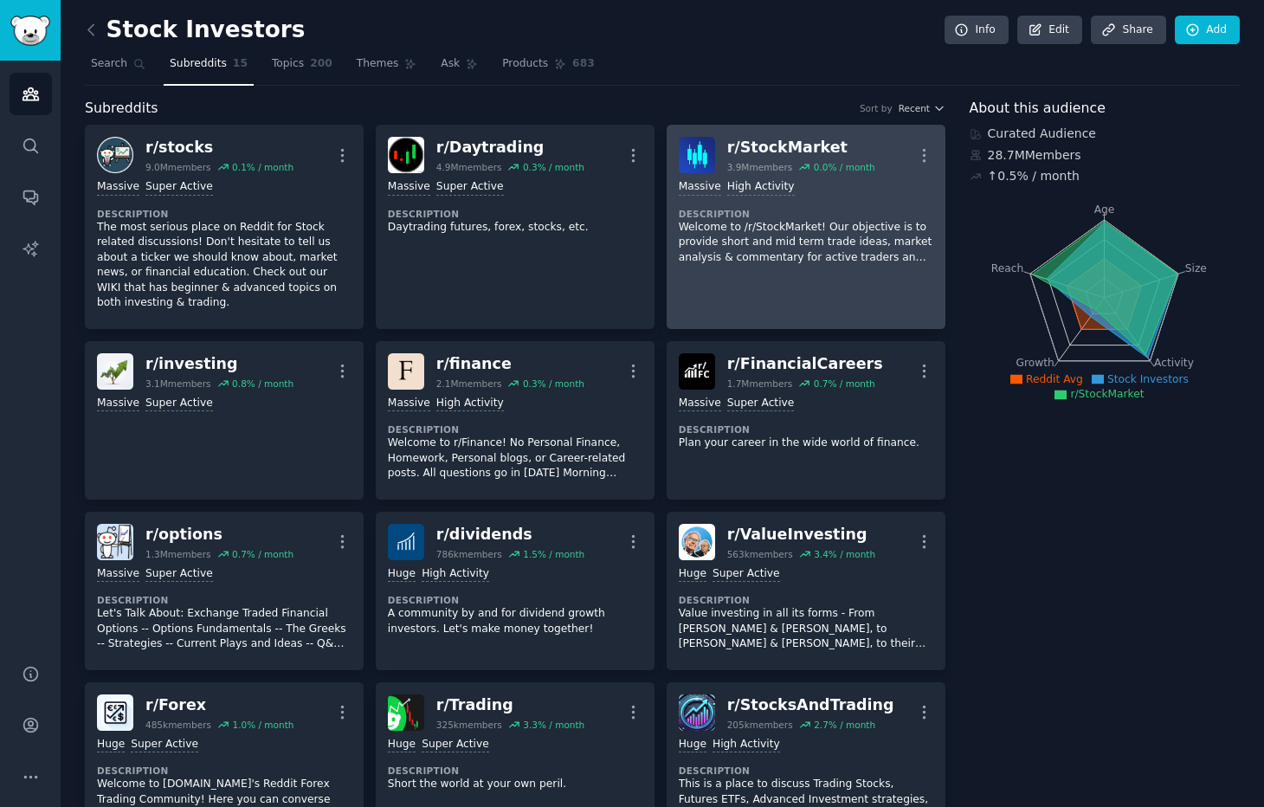
click at [822, 146] on div "r/ StockMarket" at bounding box center [801, 148] width 148 height 22
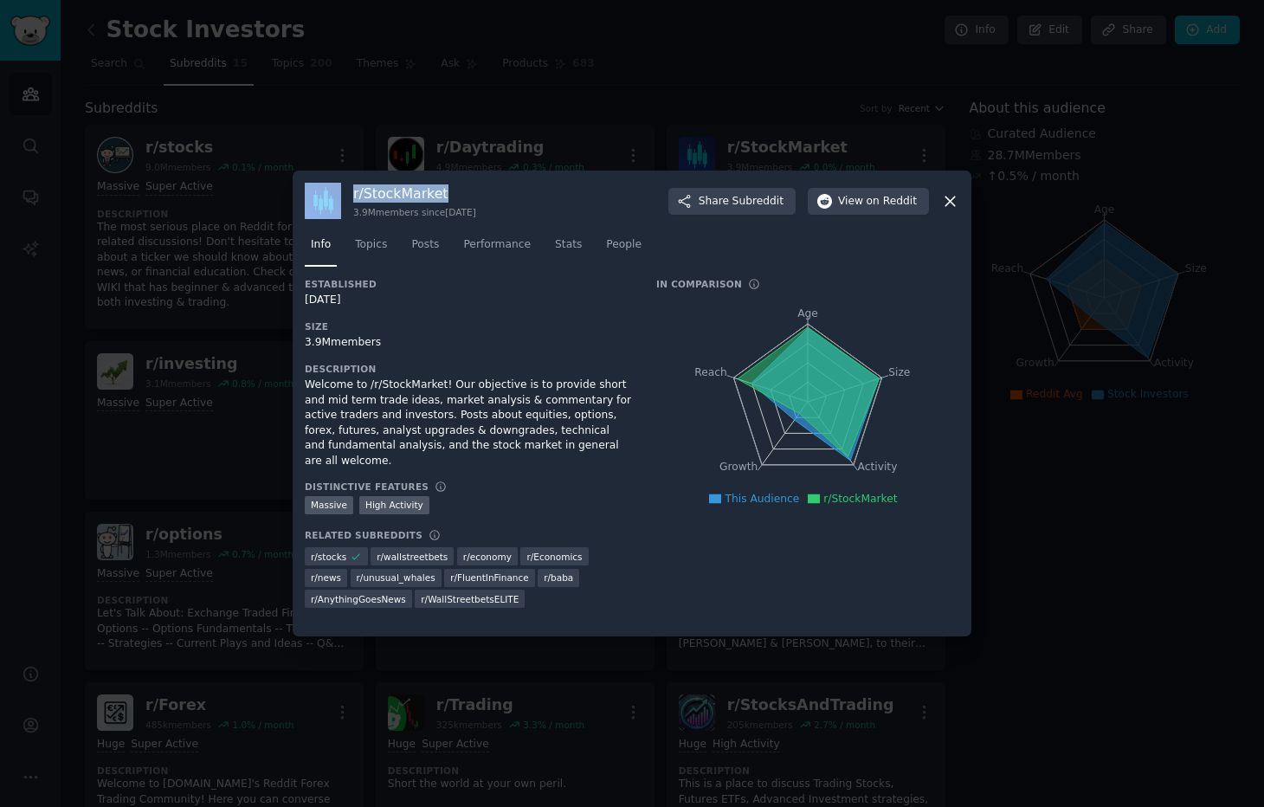
drag, startPoint x: 454, startPoint y: 191, endPoint x: 338, endPoint y: 186, distance: 116.1
click at [338, 186] on div "r/ StockMarket 3.9M members since [DATE] Share Subreddit View on Reddit" at bounding box center [632, 201] width 654 height 36
copy div "r/ StockMarket"
click at [945, 201] on icon at bounding box center [950, 201] width 18 height 18
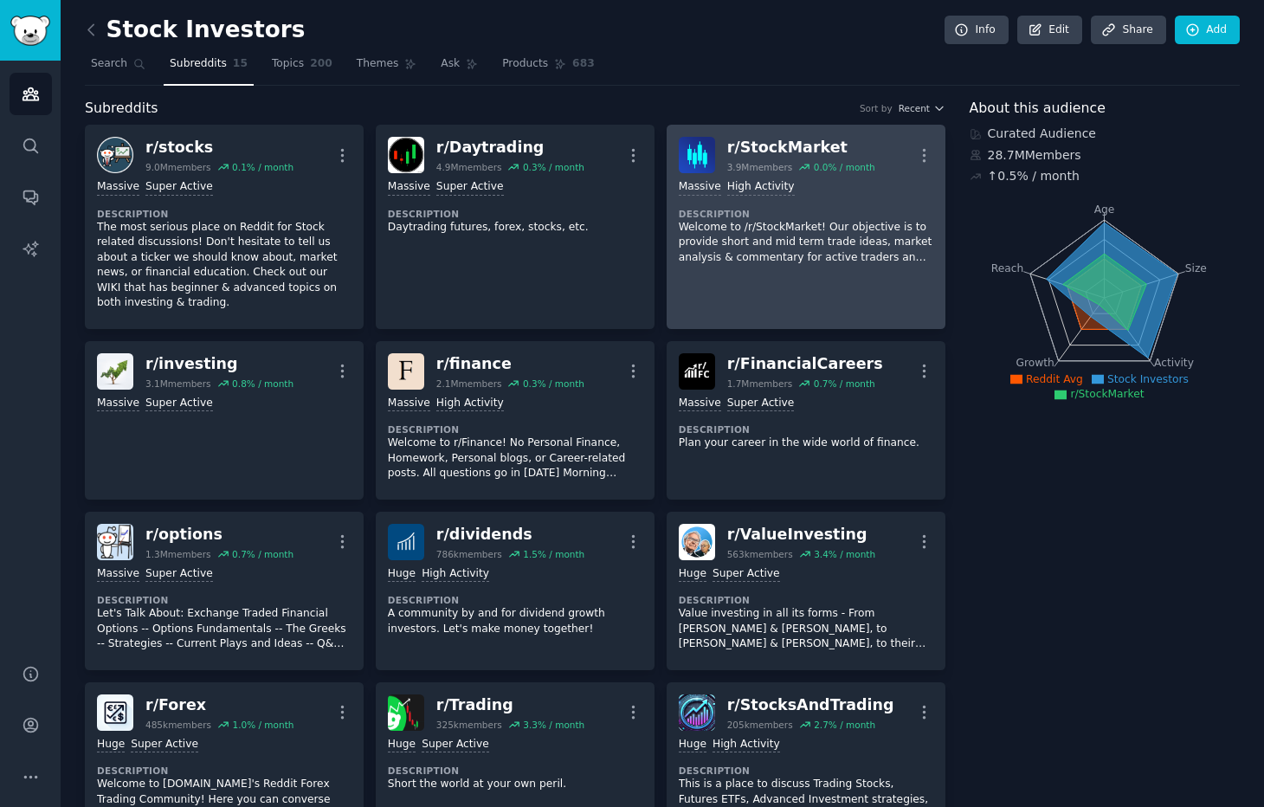
click at [807, 230] on p "Welcome to /r/StockMarket! Our objective is to provide short and mid term trade…" at bounding box center [806, 243] width 255 height 46
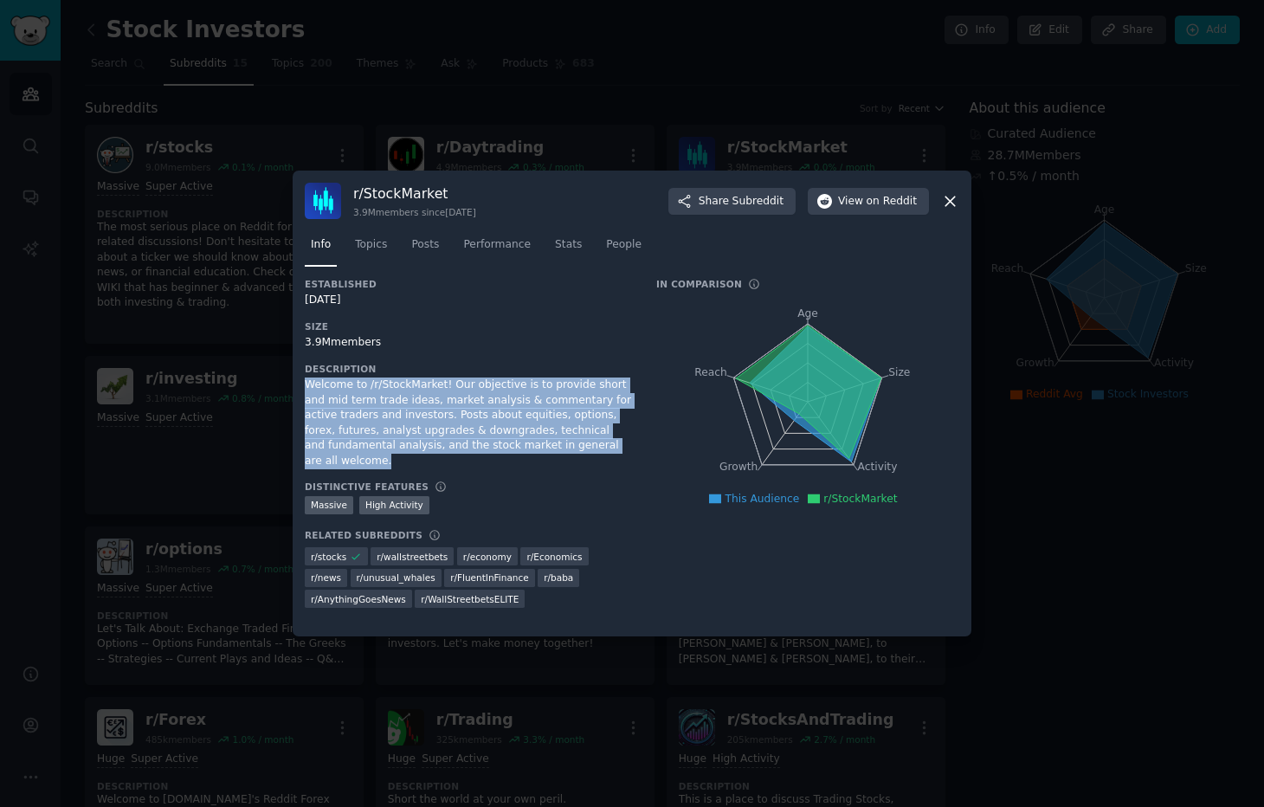
drag, startPoint x: 358, startPoint y: 461, endPoint x: 297, endPoint y: 378, distance: 102.9
click at [297, 378] on div "r/ StockMarket 3.9M members since [DATE] Share Subreddit View on Reddit Info To…" at bounding box center [632, 404] width 679 height 466
copy div "Welcome to /r/StockMarket! Our objective is to provide short and mid term trade…"
click at [842, 199] on span "View on Reddit" at bounding box center [877, 202] width 79 height 16
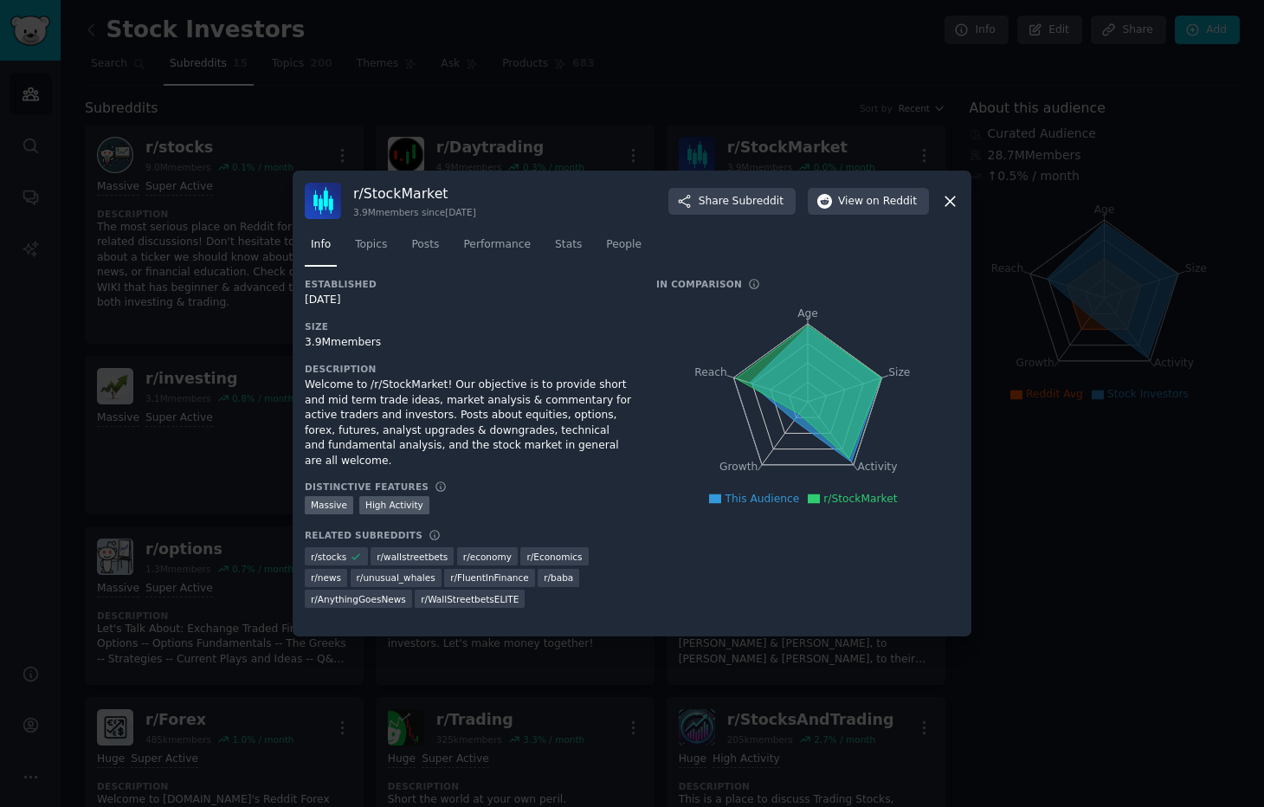
click at [470, 427] on div "Welcome to /r/StockMarket! Our objective is to provide short and mid term trade…" at bounding box center [468, 422] width 327 height 91
click at [951, 196] on icon at bounding box center [950, 201] width 18 height 18
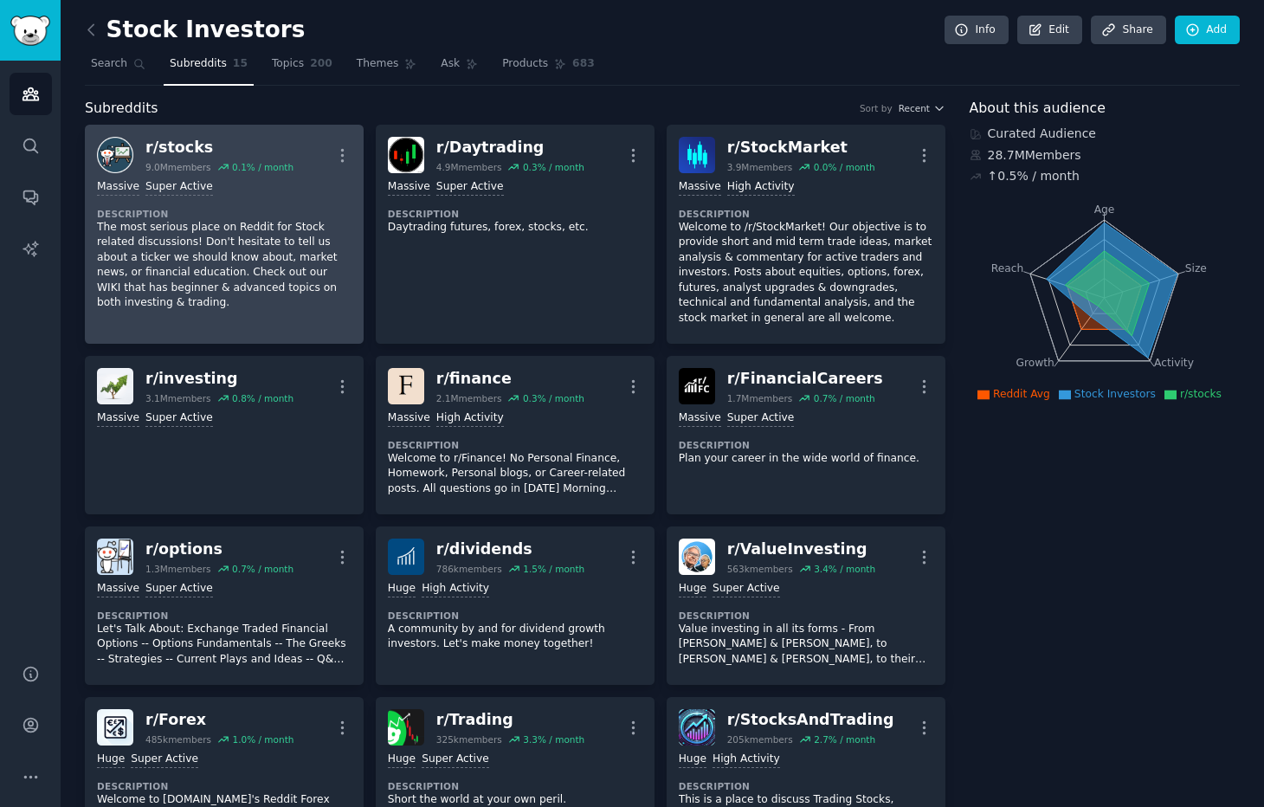
click at [176, 149] on div "r/ stocks" at bounding box center [219, 148] width 148 height 22
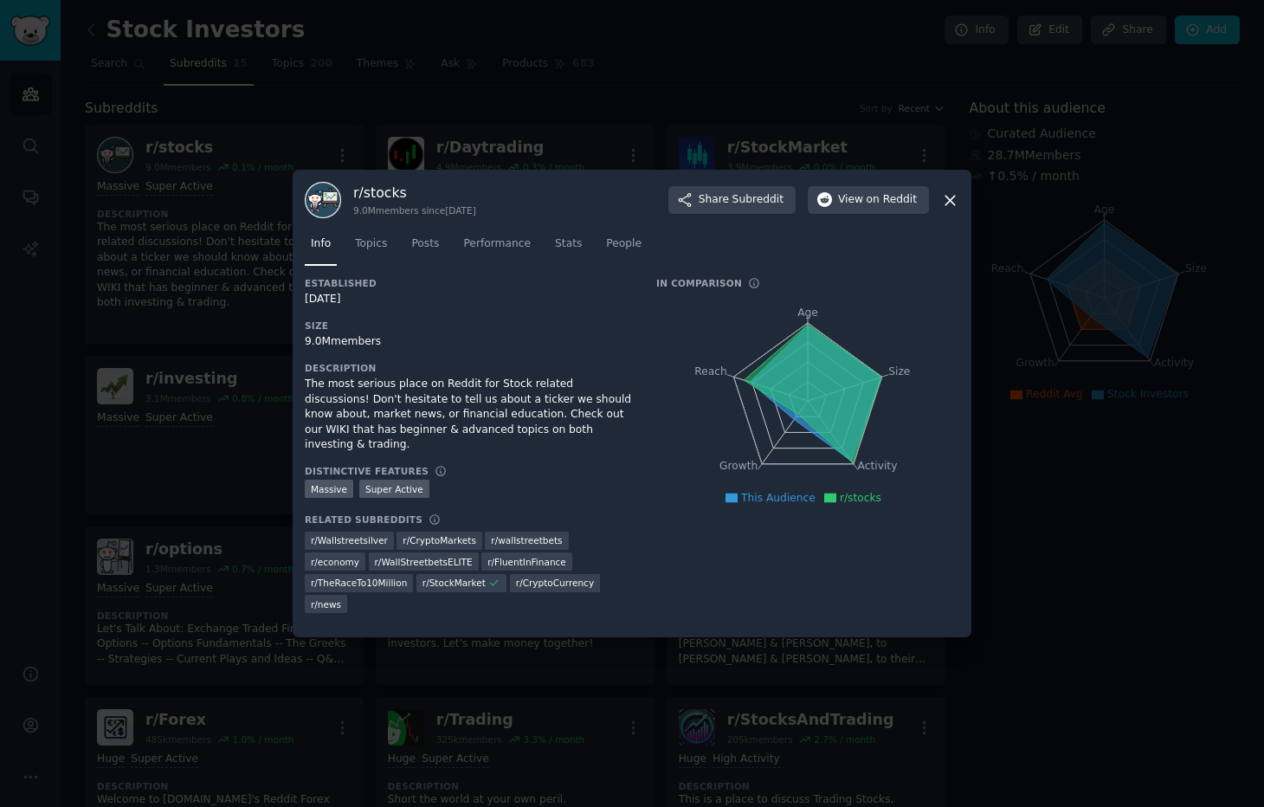
click at [951, 202] on icon at bounding box center [950, 201] width 10 height 10
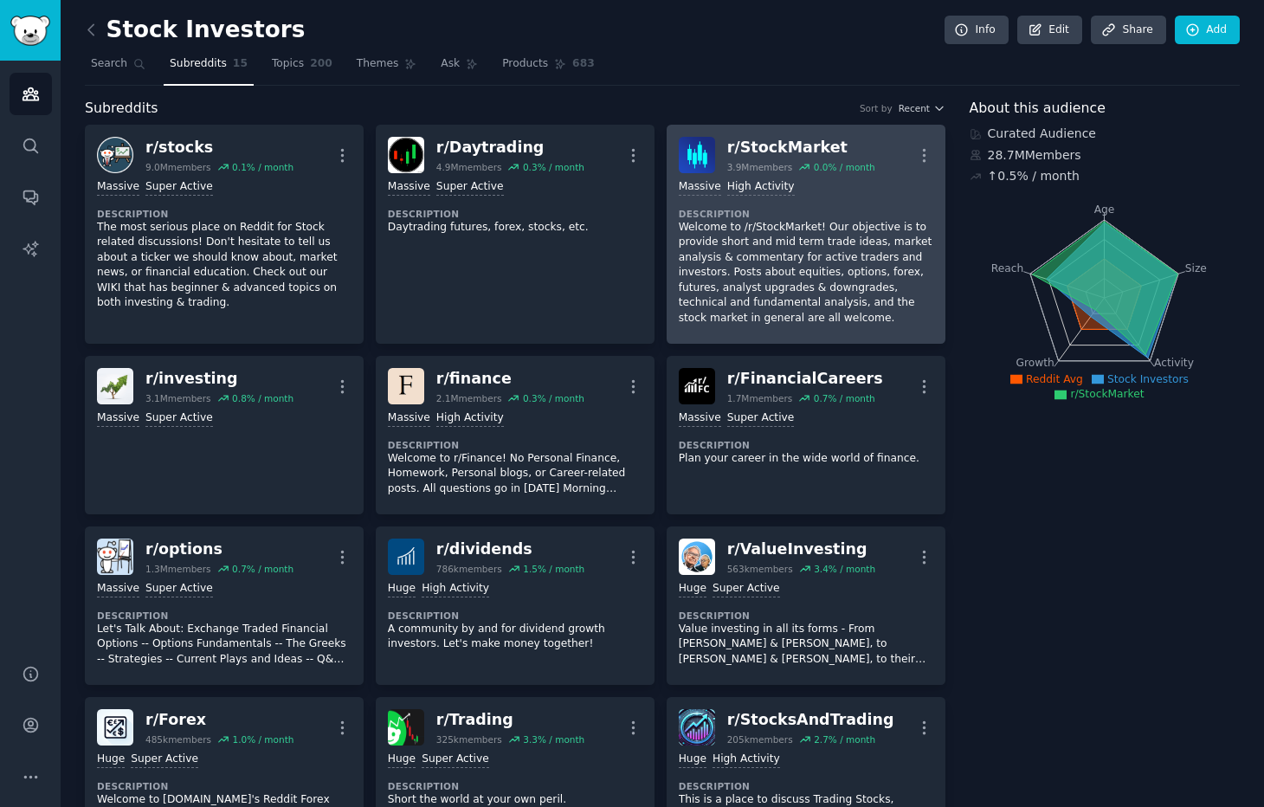
click at [776, 278] on p "Welcome to /r/StockMarket! Our objective is to provide short and mid term trade…" at bounding box center [806, 273] width 255 height 106
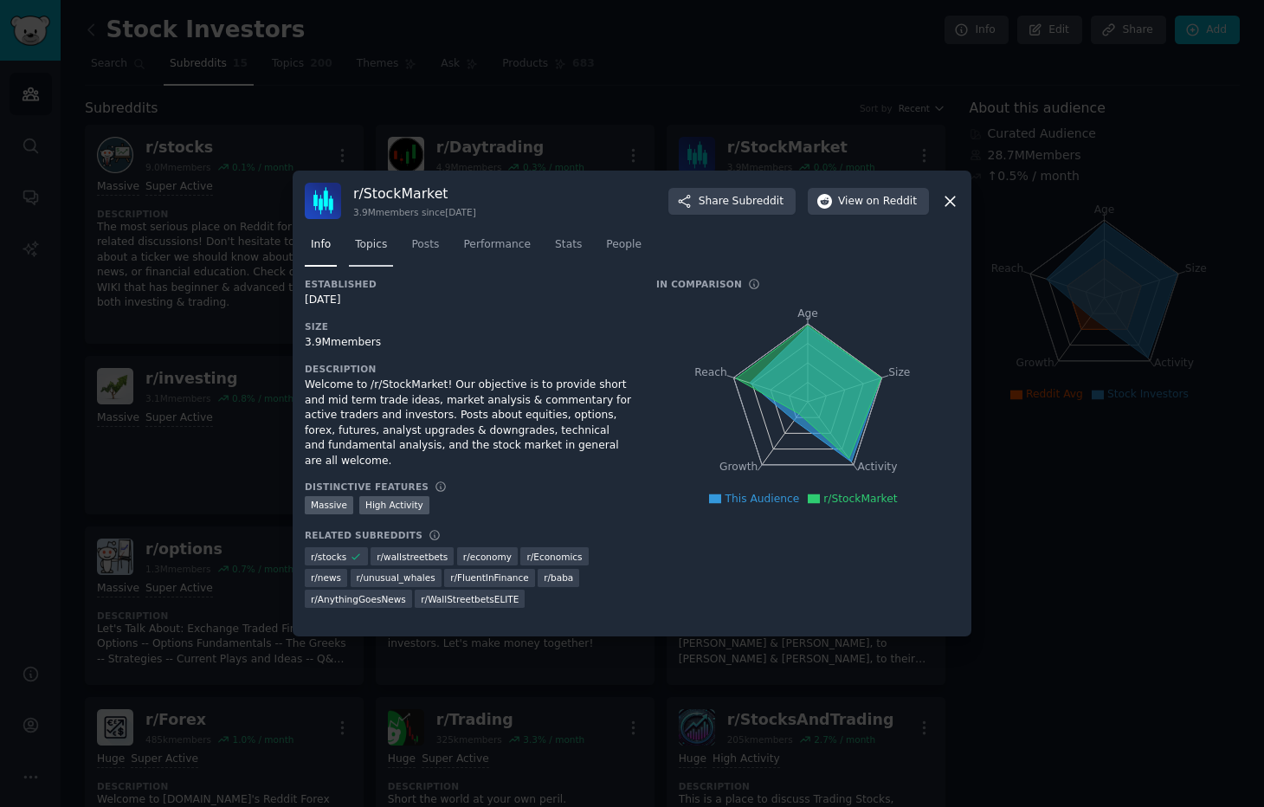
click at [375, 242] on span "Topics" at bounding box center [371, 245] width 32 height 16
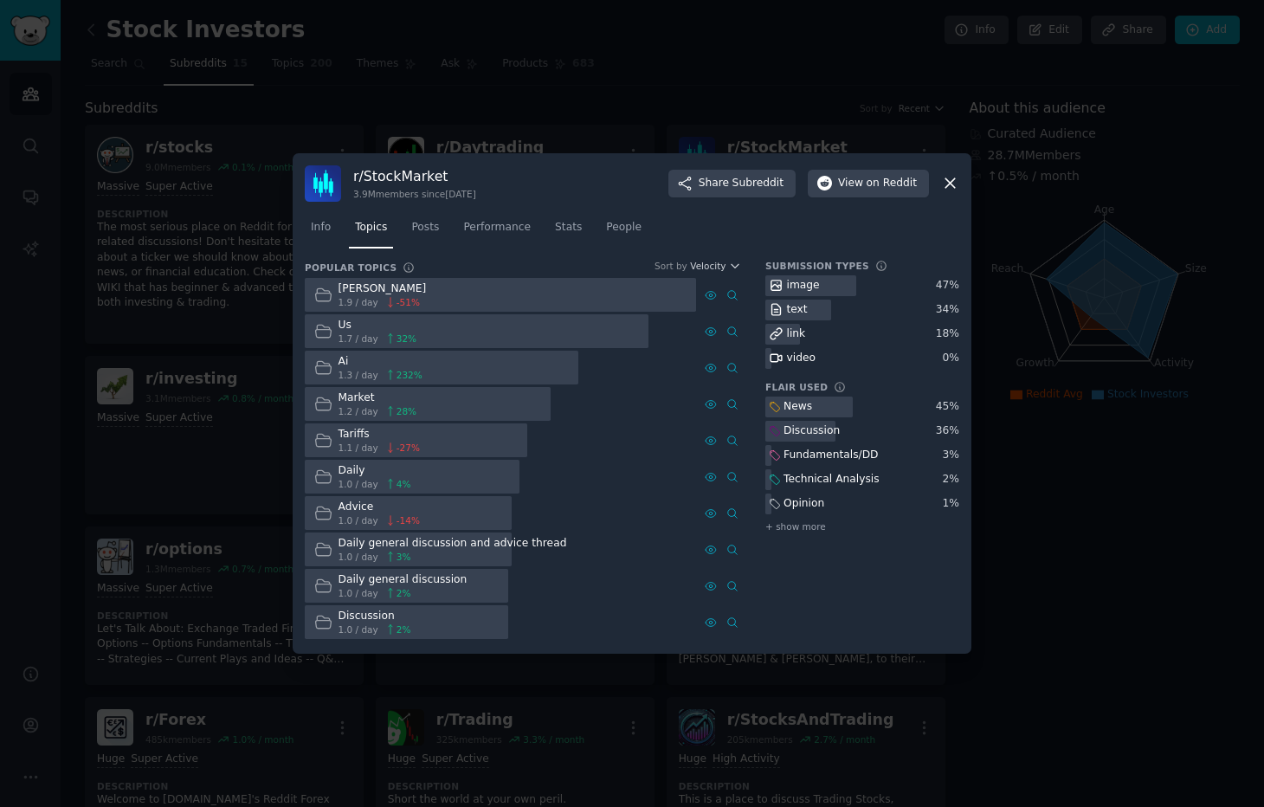
click at [345, 363] on div "Ai" at bounding box center [380, 362] width 84 height 16
click at [340, 363] on div "Ai" at bounding box center [380, 362] width 84 height 16
click at [419, 231] on span "Posts" at bounding box center [425, 228] width 28 height 16
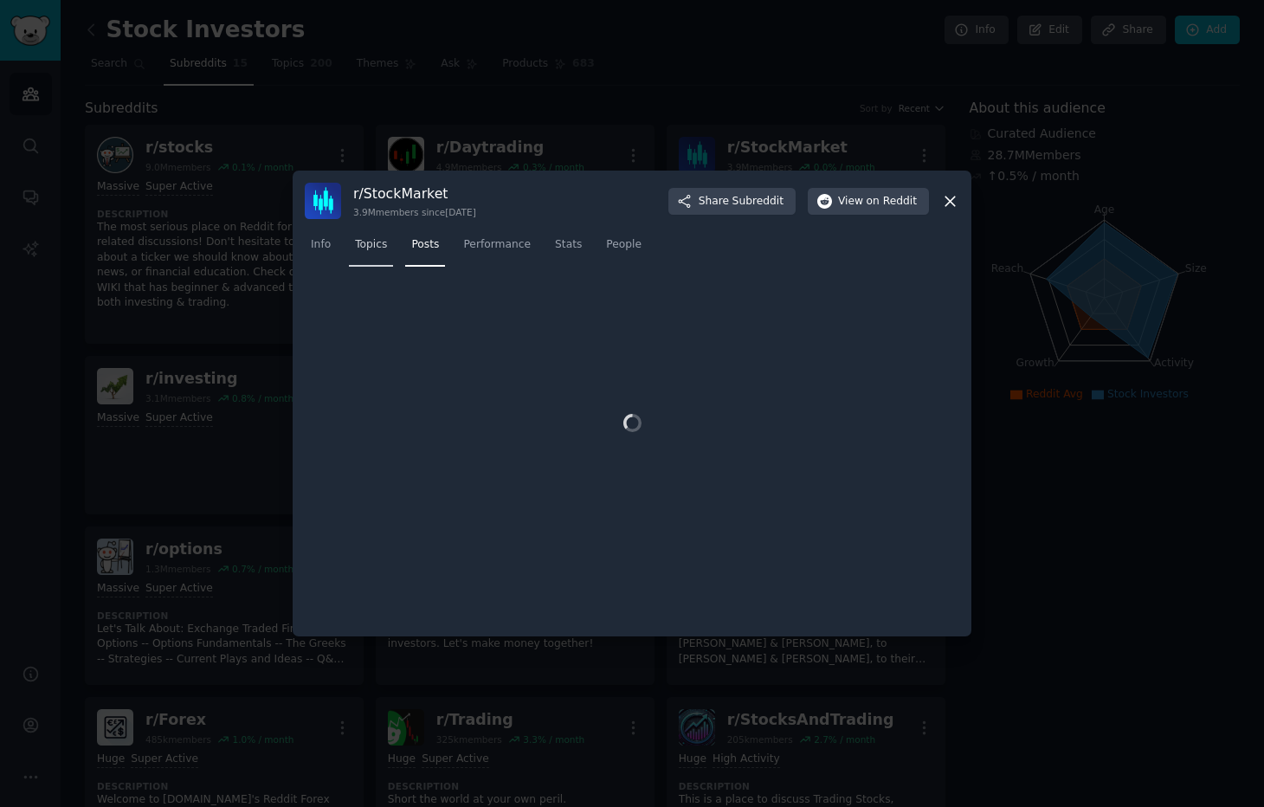
click at [371, 248] on span "Topics" at bounding box center [371, 245] width 32 height 16
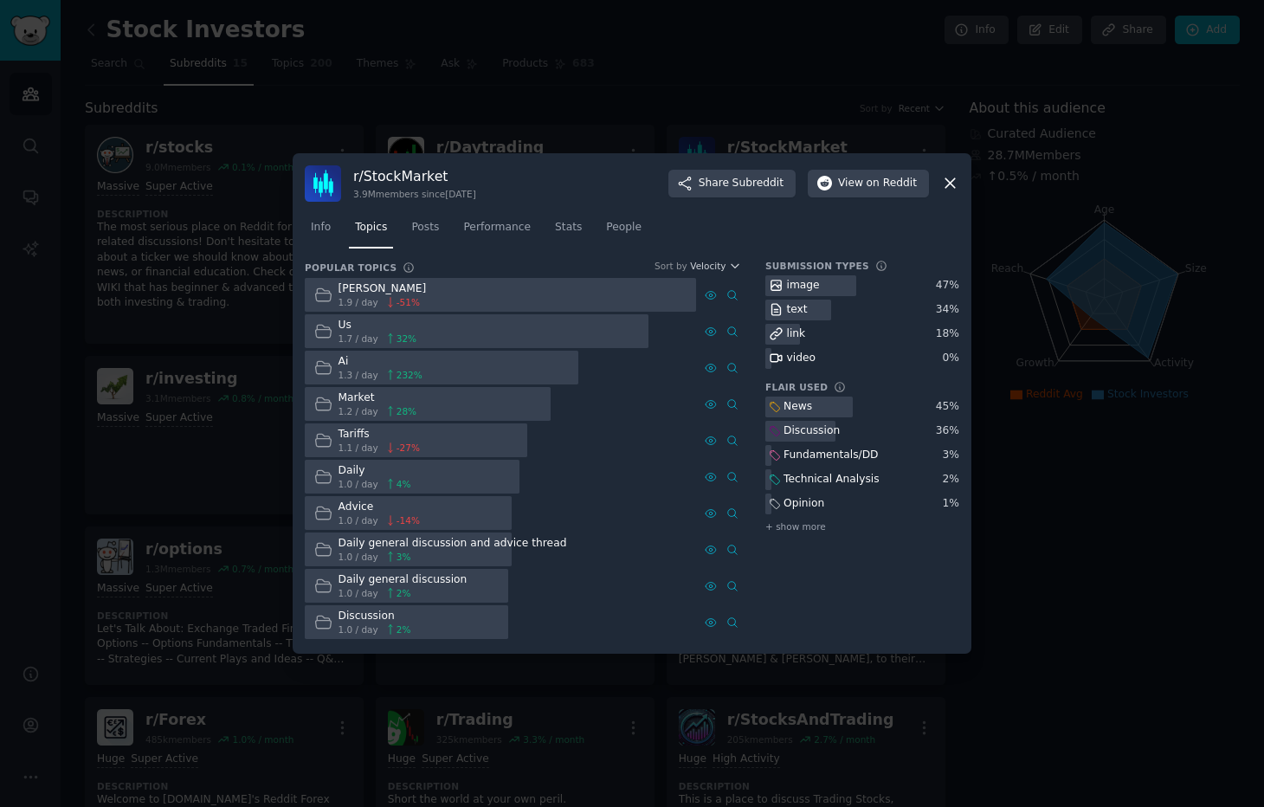
click at [800, 407] on div "News" at bounding box center [797, 407] width 29 height 16
copy div "News"
click at [790, 525] on span "+ show more" at bounding box center [795, 526] width 61 height 12
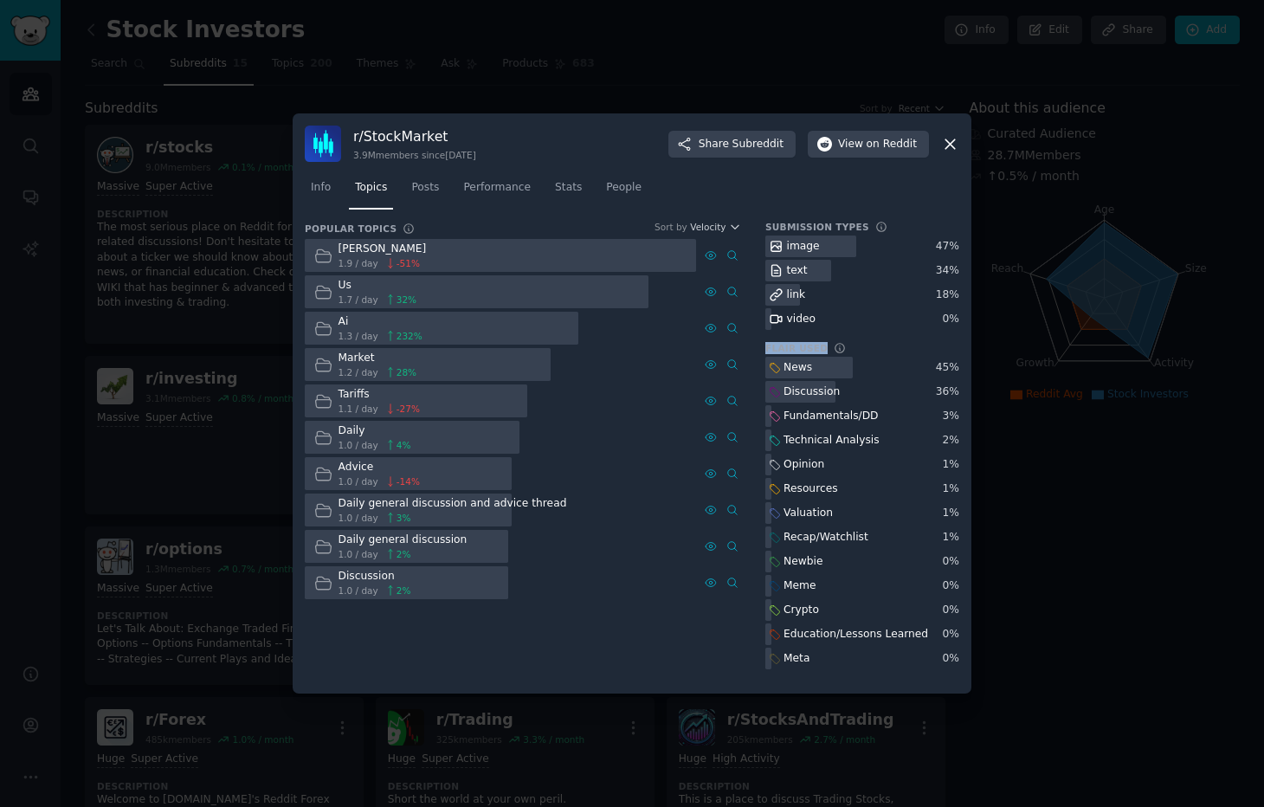
drag, startPoint x: 763, startPoint y: 350, endPoint x: 824, endPoint y: 351, distance: 61.5
click at [824, 351] on div "Popular Topics Sort by Velocity [PERSON_NAME] 1.9 / day -51 % Us 1.7 / day 32 %…" at bounding box center [632, 451] width 654 height 461
copy dt "Flair Used Labels that users add to their posts on Reddit"
click at [946, 141] on icon at bounding box center [950, 144] width 18 height 18
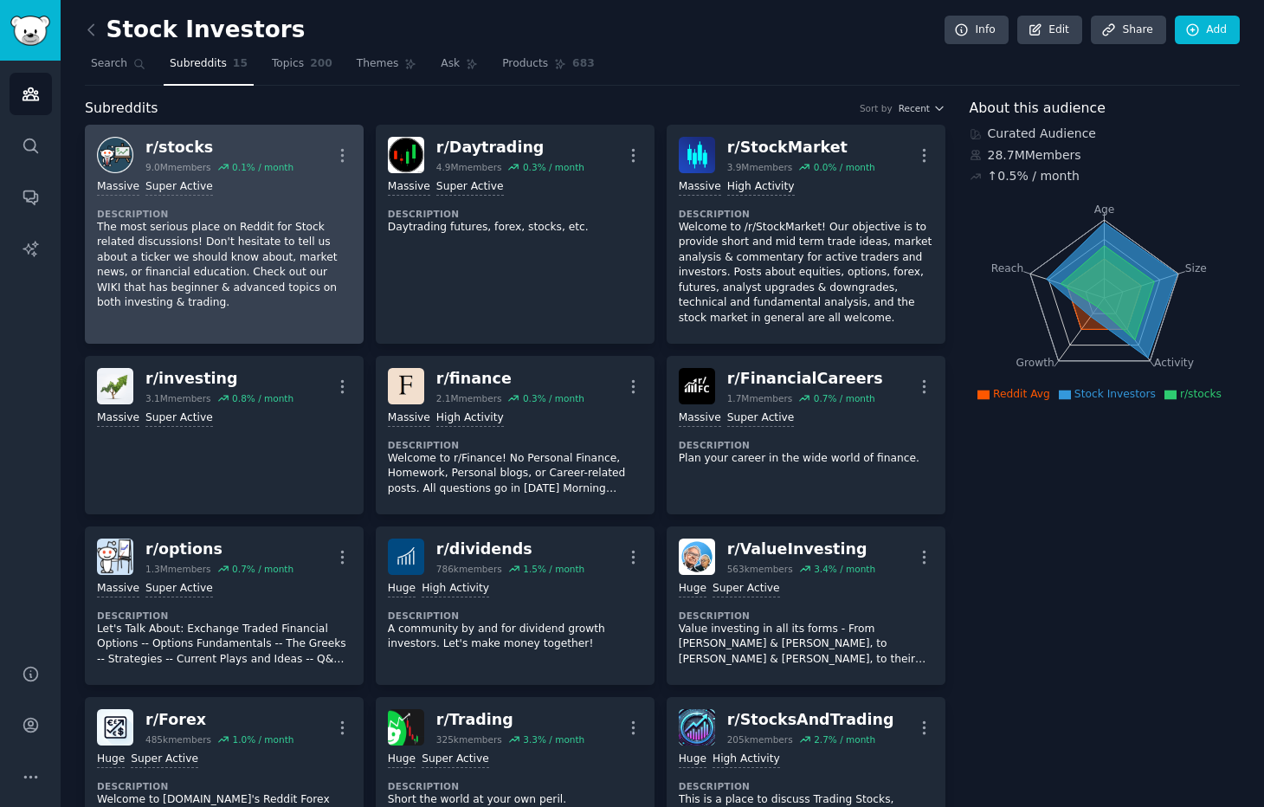
click at [162, 152] on div "r/ stocks" at bounding box center [219, 148] width 148 height 22
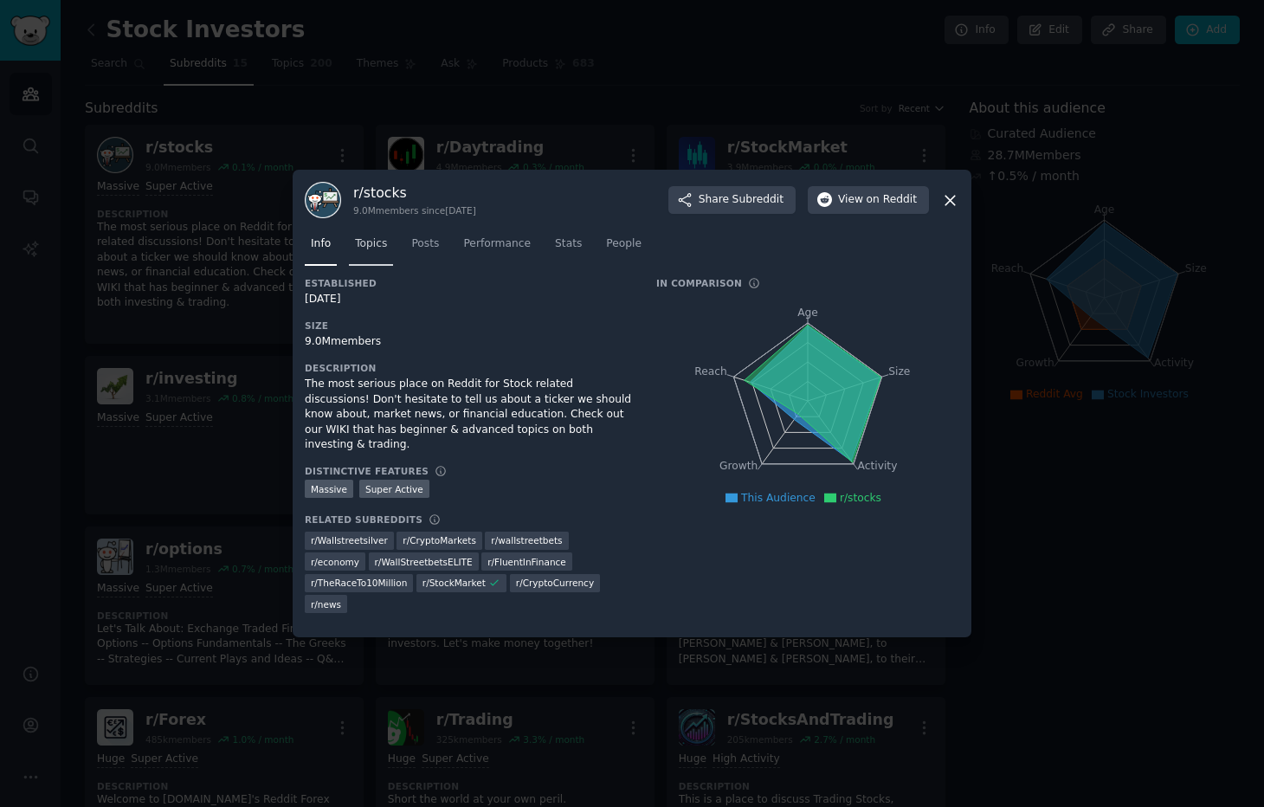
click at [351, 245] on link "Topics" at bounding box center [371, 247] width 44 height 35
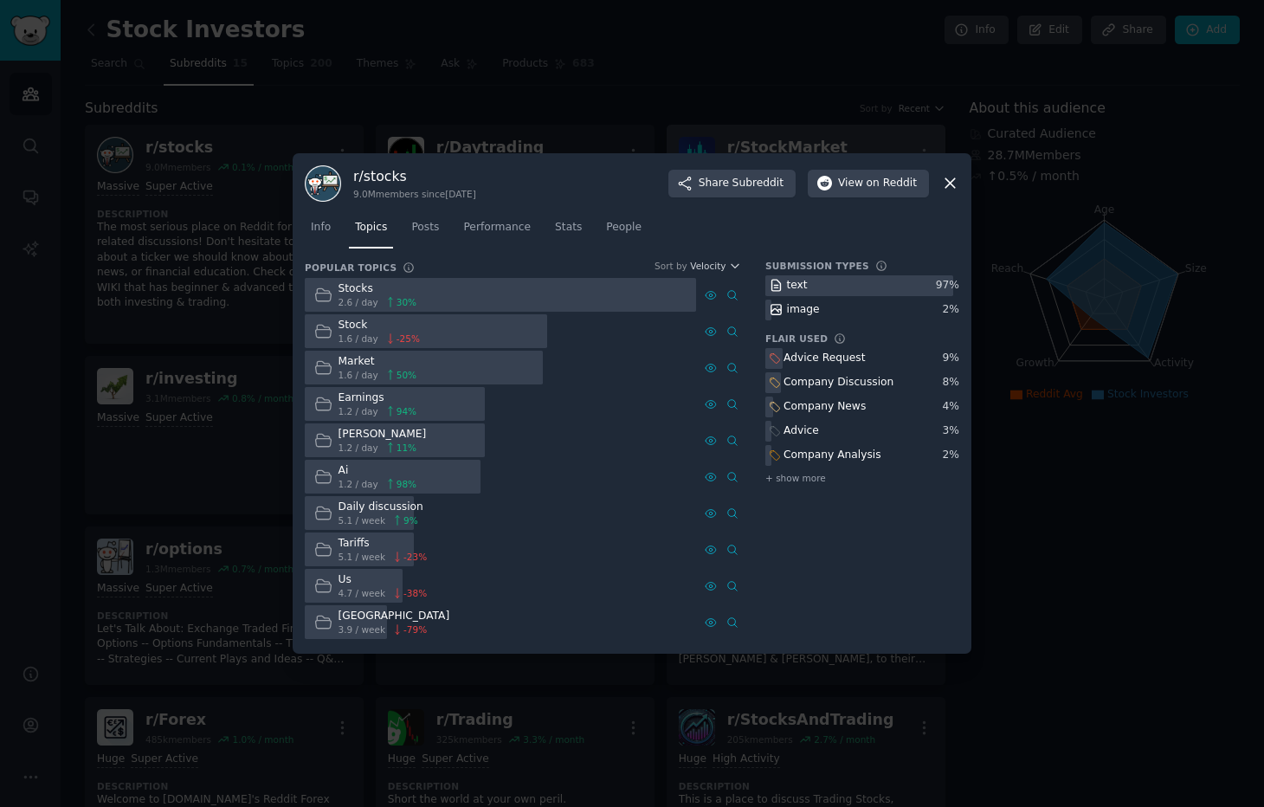
drag, startPoint x: 949, startPoint y: 184, endPoint x: 772, endPoint y: 277, distance: 199.8
click at [949, 184] on icon at bounding box center [950, 184] width 10 height 10
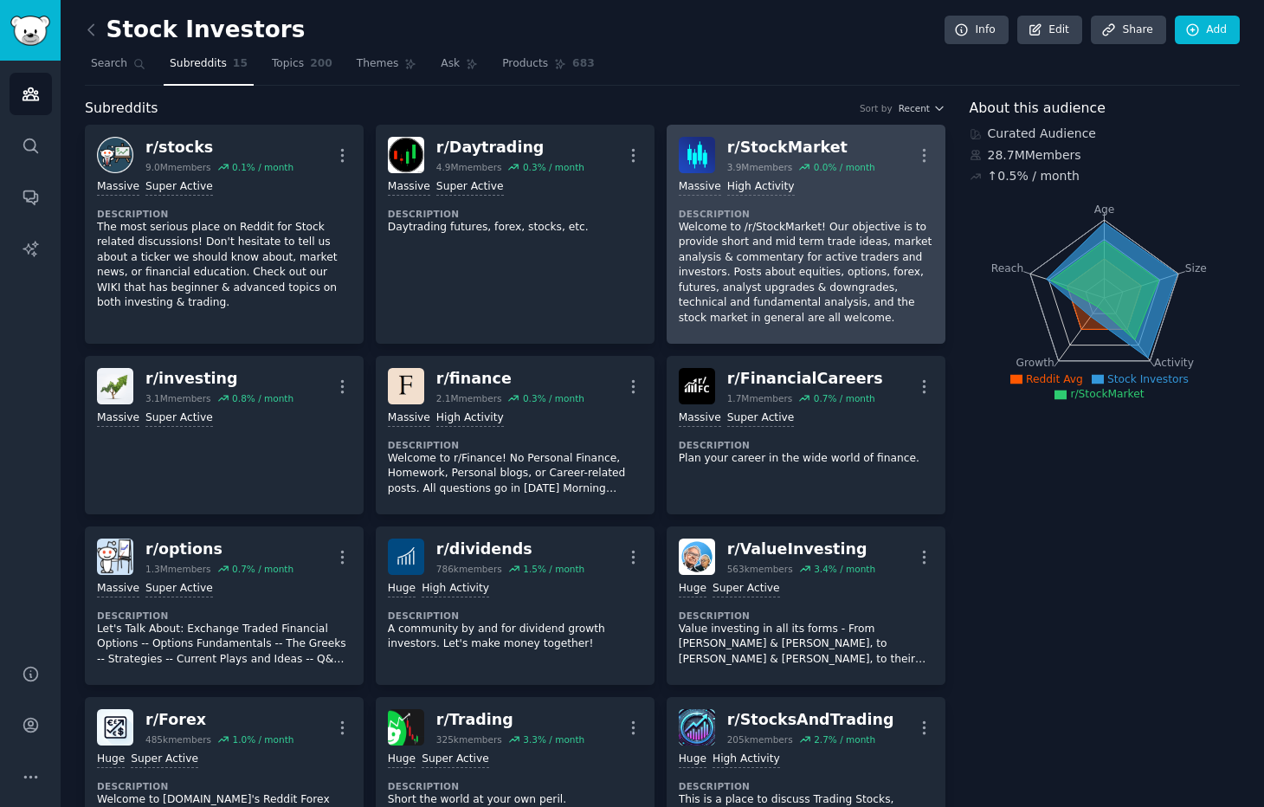
click at [796, 144] on div "r/ StockMarket" at bounding box center [801, 148] width 148 height 22
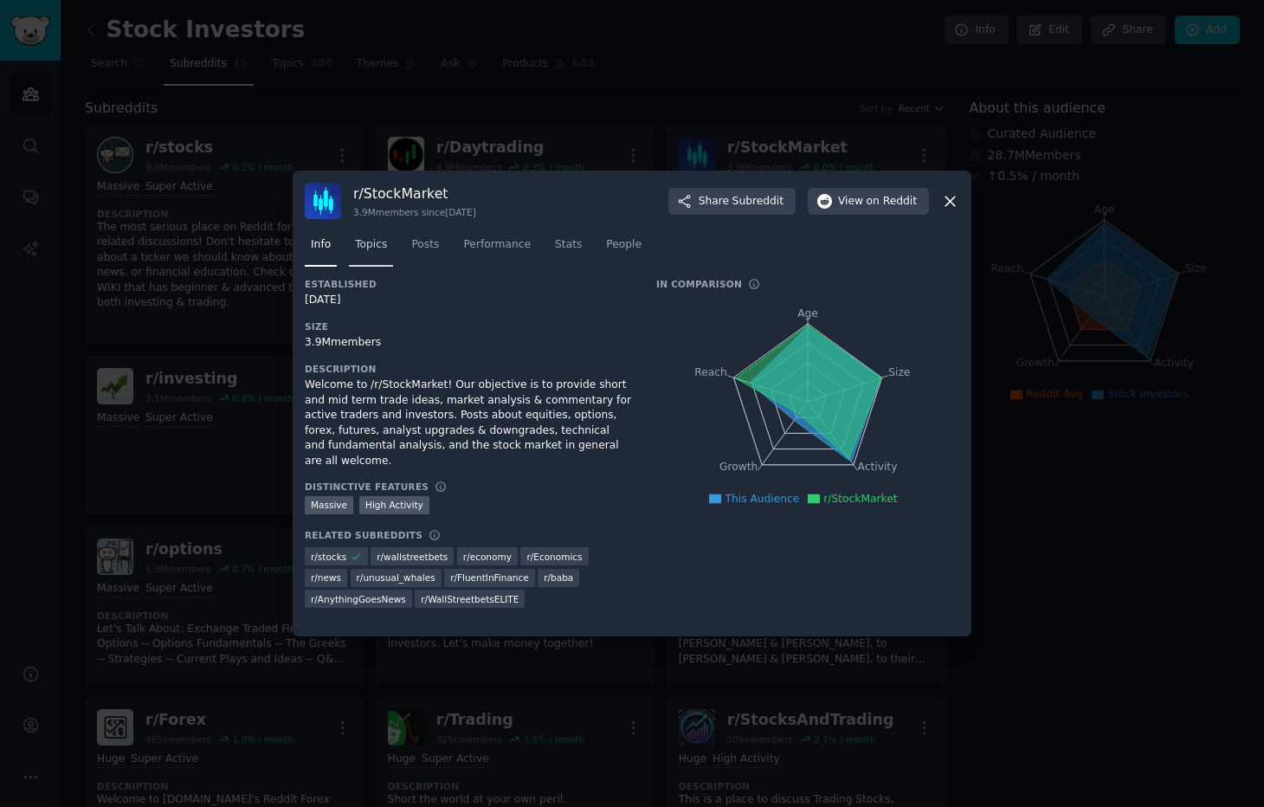
drag, startPoint x: 417, startPoint y: 240, endPoint x: 349, endPoint y: 246, distance: 68.7
click at [416, 240] on span "Posts" at bounding box center [425, 245] width 28 height 16
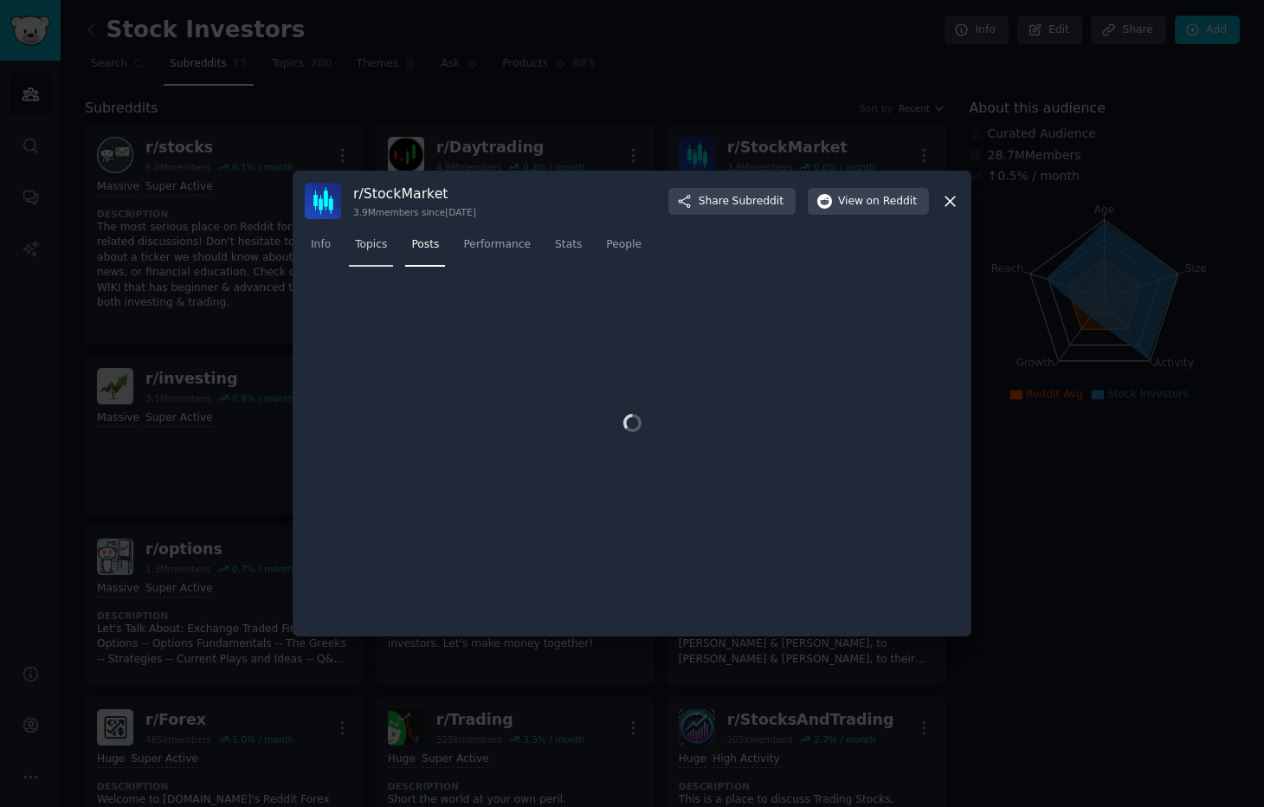
click at [371, 243] on span "Topics" at bounding box center [371, 245] width 32 height 16
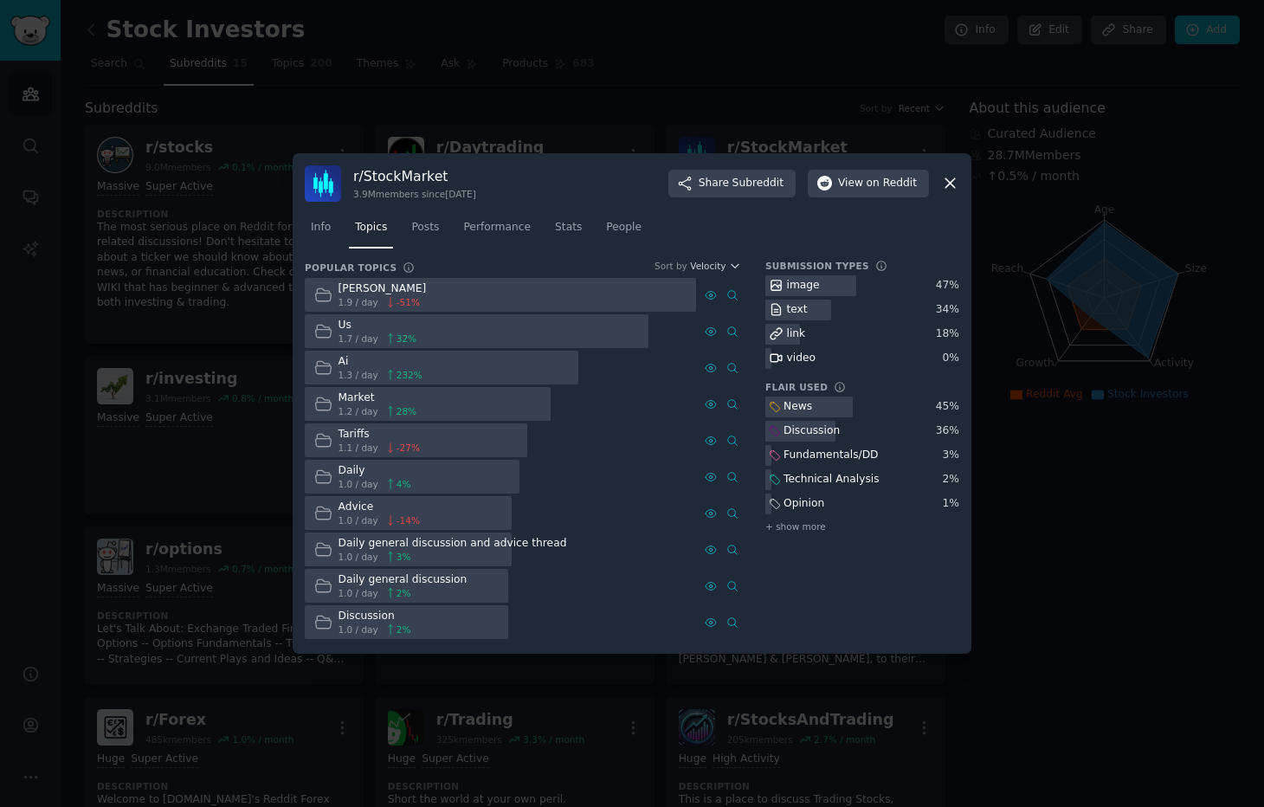
click at [952, 183] on icon at bounding box center [950, 183] width 18 height 18
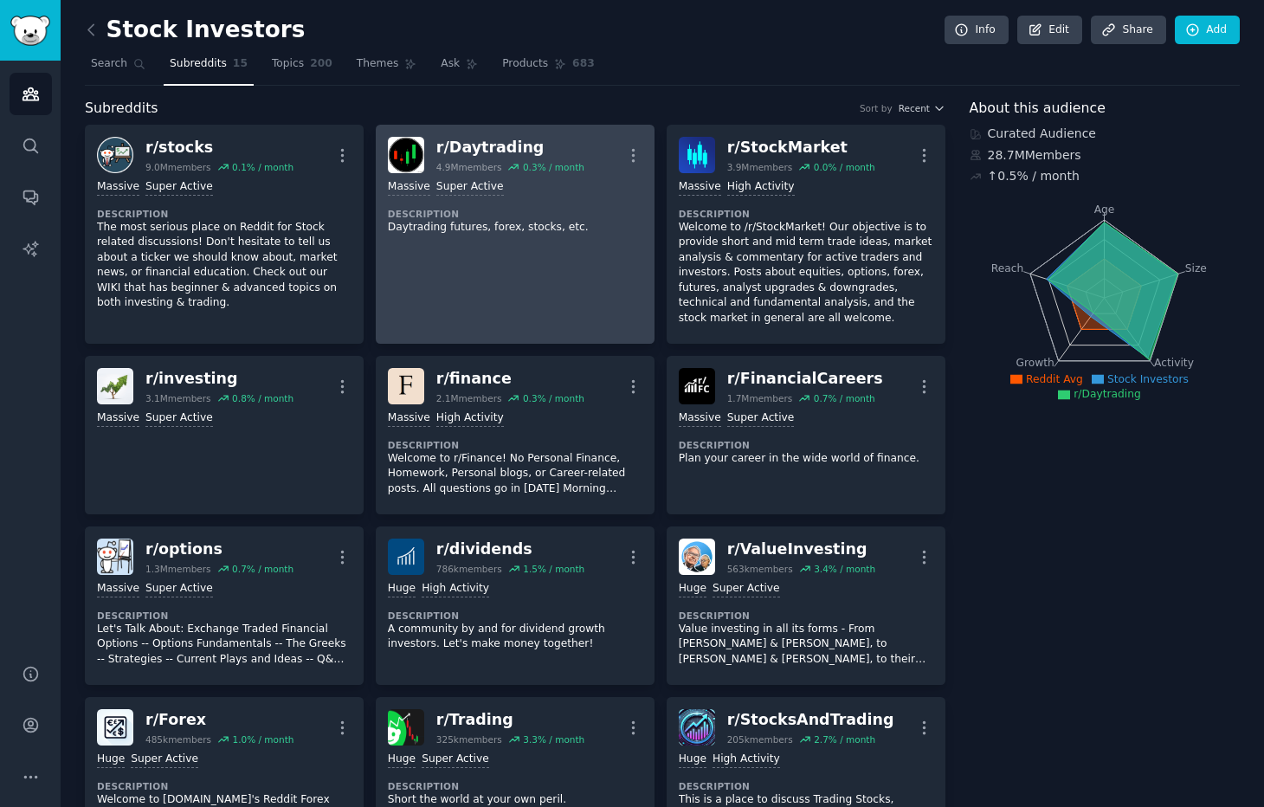
click at [486, 147] on div "r/ Daytrading" at bounding box center [510, 148] width 148 height 22
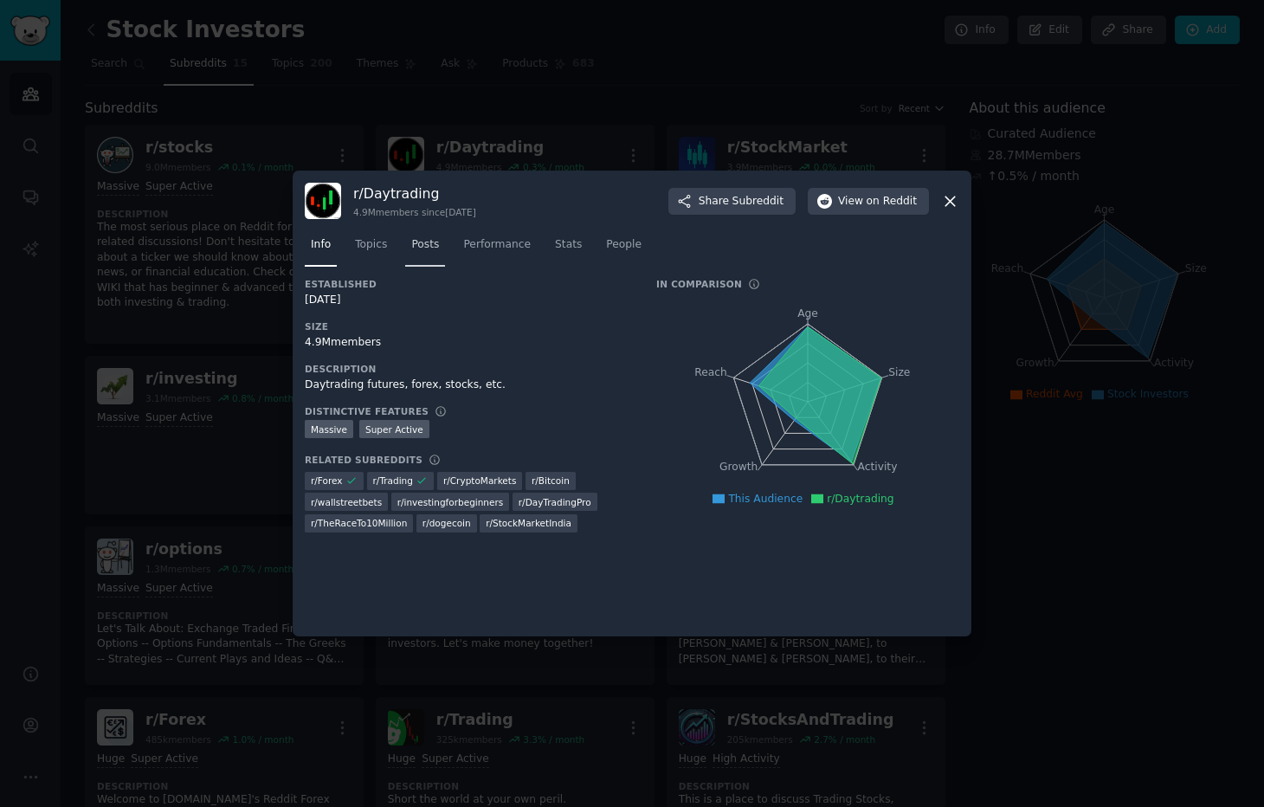
click at [439, 243] on span "Posts" at bounding box center [425, 245] width 28 height 16
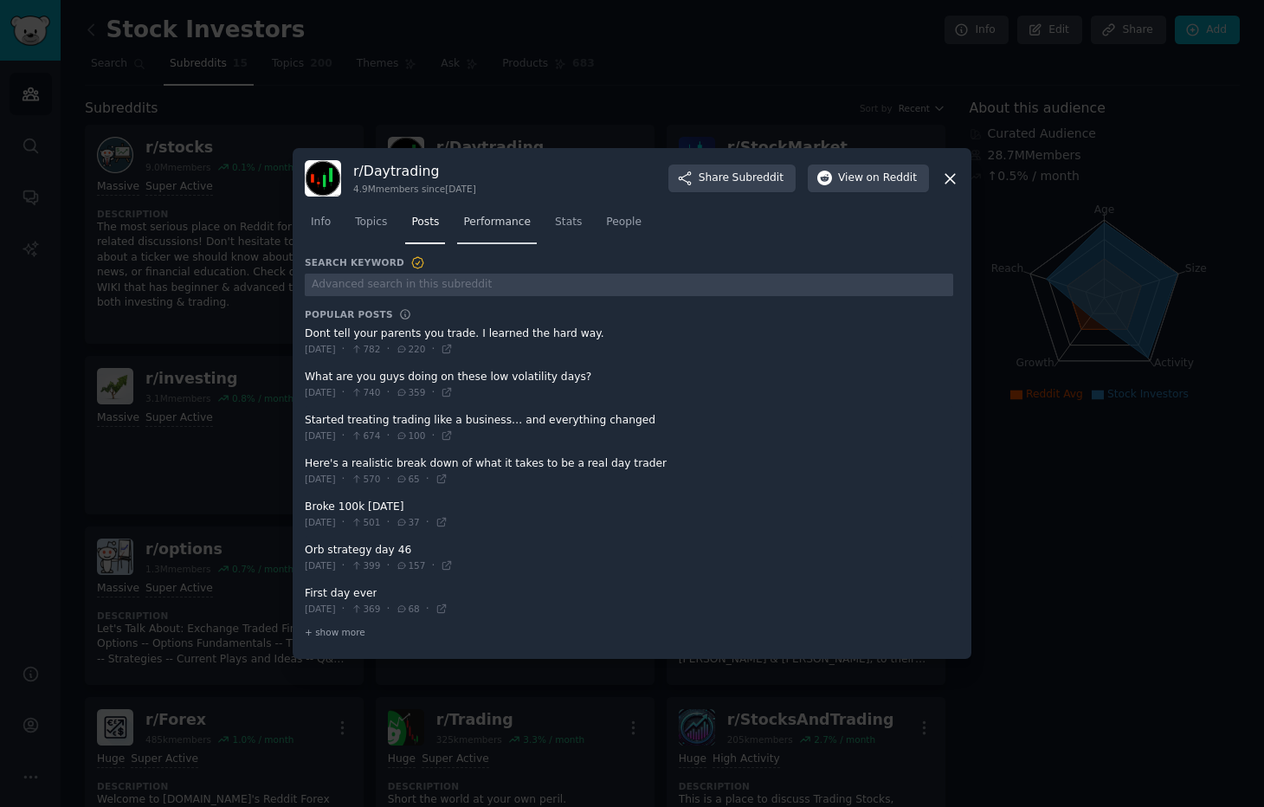
click at [509, 245] on div "Info Topics Posts Performance Stats People" at bounding box center [632, 226] width 654 height 59
click at [506, 227] on span "Performance" at bounding box center [497, 223] width 68 height 16
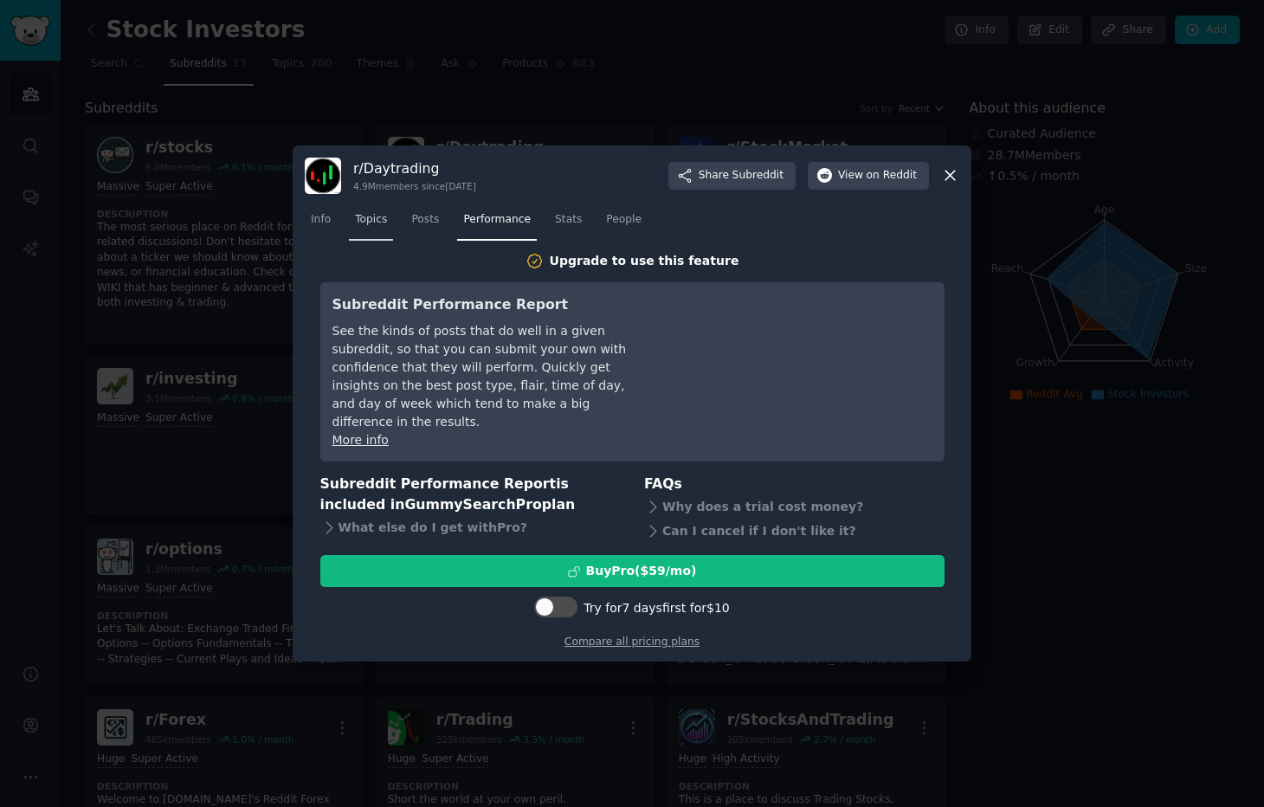
click at [384, 228] on span "Topics" at bounding box center [371, 220] width 32 height 16
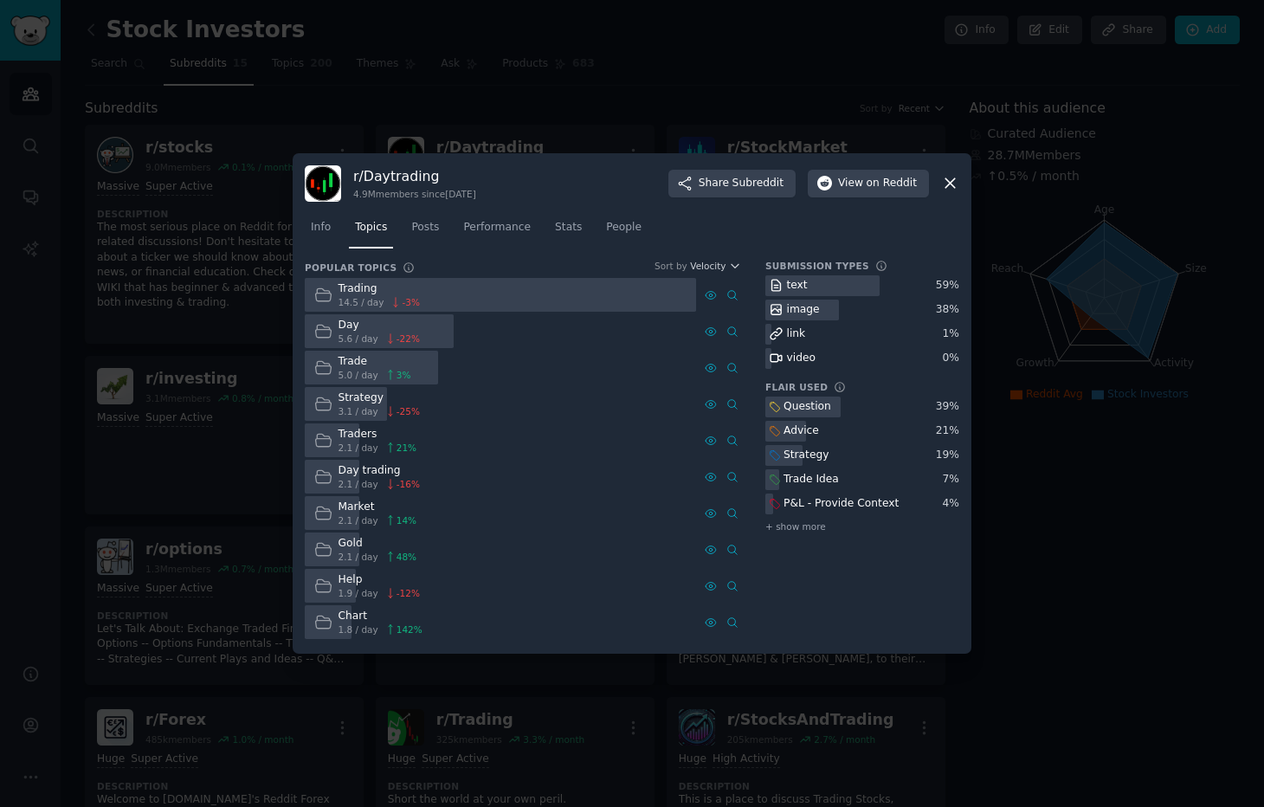
click at [957, 185] on icon at bounding box center [950, 183] width 18 height 18
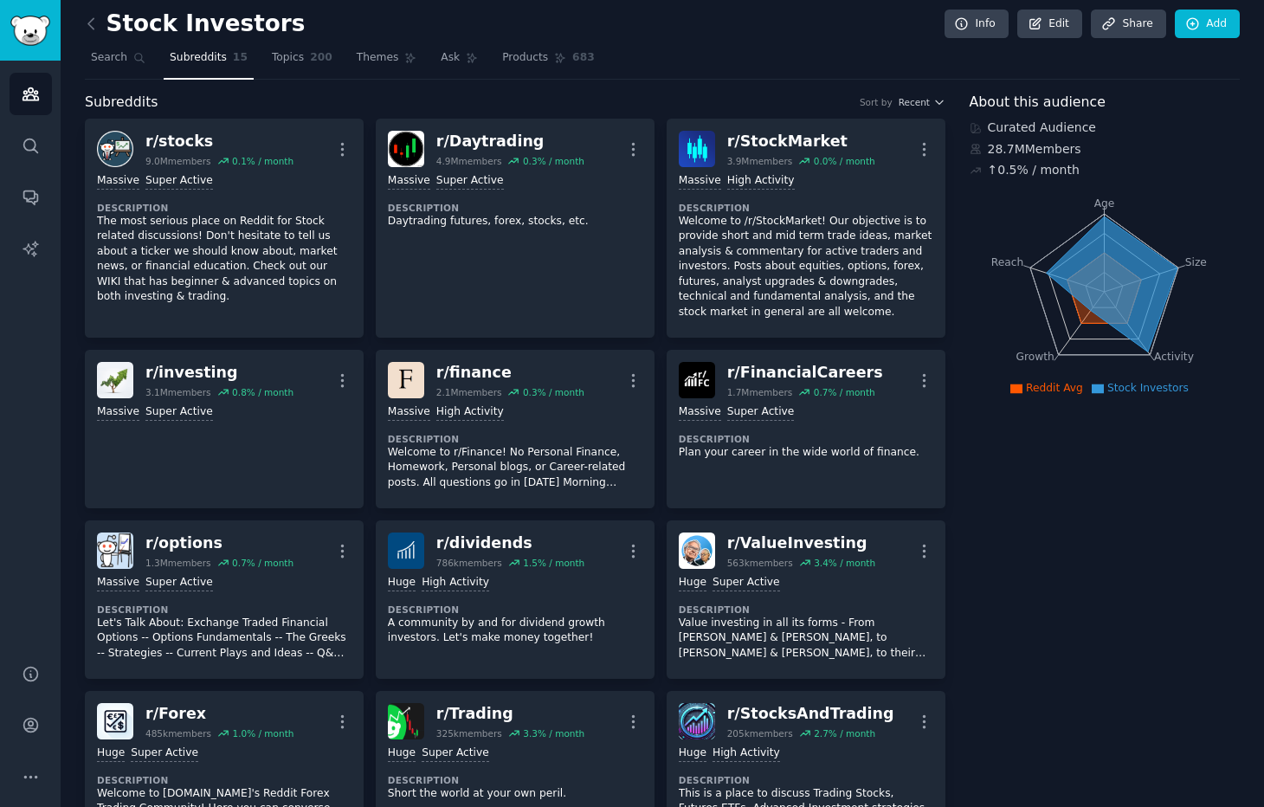
scroll to position [4, 0]
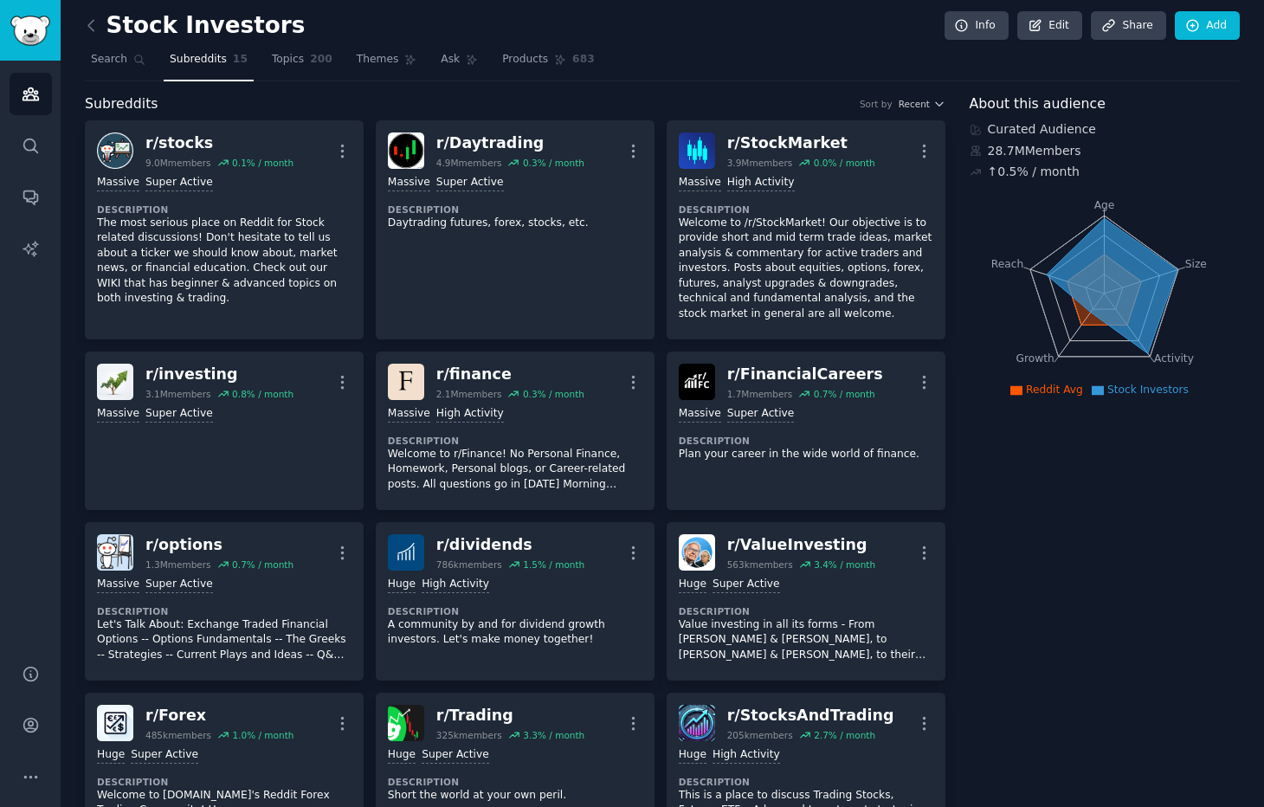
click at [1034, 151] on div "28.7M Members" at bounding box center [1105, 151] width 271 height 18
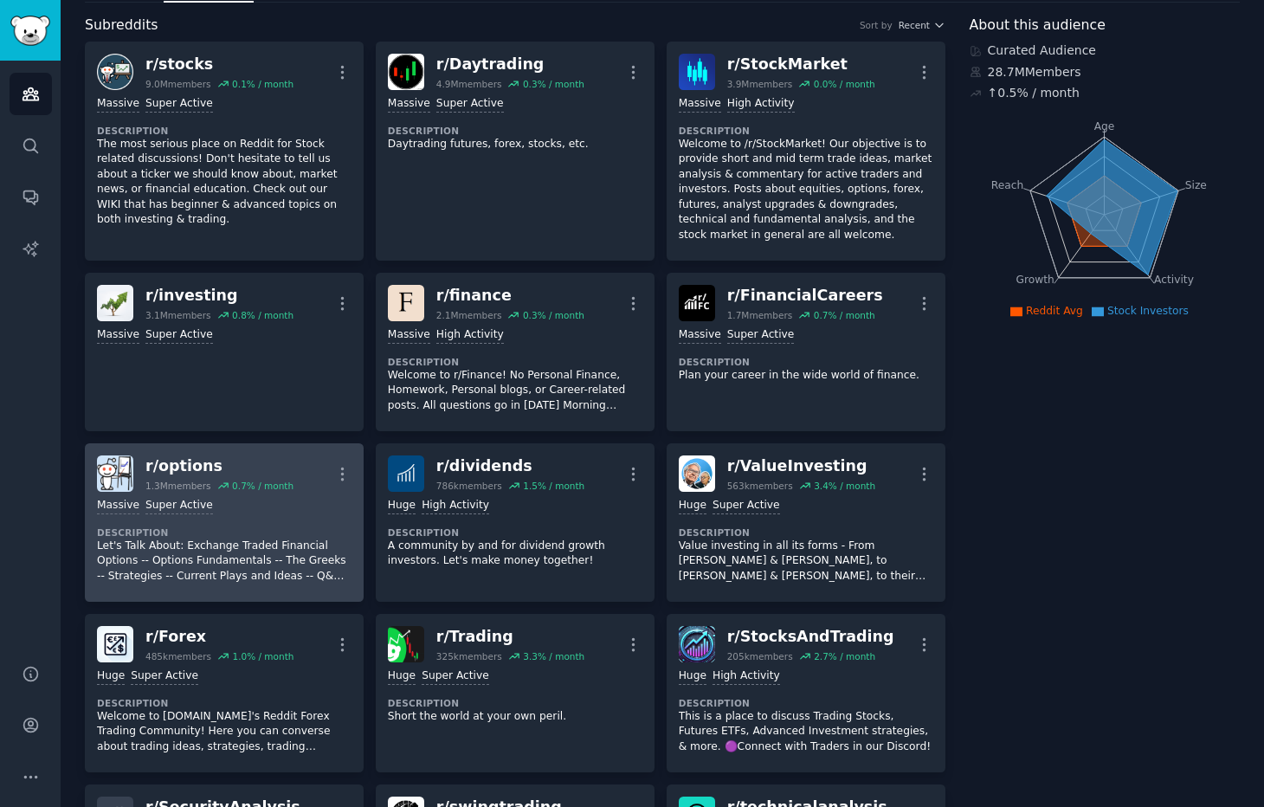
scroll to position [0, 0]
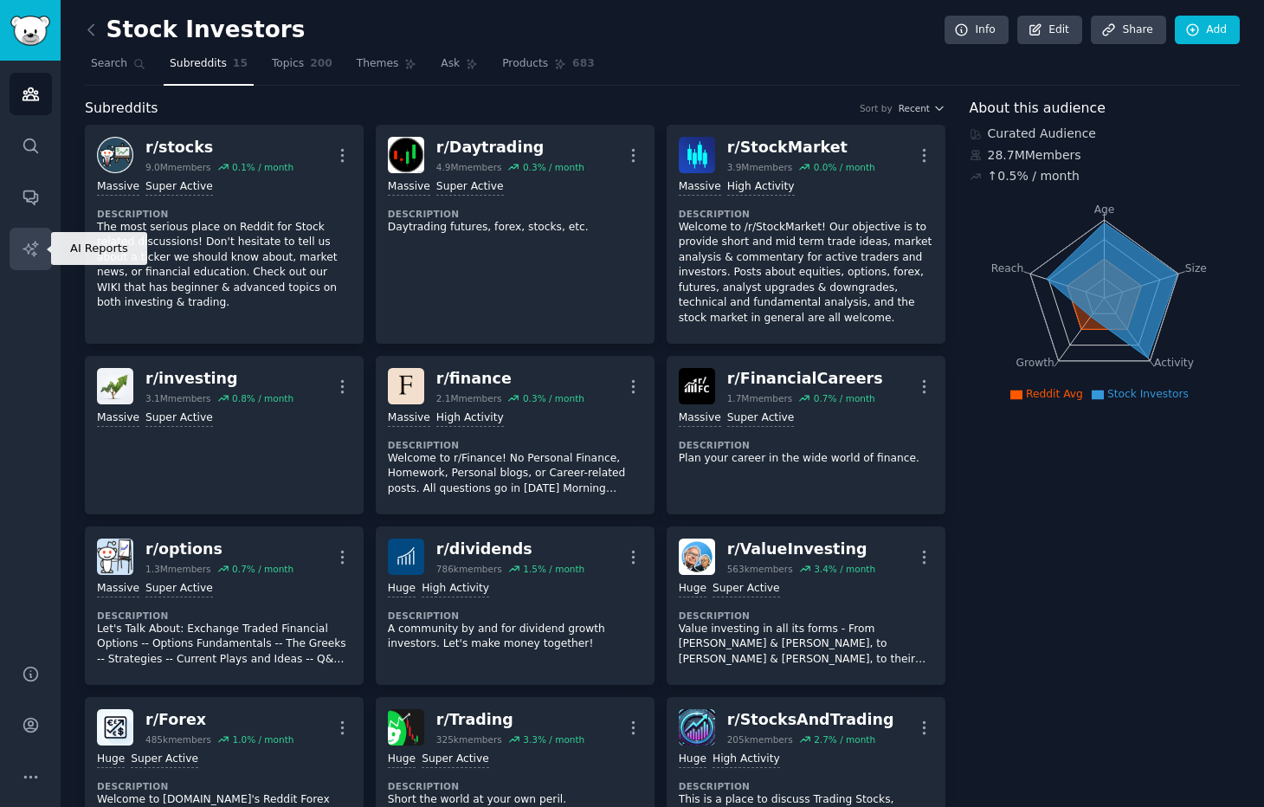
click at [39, 251] on icon "Sidebar" at bounding box center [31, 249] width 18 height 18
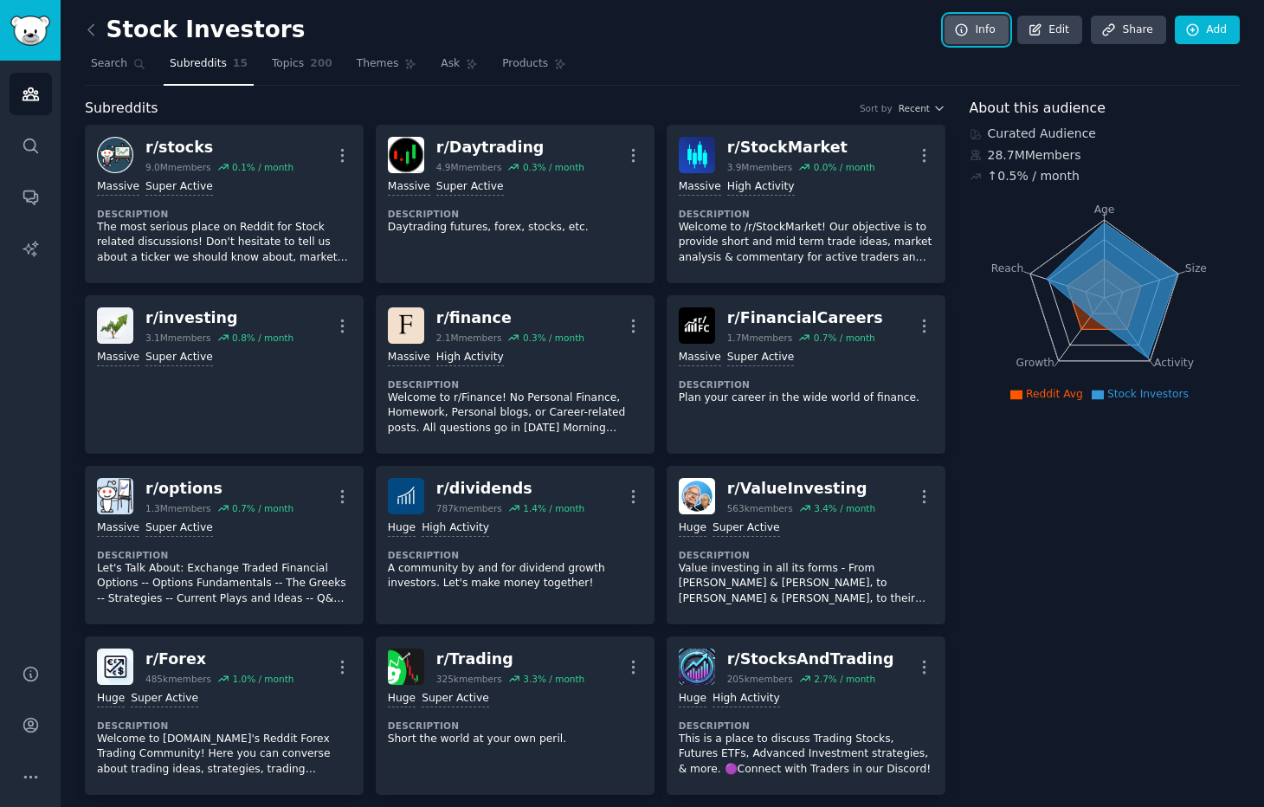
click at [960, 18] on link "Info" at bounding box center [976, 30] width 64 height 29
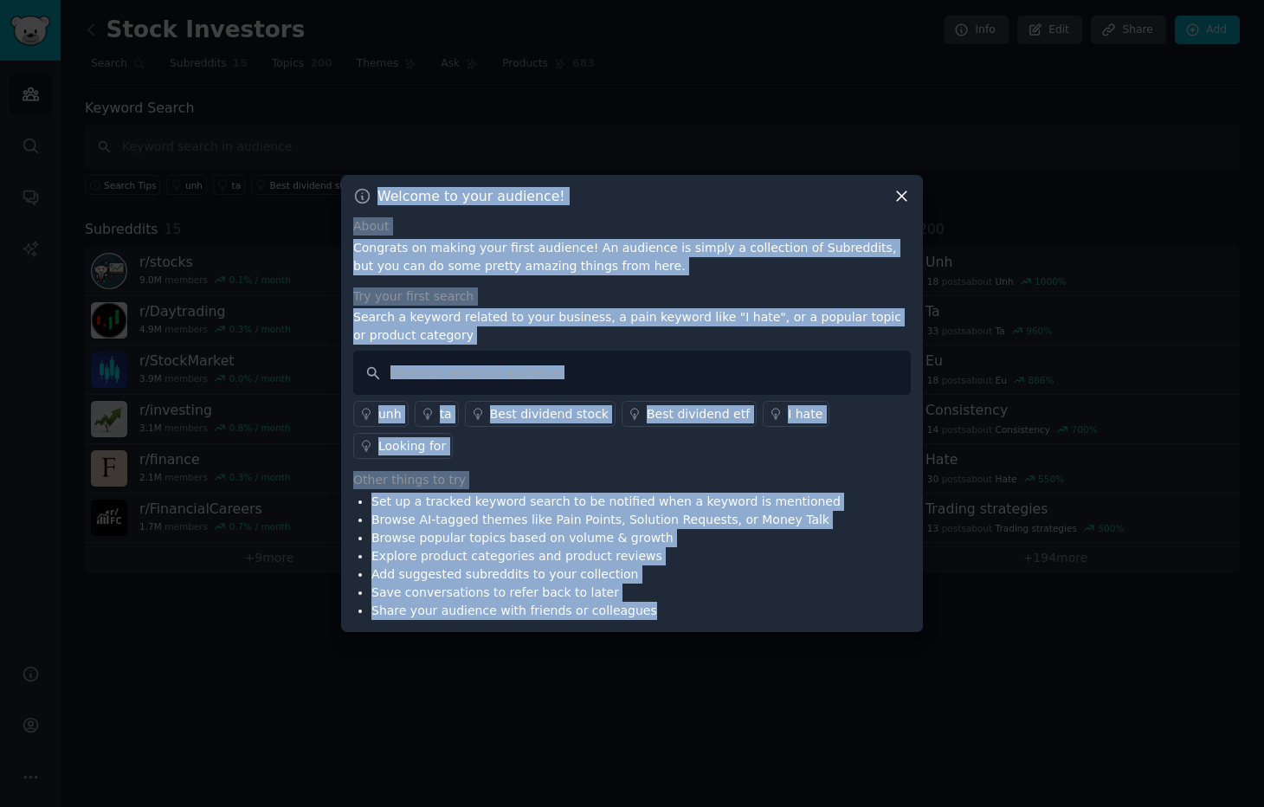
drag, startPoint x: 380, startPoint y: 192, endPoint x: 663, endPoint y: 609, distance: 503.5
click at [663, 609] on div "Welcome to your audience! About Congrats on making your first audience! An audi…" at bounding box center [632, 403] width 582 height 457
copy div "Welcome to your audience! About Congrats on making your first audience! An audi…"
click at [904, 204] on icon at bounding box center [902, 196] width 18 height 18
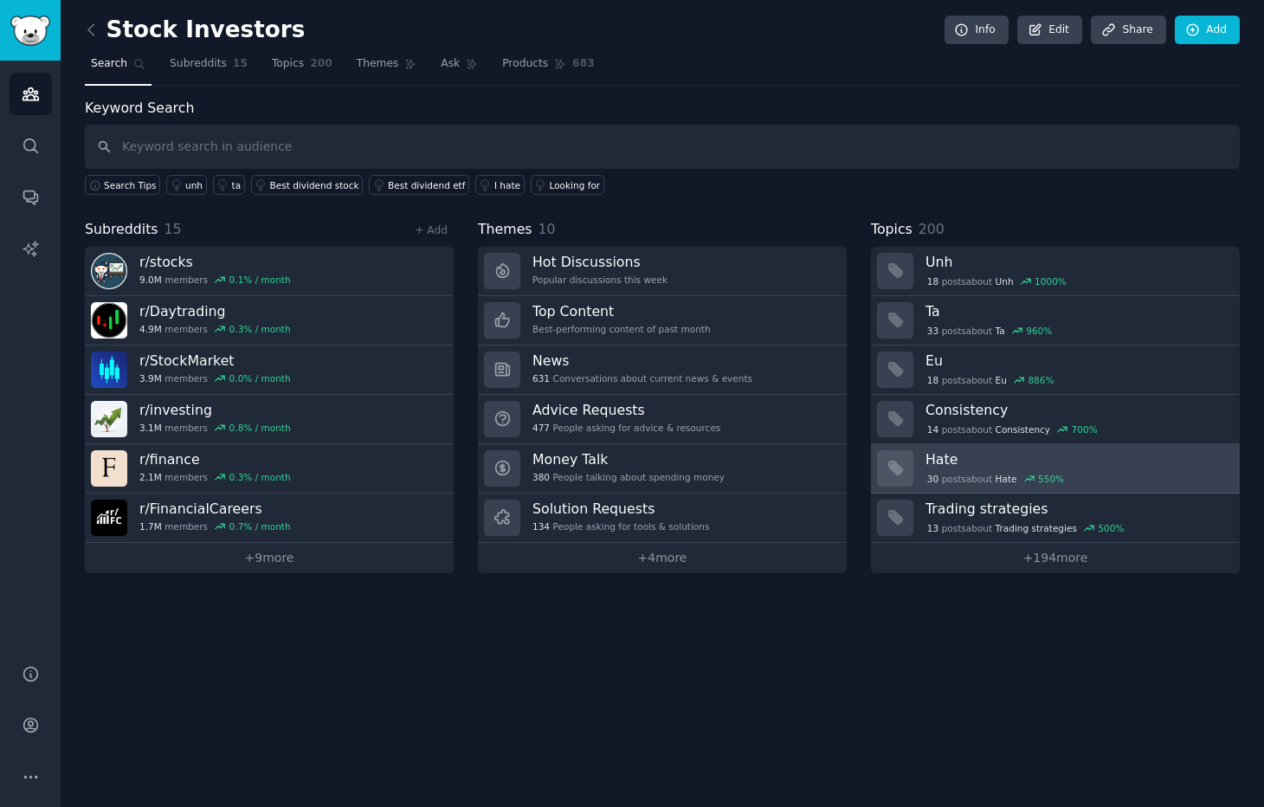
click at [980, 468] on div "30 post s about Hate 550 %" at bounding box center [1076, 477] width 302 height 18
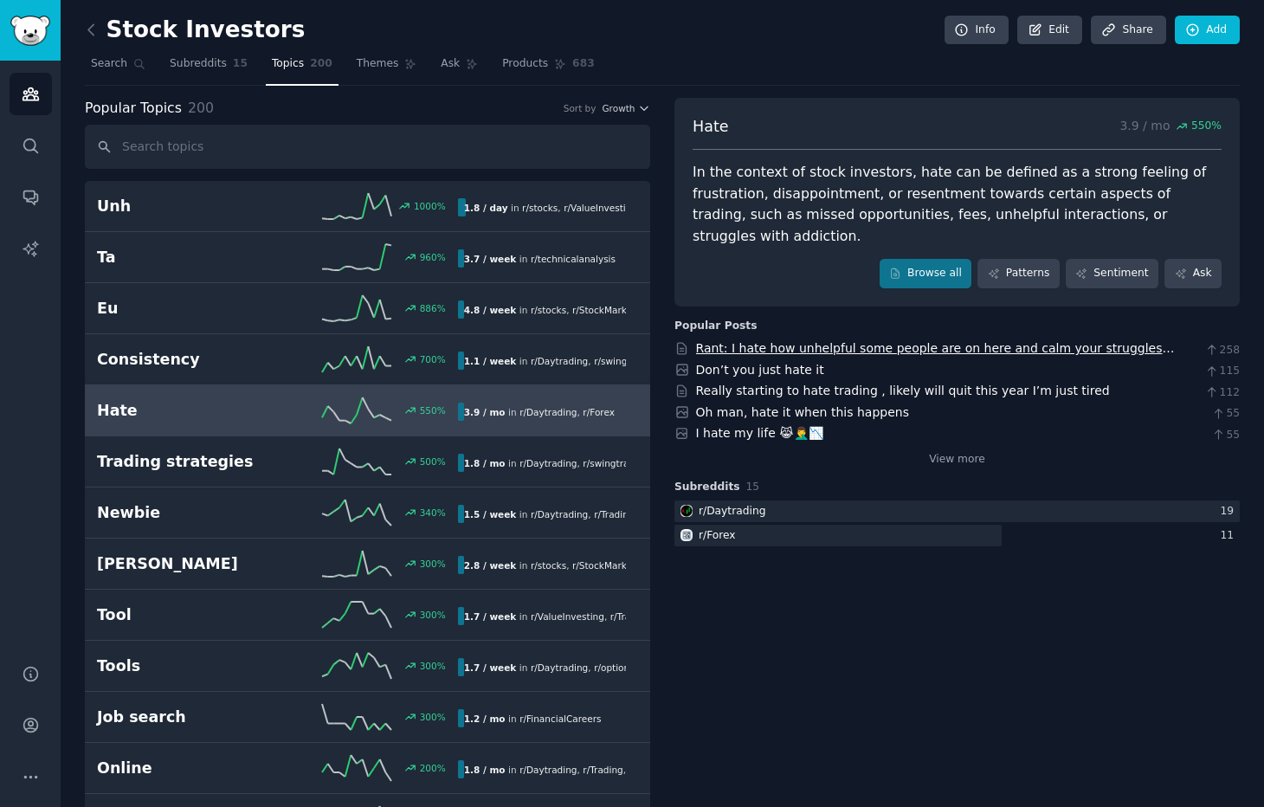
click at [777, 341] on link "Rant: I hate how unhelpful some people are on here and calm your struggles “gam…" at bounding box center [935, 357] width 479 height 32
